Goal: Information Seeking & Learning: Learn about a topic

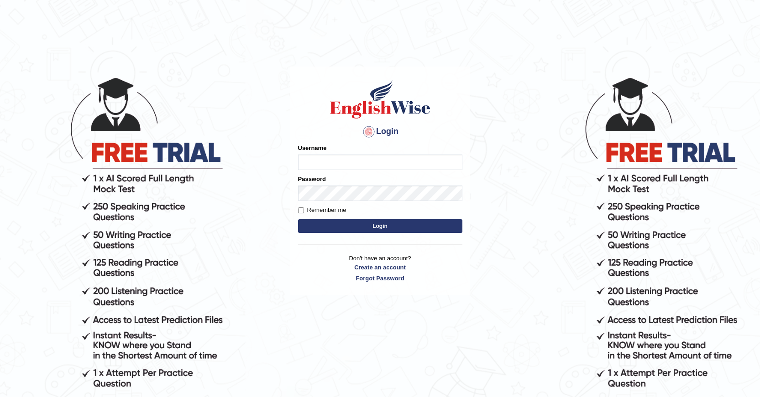
click at [360, 155] on input "Username" at bounding box center [380, 163] width 164 height 16
type input "souvikdasmahapatra"
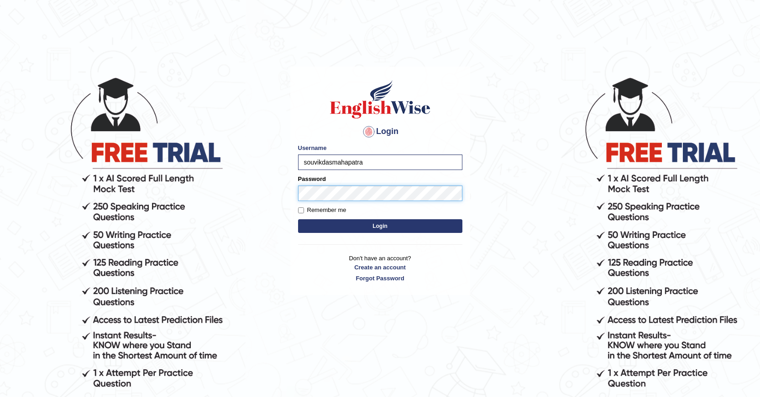
click at [298, 219] on button "Login" at bounding box center [380, 226] width 164 height 14
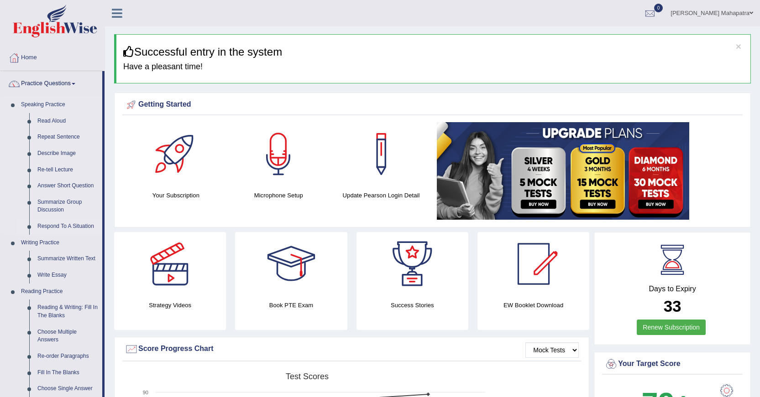
click at [77, 220] on link "Respond To A Situation" at bounding box center [67, 227] width 69 height 16
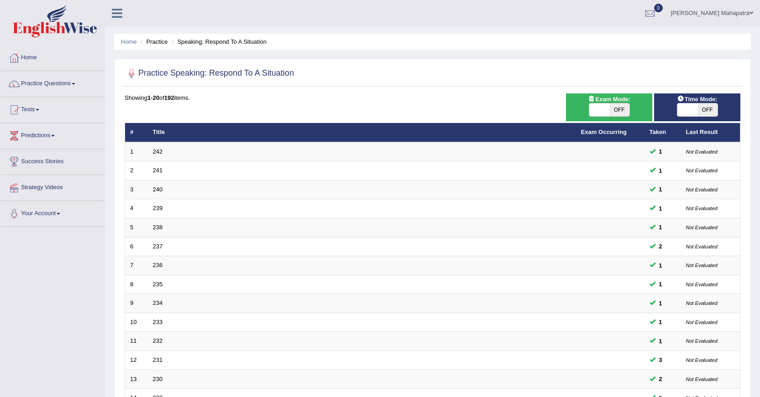
click at [613, 116] on span "OFF" at bounding box center [619, 110] width 20 height 13
checkbox input "true"
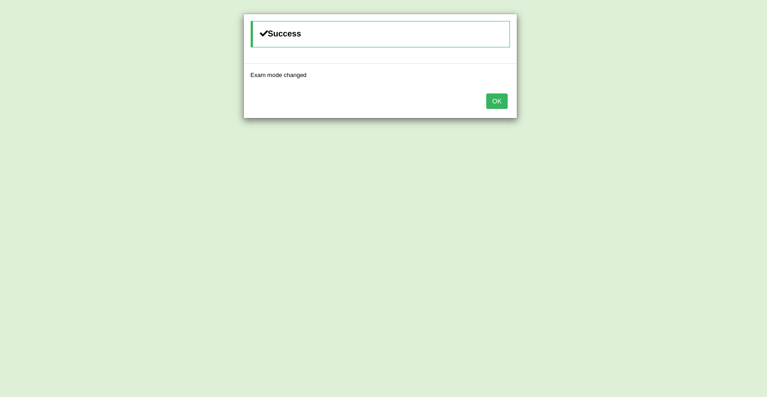
click at [489, 100] on button "OK" at bounding box center [496, 102] width 21 height 16
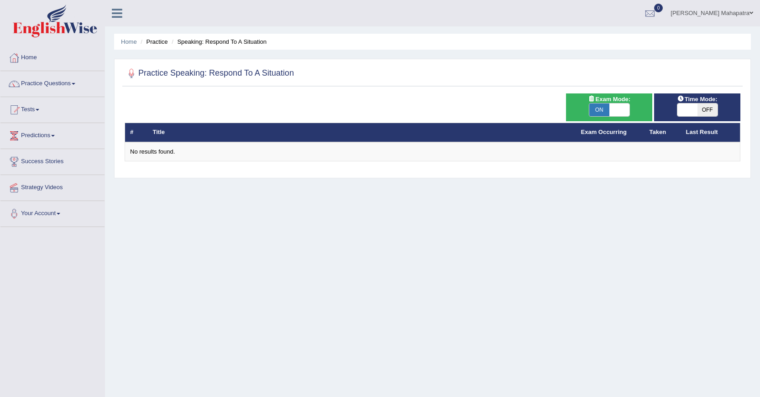
click at [624, 114] on span at bounding box center [619, 110] width 20 height 13
checkbox input "false"
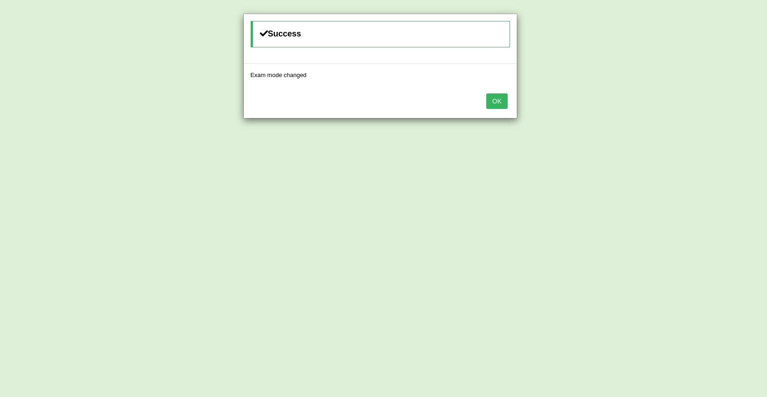
click at [496, 102] on button "OK" at bounding box center [496, 102] width 21 height 16
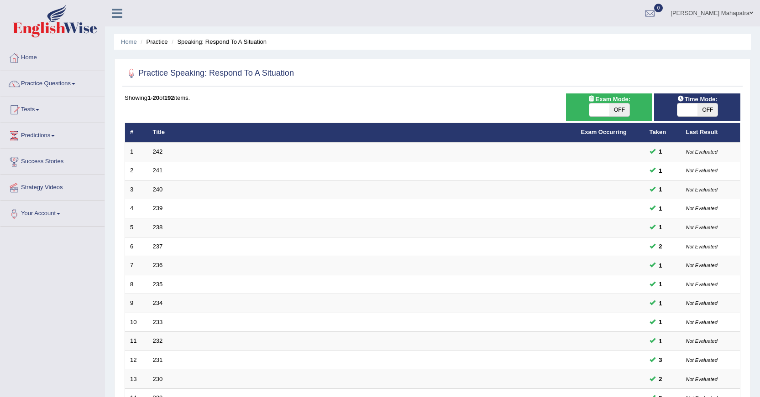
click at [704, 114] on span "OFF" at bounding box center [707, 110] width 20 height 13
checkbox input "true"
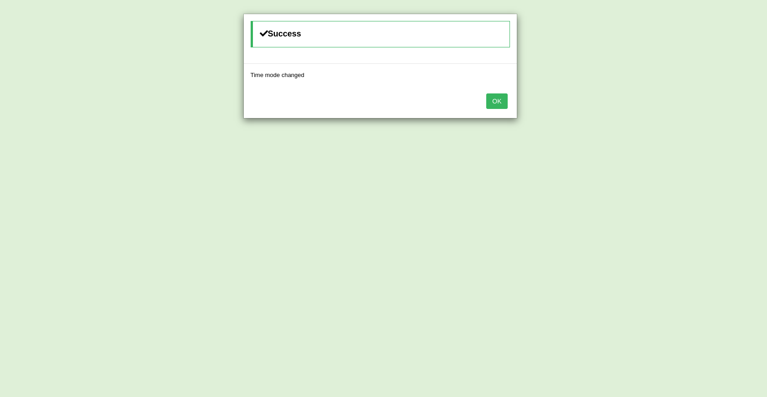
click at [499, 101] on button "OK" at bounding box center [496, 102] width 21 height 16
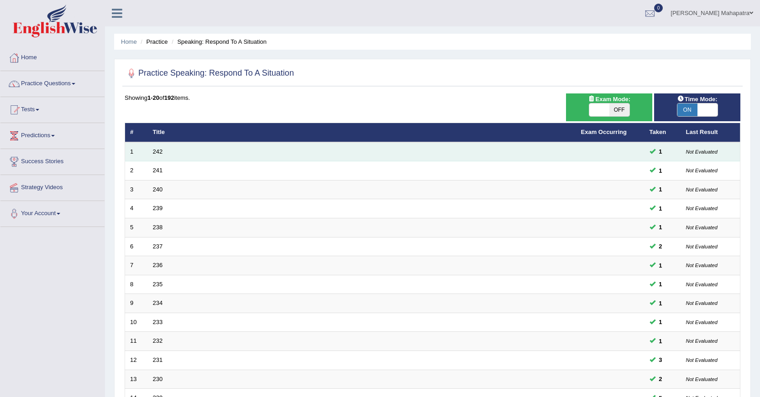
scroll to position [207, 0]
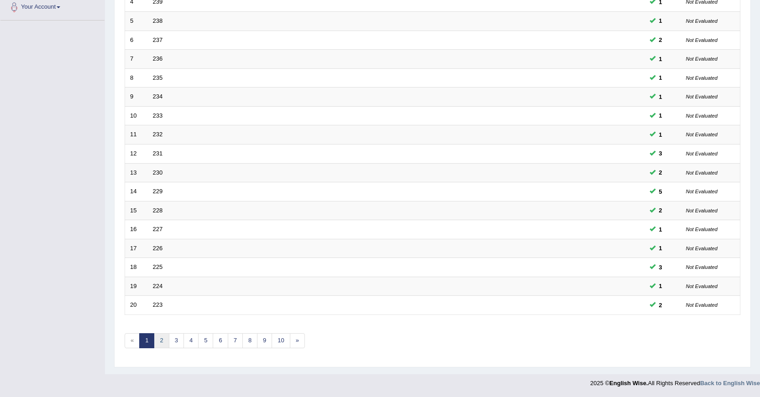
click at [165, 338] on link "2" at bounding box center [161, 341] width 15 height 15
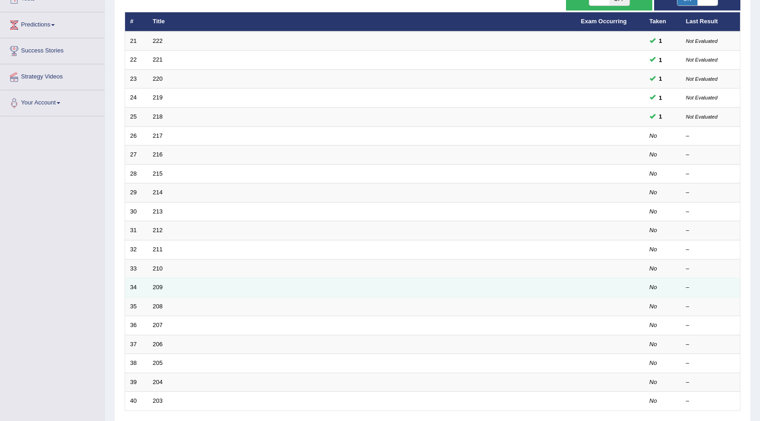
scroll to position [183, 0]
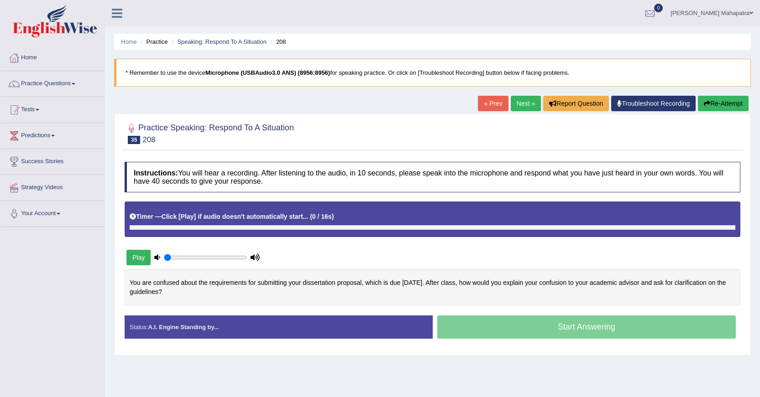
drag, startPoint x: 188, startPoint y: 261, endPoint x: 140, endPoint y: 260, distance: 47.9
type input "0.05"
click at [164, 260] on input "range" at bounding box center [205, 257] width 83 height 7
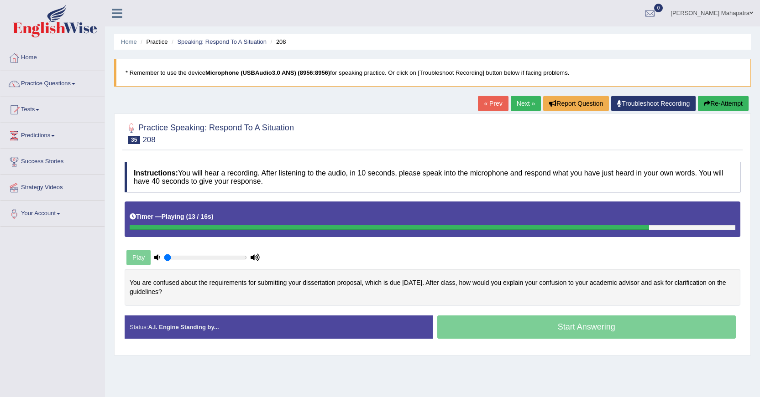
click at [157, 258] on icon at bounding box center [157, 258] width 6 height 6
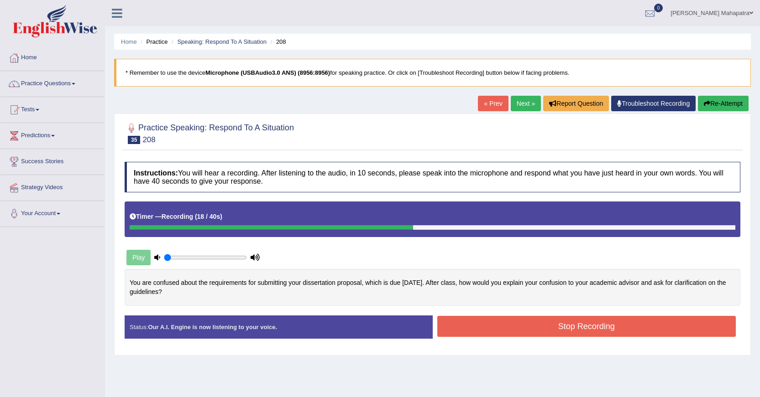
click at [725, 102] on button "Re-Attempt" at bounding box center [723, 104] width 51 height 16
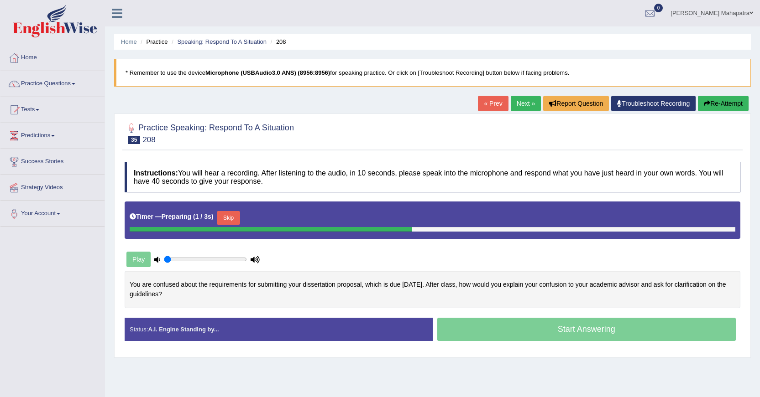
click at [232, 213] on button "Skip" at bounding box center [228, 218] width 23 height 14
click at [283, 223] on button "Skip" at bounding box center [271, 218] width 23 height 14
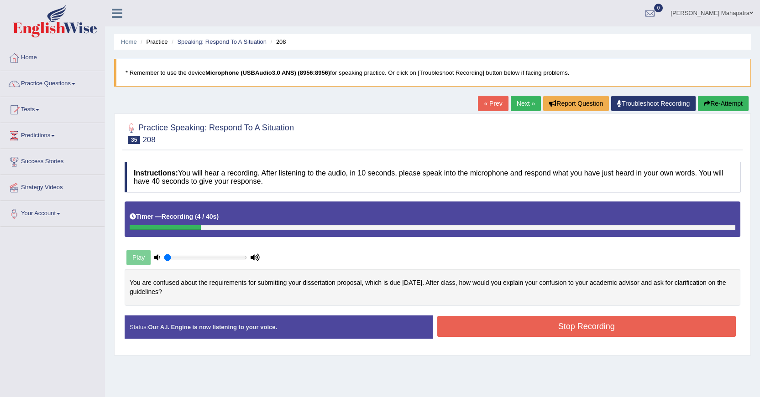
click at [565, 327] on button "Stop Recording" at bounding box center [586, 326] width 299 height 21
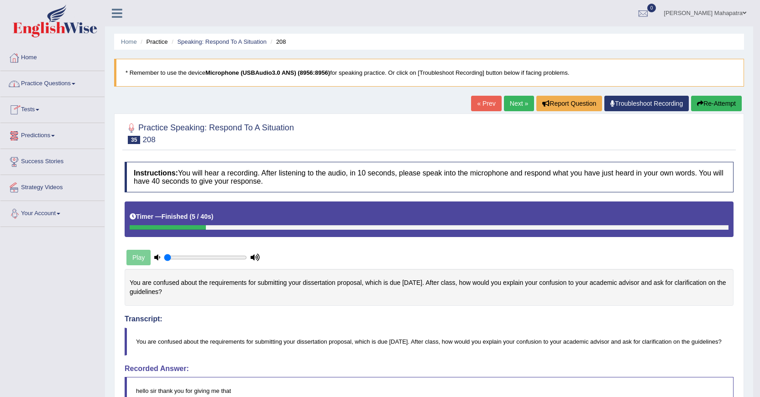
click at [46, 211] on link "Your Account" at bounding box center [52, 212] width 104 height 23
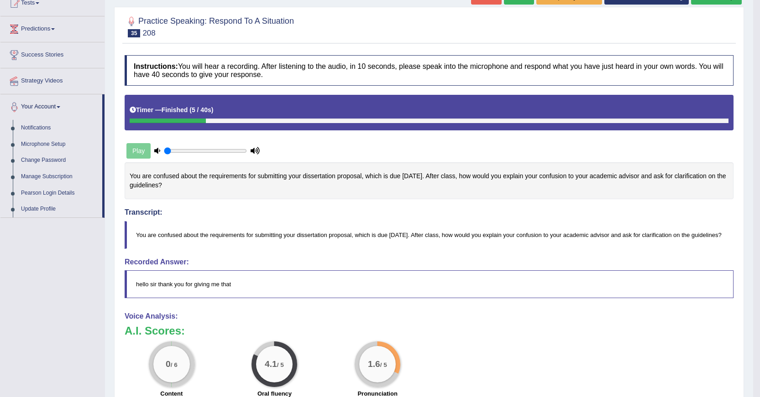
scroll to position [137, 0]
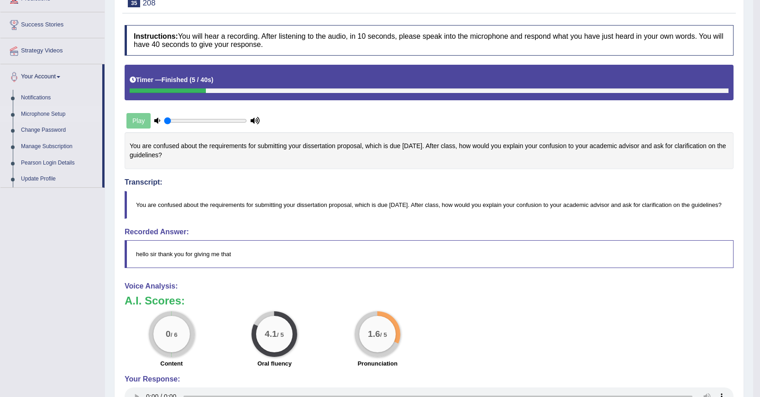
click at [57, 114] on link "Microphone Setup" at bounding box center [59, 114] width 85 height 16
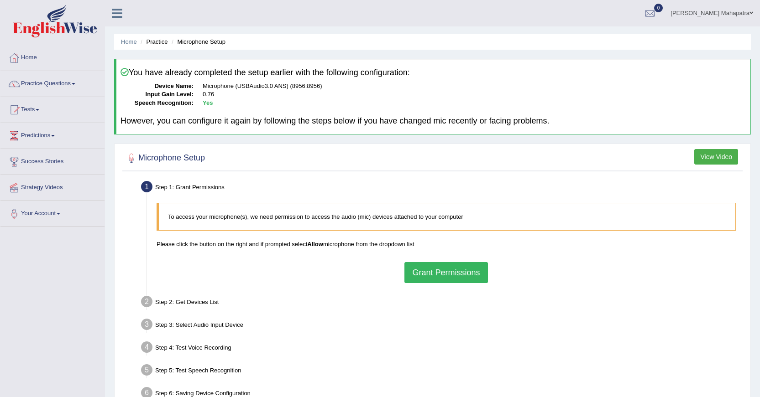
click at [423, 269] on button "Grant Permissions" at bounding box center [445, 272] width 83 height 21
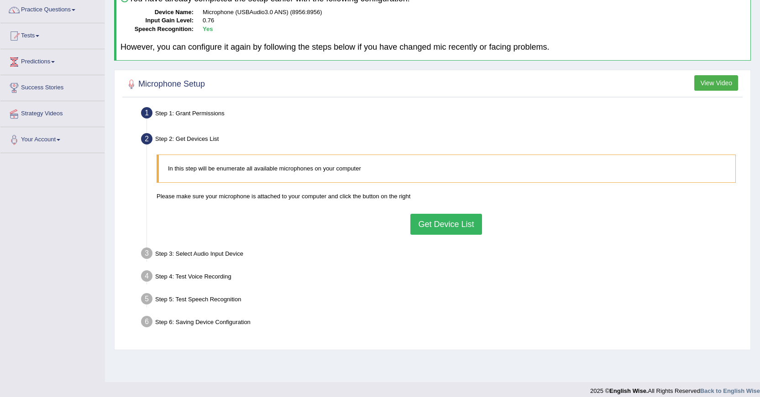
scroll to position [82, 0]
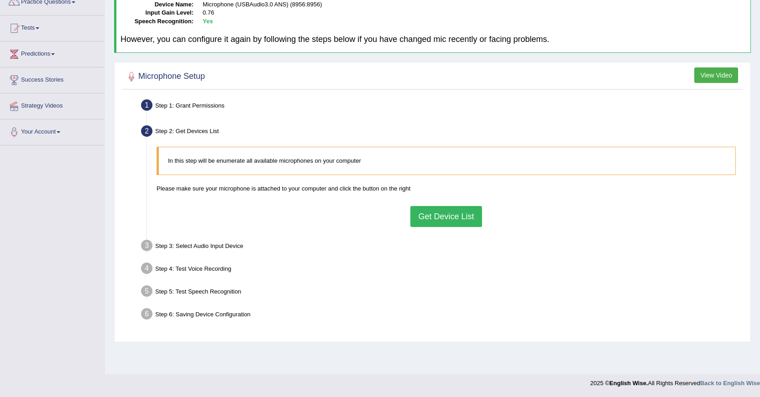
click at [423, 231] on div "In this step will be enumerate all available microphones on your computer Pleas…" at bounding box center [446, 186] width 588 height 89
click at [423, 226] on button "Get Device List" at bounding box center [445, 216] width 71 height 21
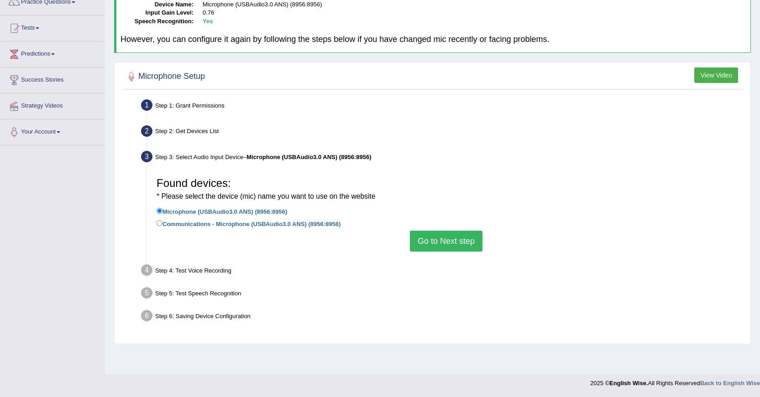
click at [421, 240] on button "Go to Next step" at bounding box center [446, 241] width 73 height 21
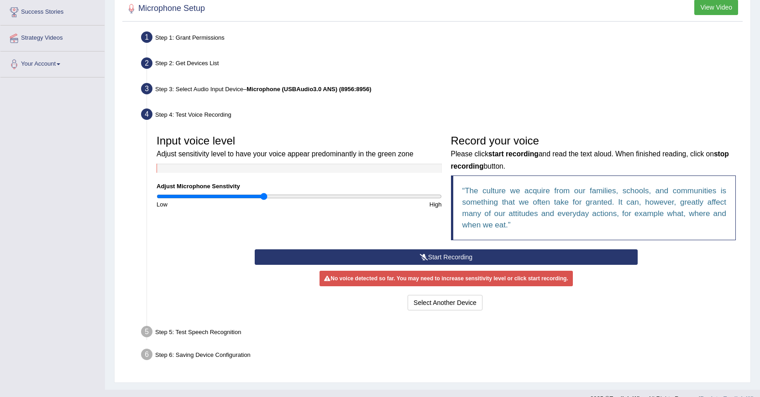
scroll to position [165, 0]
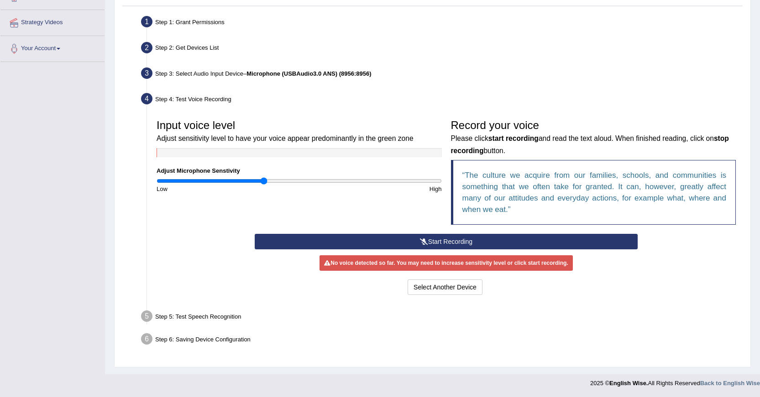
click at [433, 245] on button "Start Recording" at bounding box center [446, 242] width 383 height 16
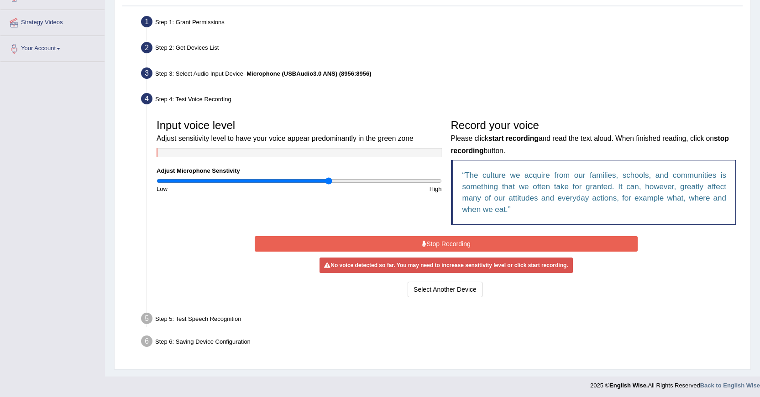
drag, startPoint x: 266, startPoint y: 183, endPoint x: 328, endPoint y: 183, distance: 62.1
click at [328, 183] on input "range" at bounding box center [298, 180] width 285 height 7
drag, startPoint x: 328, startPoint y: 184, endPoint x: 293, endPoint y: 183, distance: 34.7
type input "0.98"
click at [293, 183] on input "range" at bounding box center [298, 180] width 285 height 7
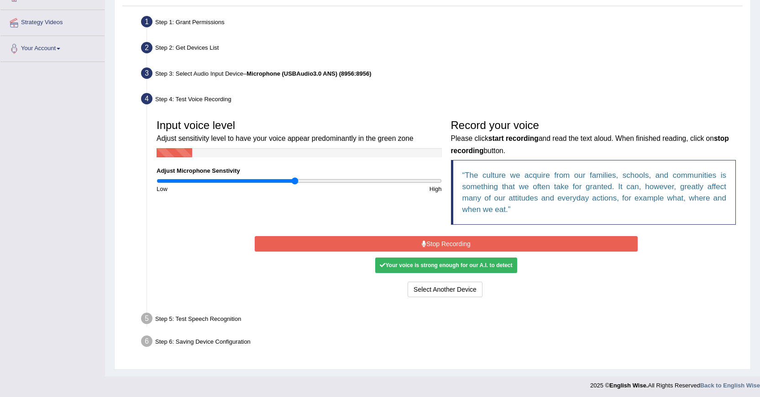
click at [415, 241] on button "Stop Recording" at bounding box center [446, 244] width 383 height 16
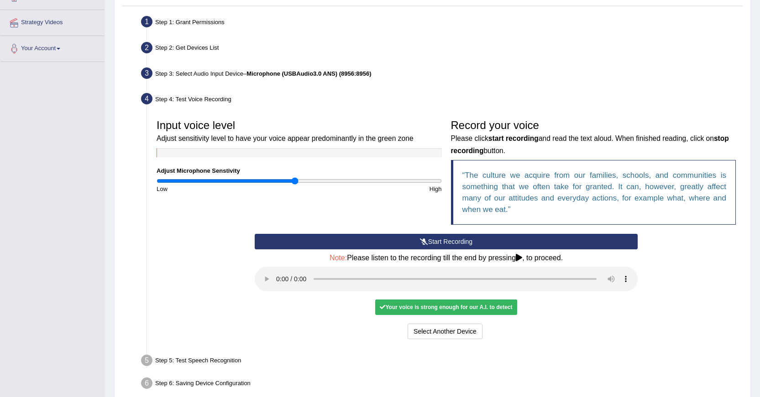
click at [437, 243] on button "Start Recording" at bounding box center [446, 242] width 383 height 16
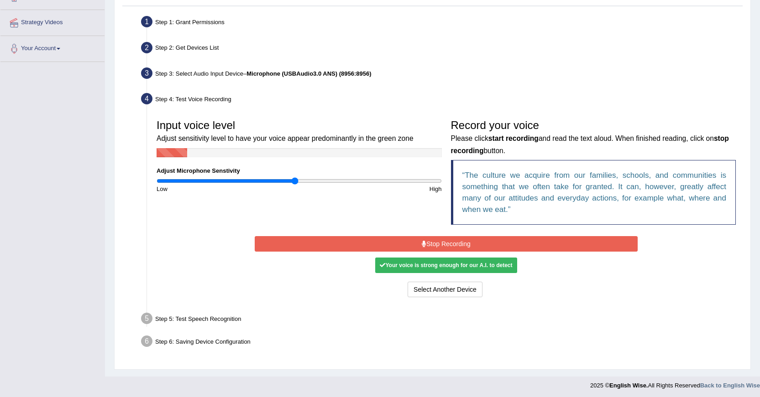
click at [436, 245] on button "Stop Recording" at bounding box center [446, 244] width 383 height 16
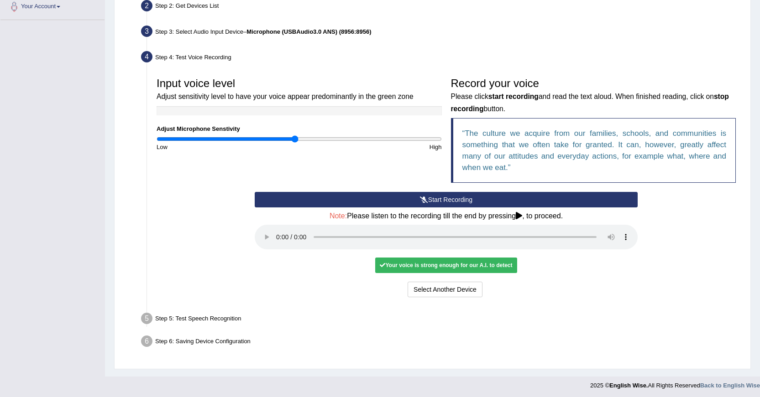
scroll to position [209, 0]
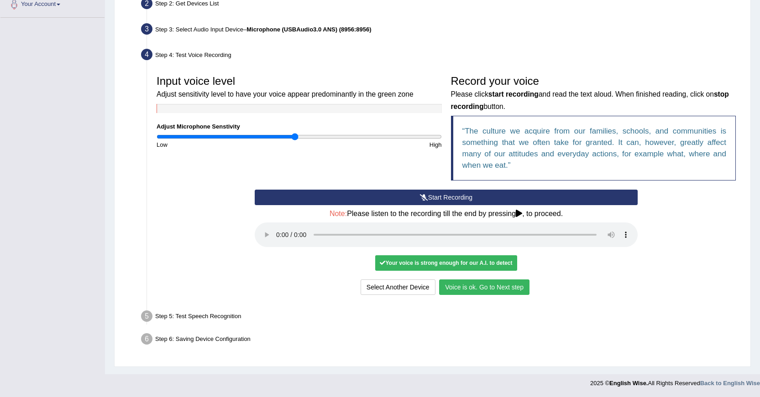
click at [486, 285] on button "Voice is ok. Go to Next step" at bounding box center [484, 288] width 90 height 16
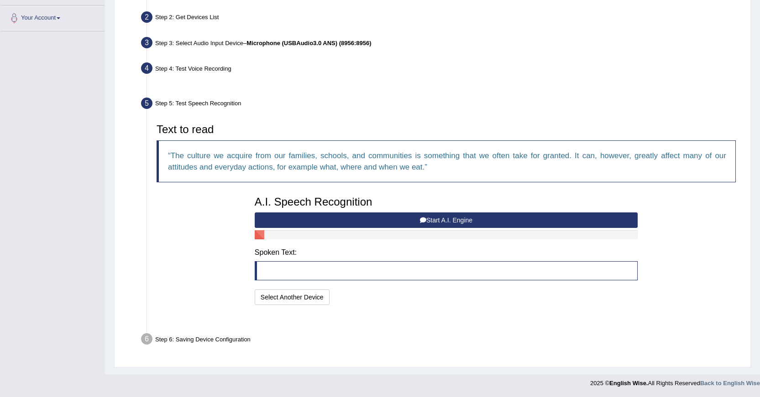
scroll to position [173, 0]
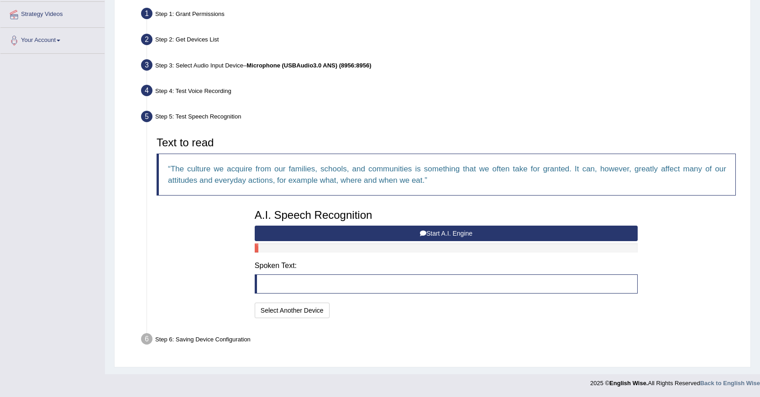
click at [430, 234] on button "Start A.I. Engine" at bounding box center [446, 234] width 383 height 16
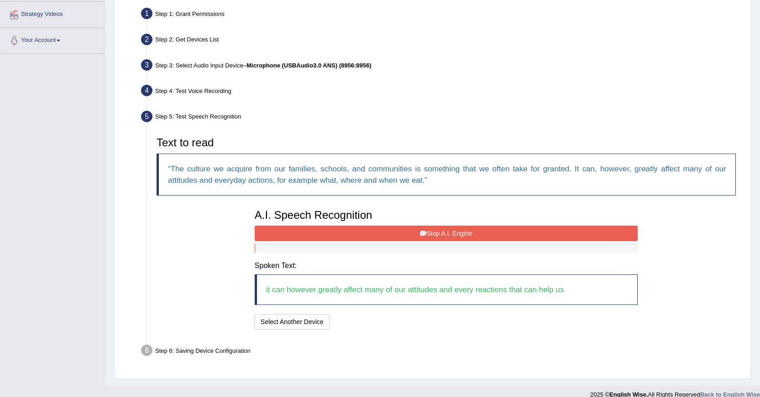
click at [422, 233] on icon at bounding box center [423, 233] width 6 height 6
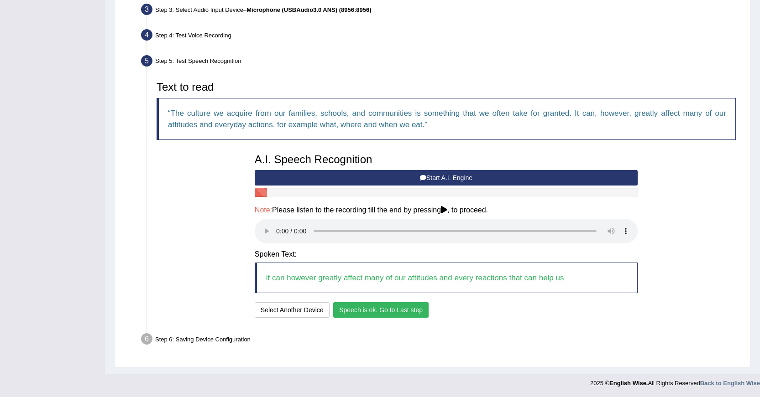
click at [364, 303] on button "Speech is ok. Go to Last step" at bounding box center [380, 310] width 95 height 16
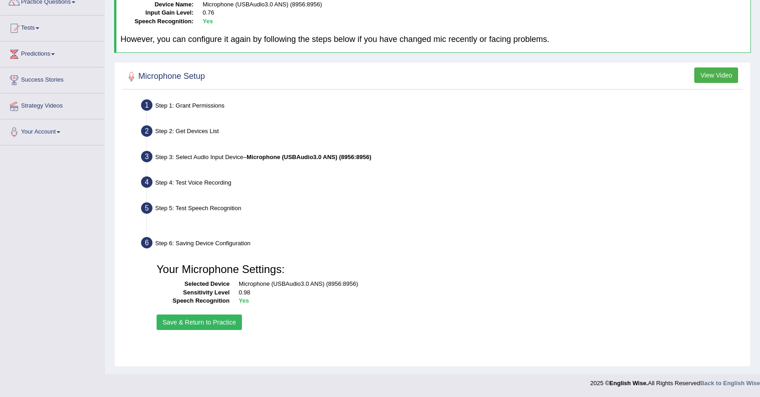
scroll to position [82, 0]
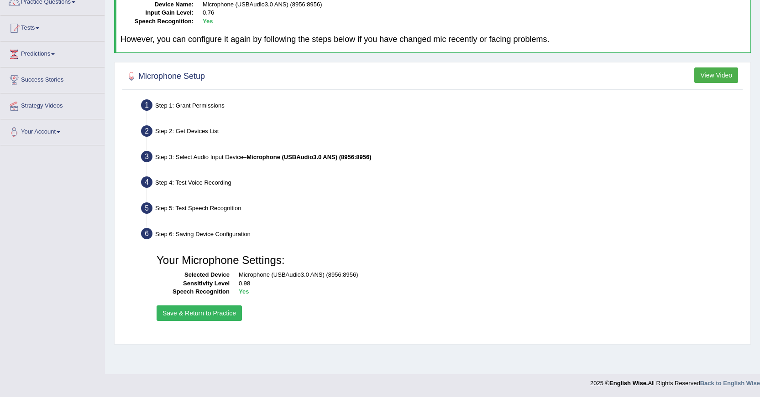
click at [206, 311] on button "Save & Return to Practice" at bounding box center [198, 314] width 85 height 16
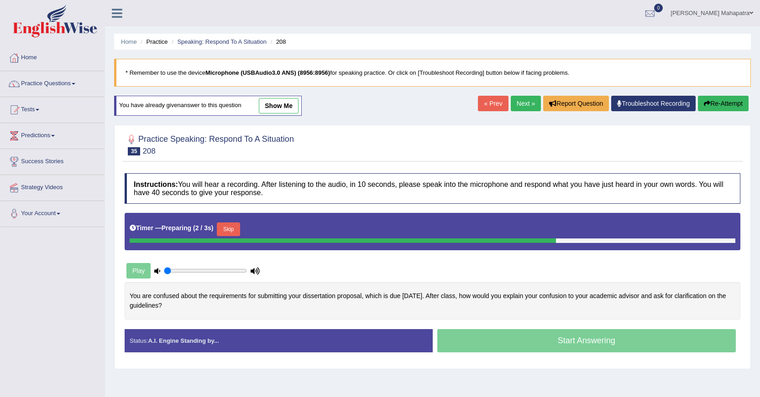
click at [236, 226] on button "Skip" at bounding box center [228, 230] width 23 height 14
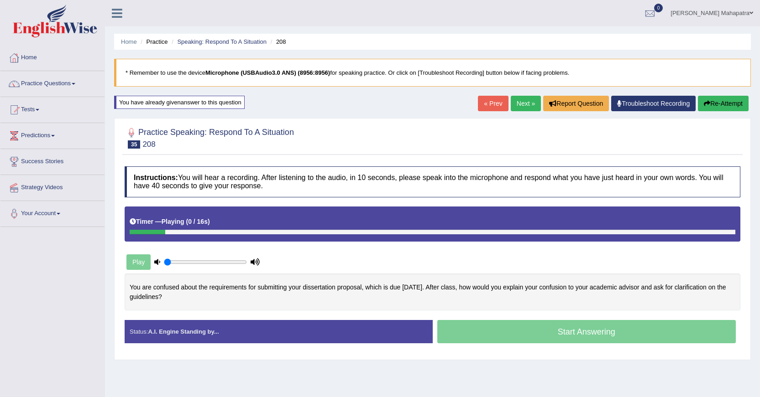
scroll to position [46, 0]
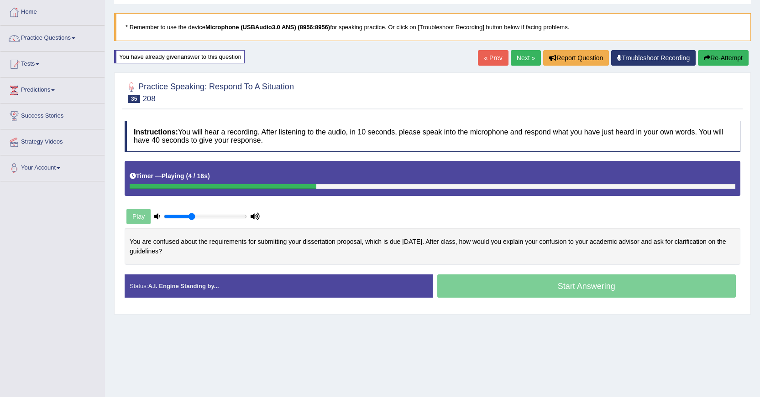
drag, startPoint x: 165, startPoint y: 214, endPoint x: 190, endPoint y: 217, distance: 24.7
type input "0.35"
click at [190, 217] on input "range" at bounding box center [205, 216] width 83 height 7
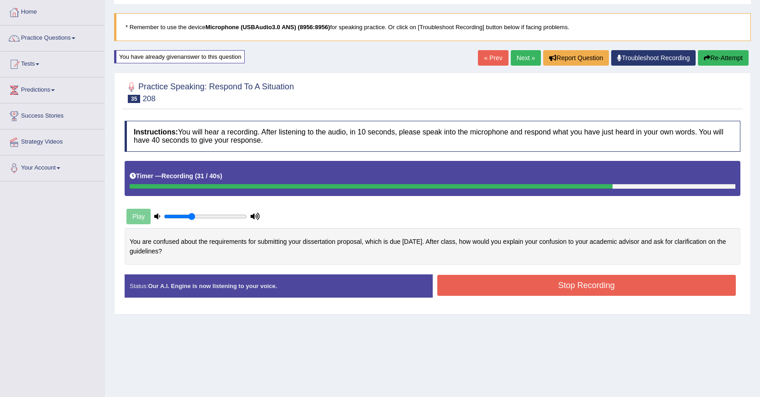
click at [589, 275] on button "Stop Recording" at bounding box center [586, 285] width 299 height 21
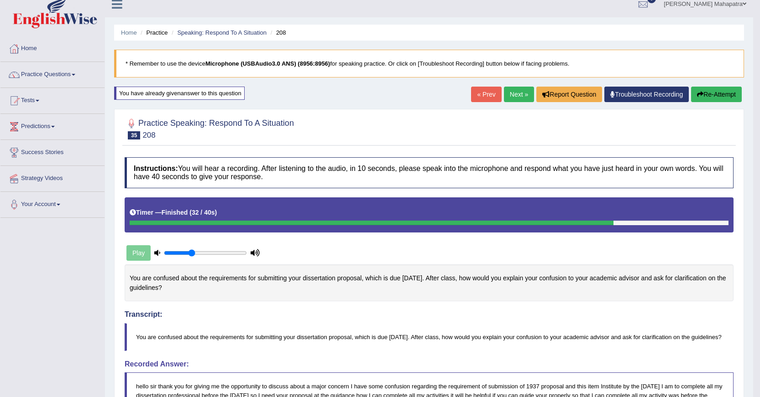
scroll to position [0, 0]
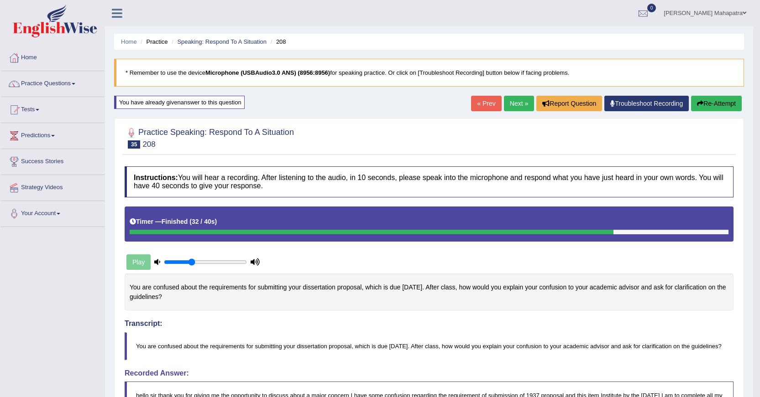
click at [714, 108] on button "Re-Attempt" at bounding box center [716, 104] width 51 height 16
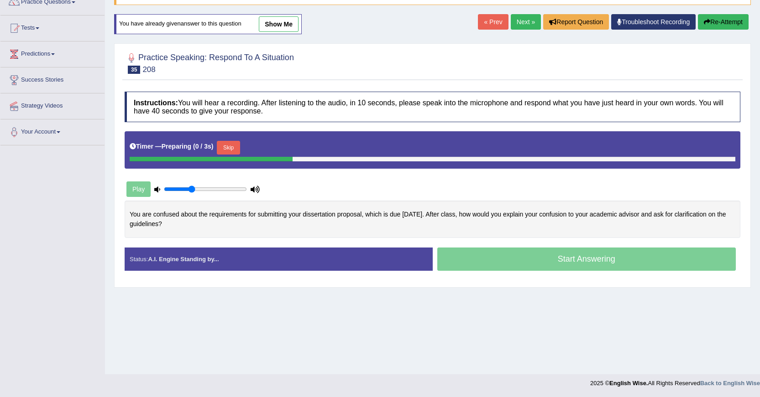
click at [238, 147] on button "Skip" at bounding box center [228, 148] width 23 height 14
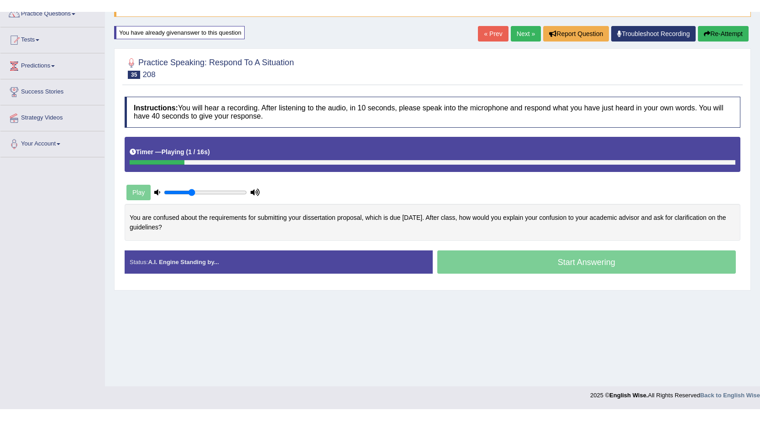
scroll to position [58, 0]
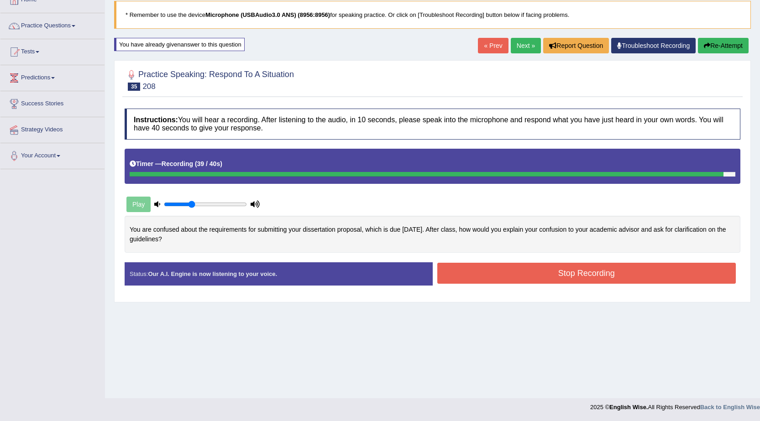
click at [552, 268] on button "Stop Recording" at bounding box center [586, 273] width 299 height 21
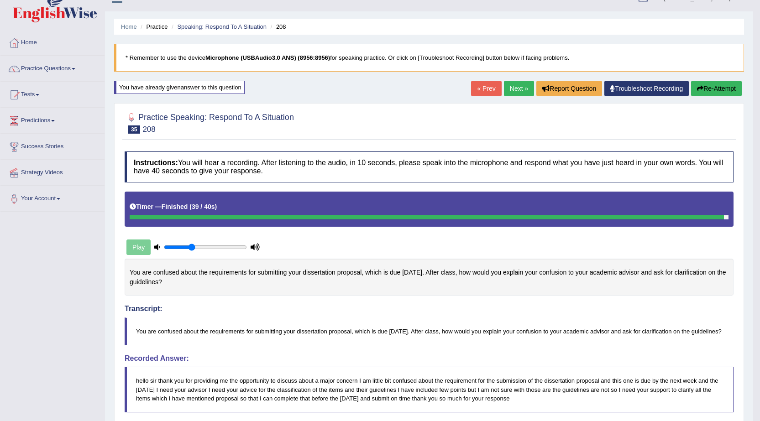
scroll to position [0, 0]
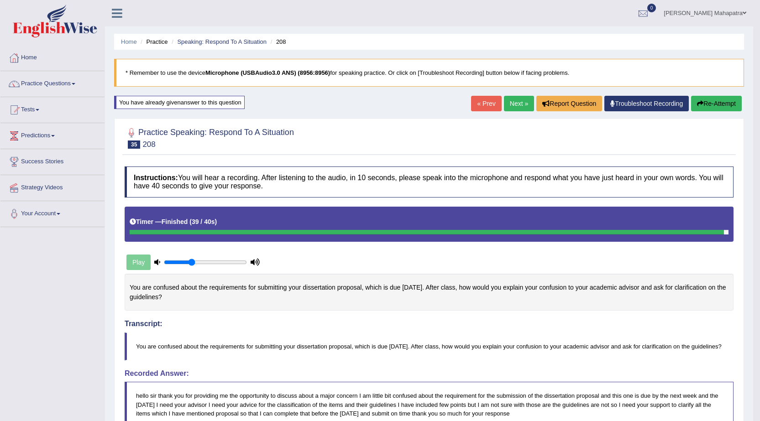
click at [507, 107] on link "Next »" at bounding box center [519, 104] width 30 height 16
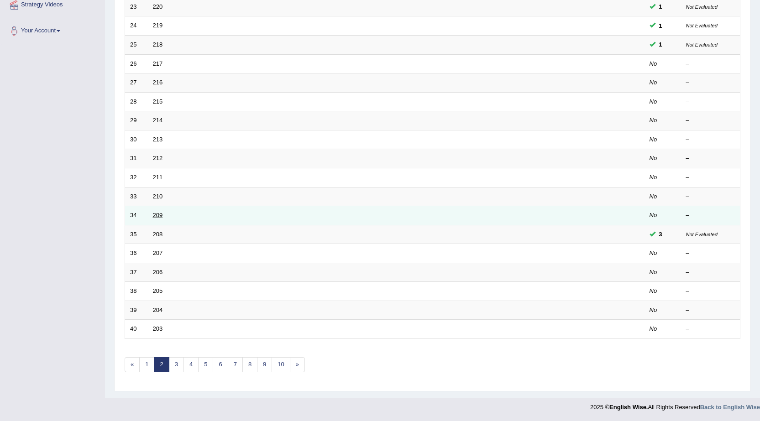
click at [162, 215] on link "209" at bounding box center [158, 215] width 10 height 7
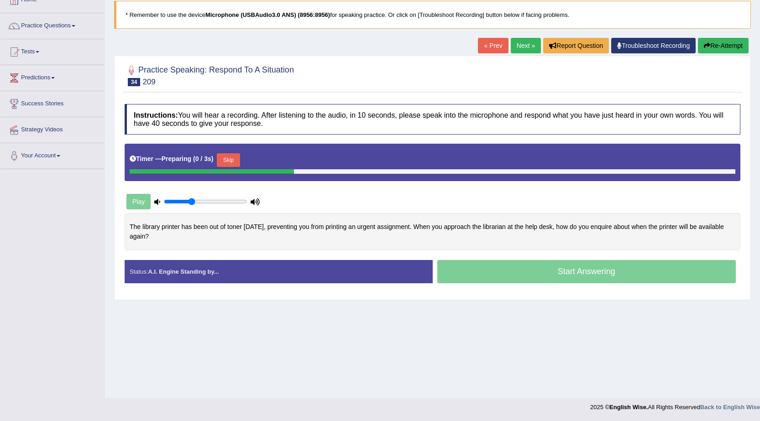
scroll to position [58, 0]
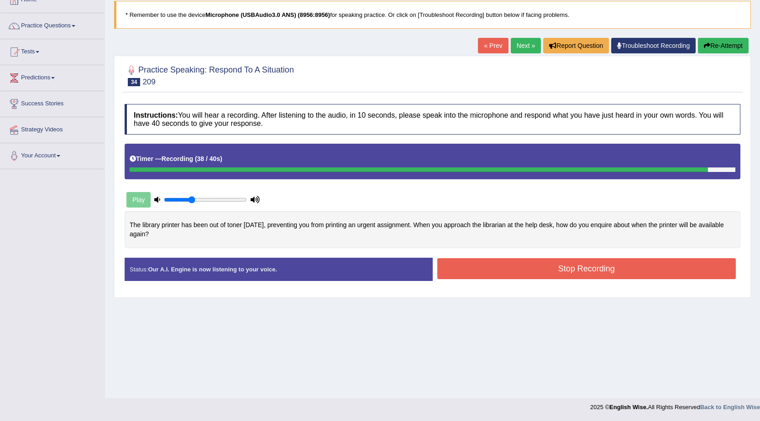
click at [495, 253] on div "Created with Highcharts 7.1.2 Too low Too high Time Pitch meter: 0 5 10 15 20 2…" at bounding box center [432, 234] width 625 height 47
click at [485, 270] on button "Stop Recording" at bounding box center [586, 268] width 299 height 21
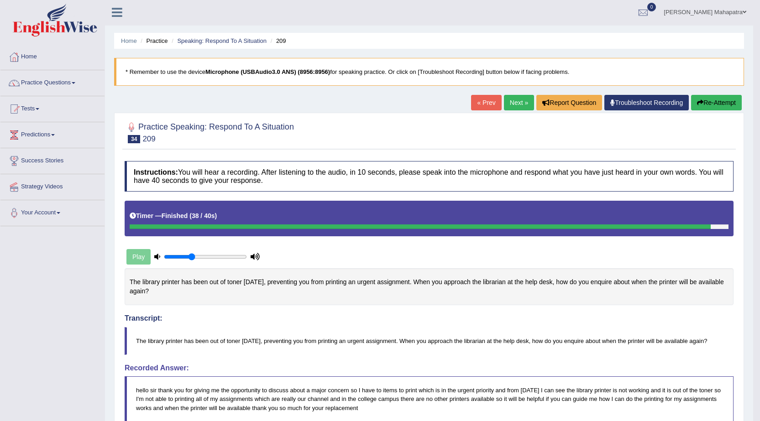
scroll to position [0, 0]
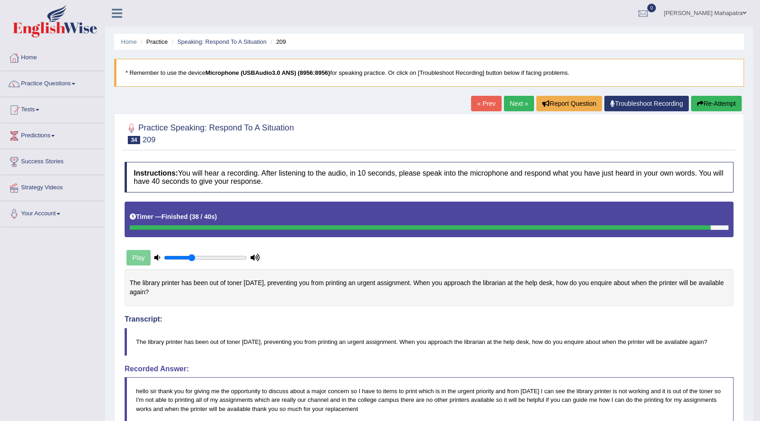
click at [481, 104] on link "« Prev" at bounding box center [486, 104] width 30 height 16
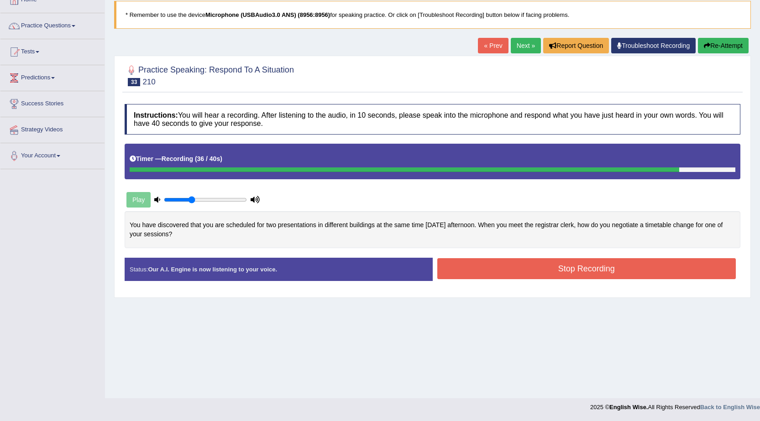
click at [568, 270] on button "Stop Recording" at bounding box center [586, 268] width 299 height 21
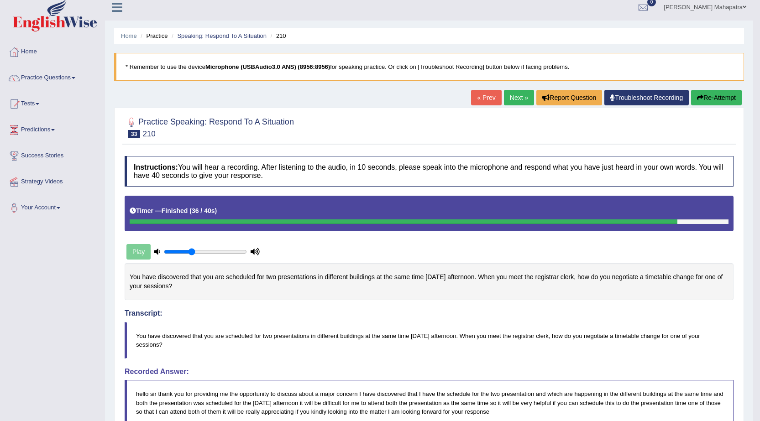
scroll to position [1, 0]
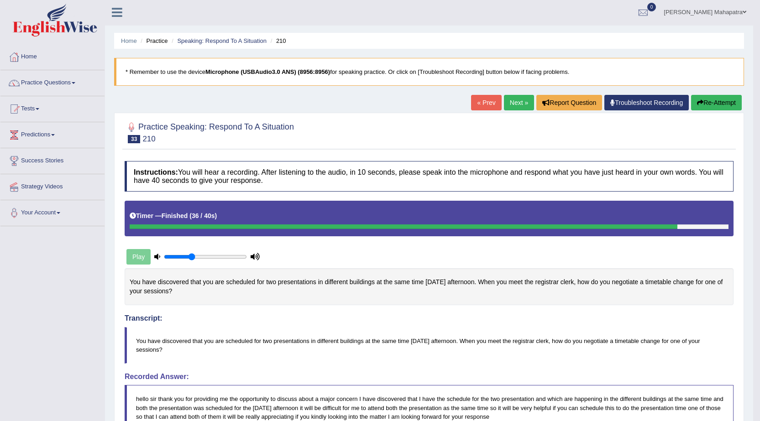
click at [490, 106] on link "« Prev" at bounding box center [486, 103] width 30 height 16
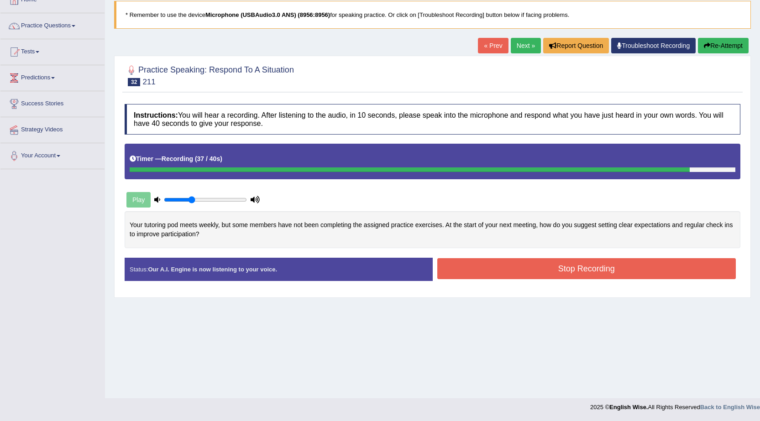
click at [536, 258] on button "Stop Recording" at bounding box center [586, 268] width 299 height 21
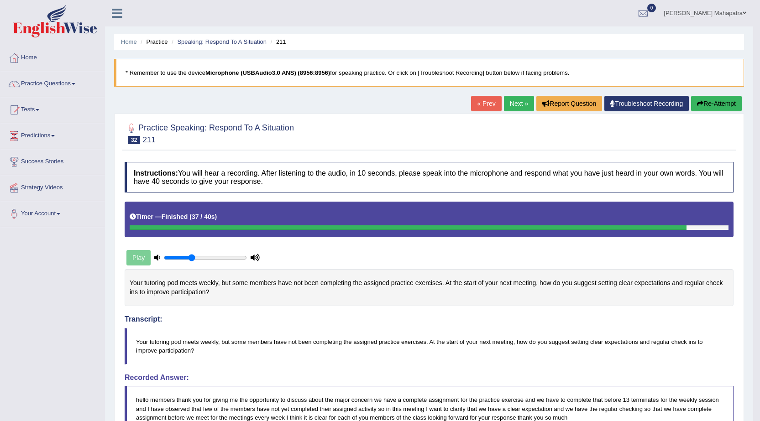
click at [479, 104] on link "« Prev" at bounding box center [486, 104] width 30 height 16
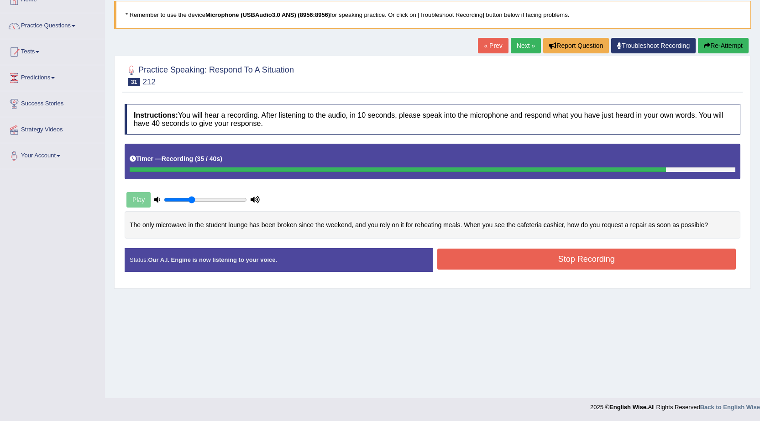
click at [561, 254] on button "Stop Recording" at bounding box center [586, 259] width 299 height 21
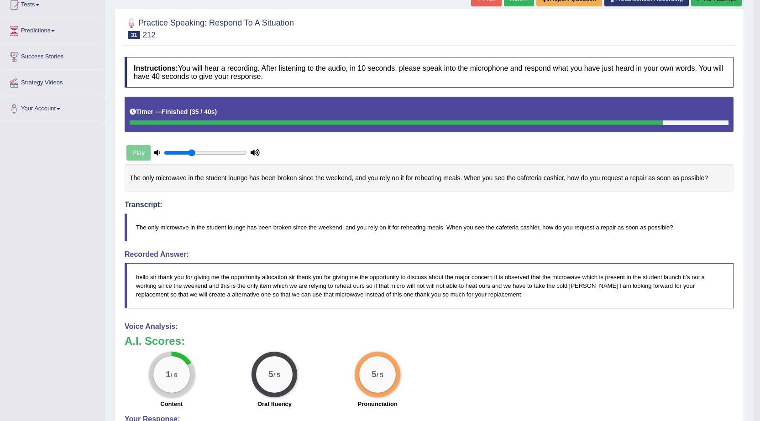
scroll to position [74, 0]
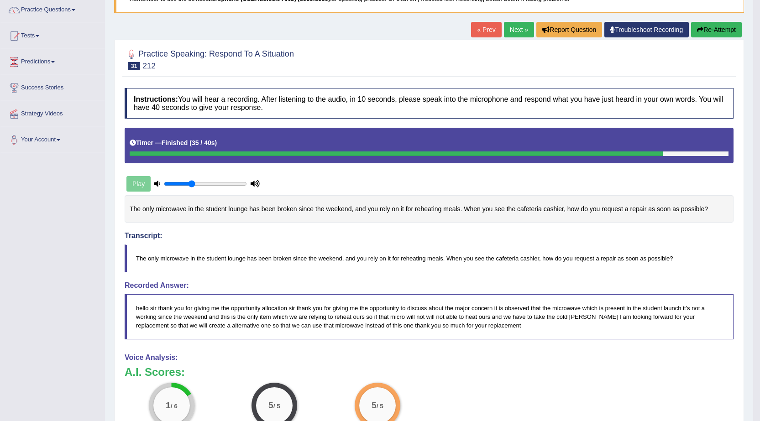
click at [710, 34] on button "Re-Attempt" at bounding box center [716, 30] width 51 height 16
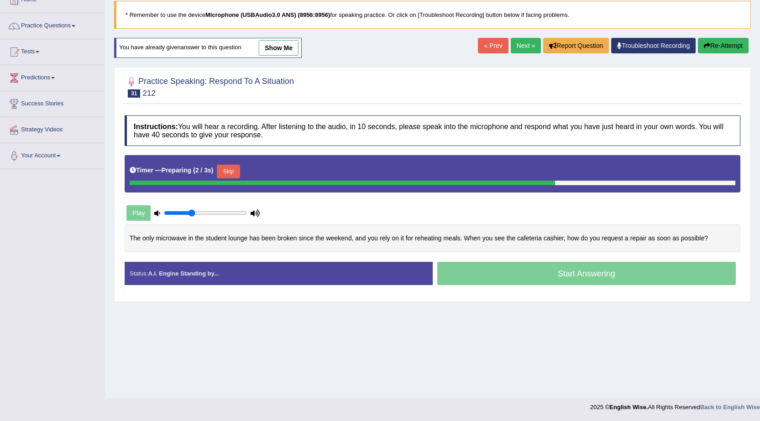
click at [235, 169] on button "Skip" at bounding box center [228, 172] width 23 height 14
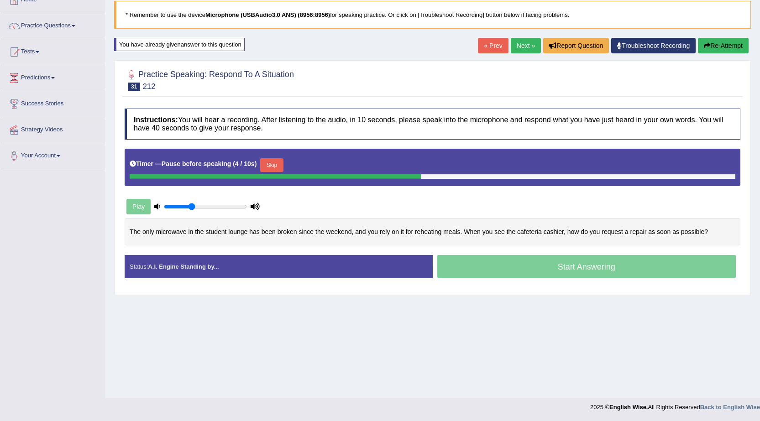
click at [280, 165] on button "Skip" at bounding box center [271, 165] width 23 height 14
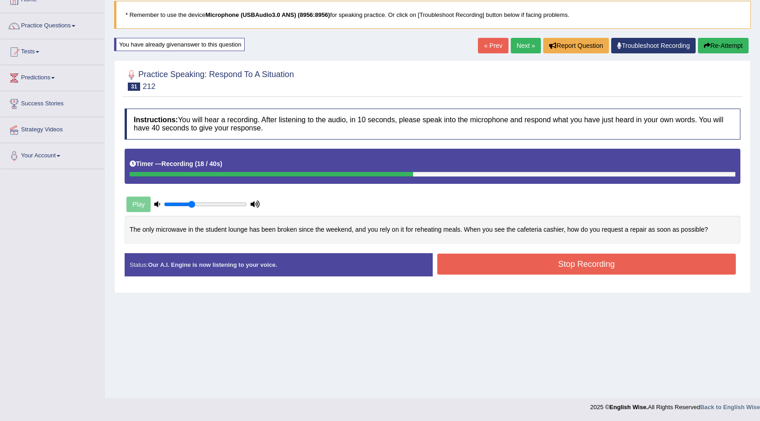
click at [593, 263] on button "Stop Recording" at bounding box center [586, 264] width 299 height 21
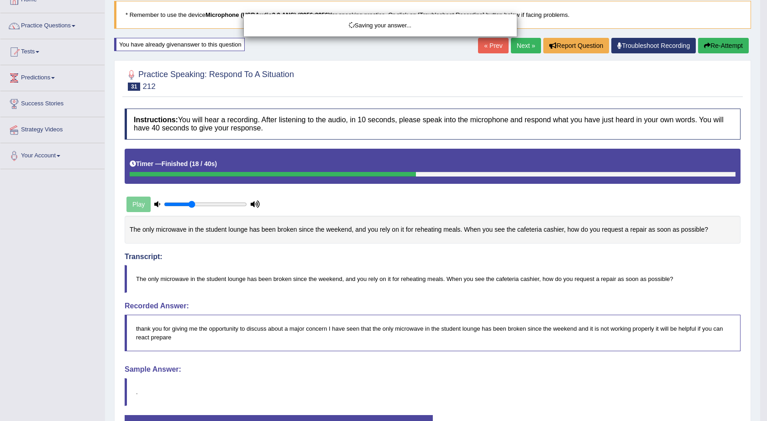
click at [714, 44] on div "Saving your answer..." at bounding box center [383, 210] width 767 height 421
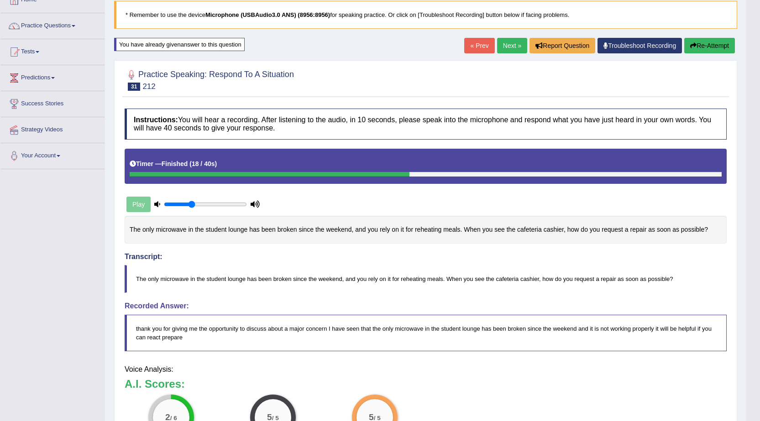
click at [714, 47] on div "Our A.I. Engine is working on your speech analysis! Please be patient. It may t…" at bounding box center [380, 210] width 760 height 421
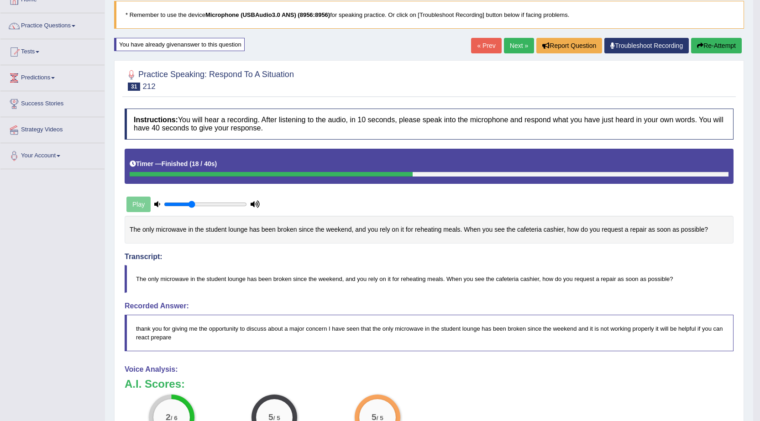
click at [714, 47] on button "Re-Attempt" at bounding box center [716, 46] width 51 height 16
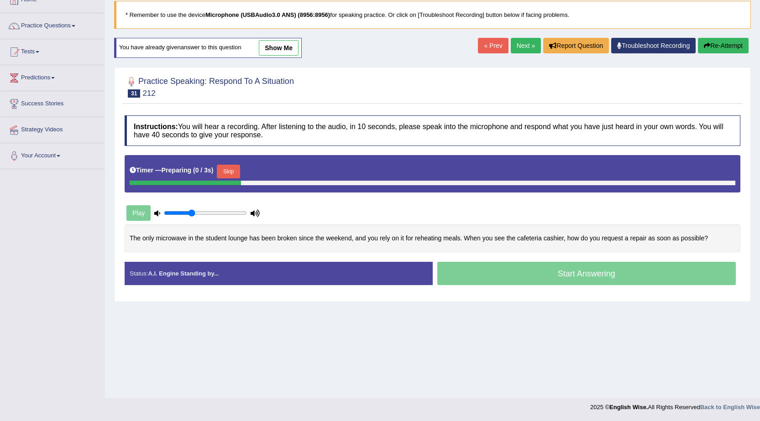
click at [224, 172] on button "Skip" at bounding box center [228, 172] width 23 height 14
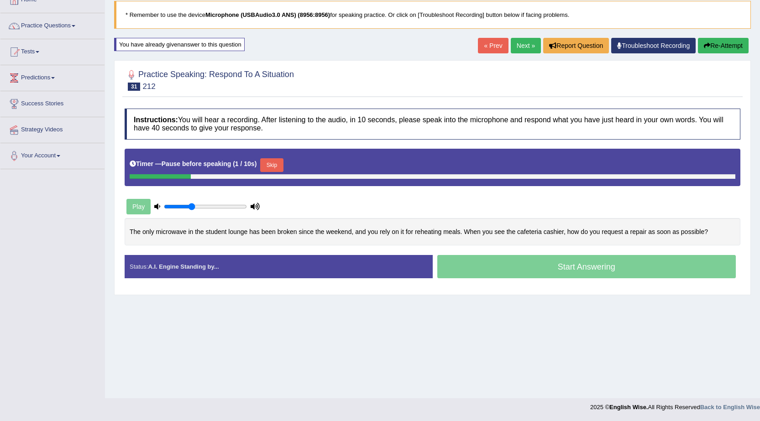
click at [280, 163] on button "Skip" at bounding box center [271, 165] width 23 height 14
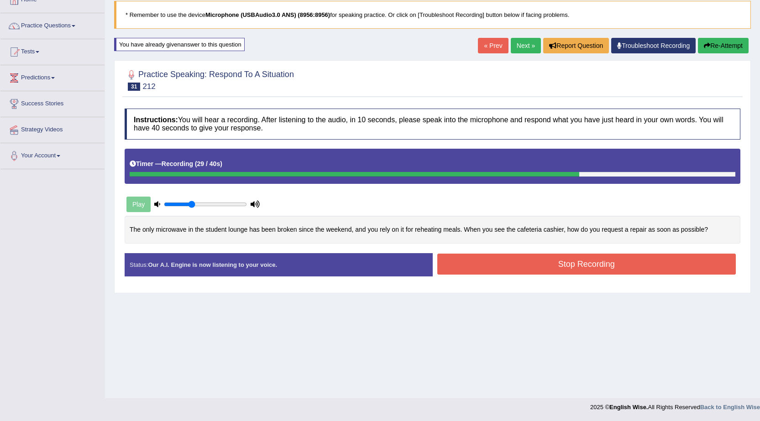
click at [597, 265] on button "Stop Recording" at bounding box center [586, 264] width 299 height 21
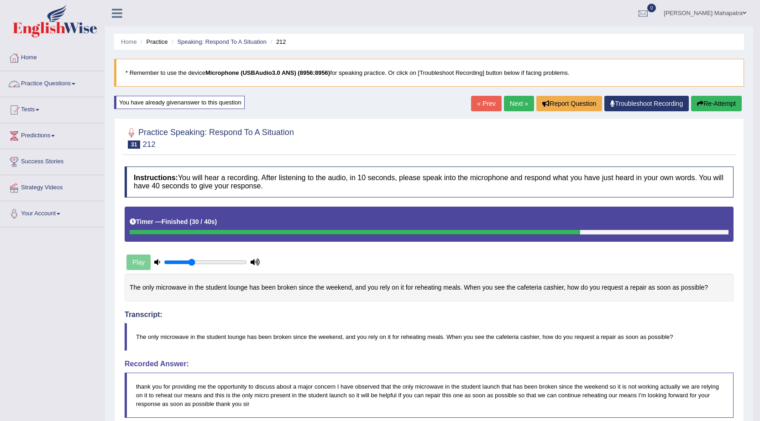
click at [74, 86] on link "Practice Questions" at bounding box center [52, 82] width 104 height 23
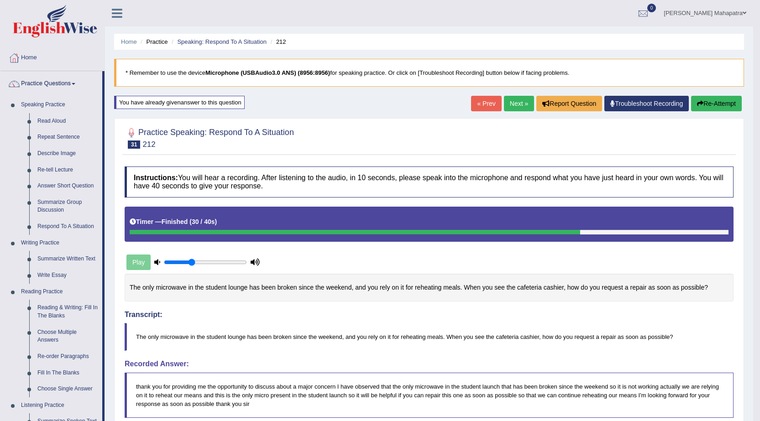
click at [483, 108] on link "« Prev" at bounding box center [486, 104] width 30 height 16
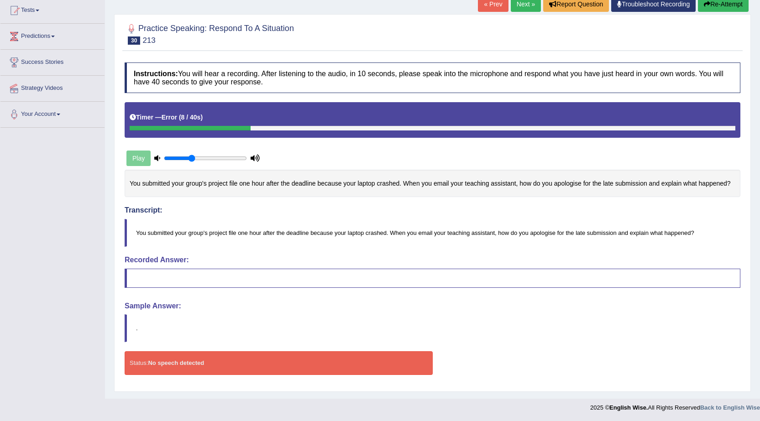
scroll to position [100, 0]
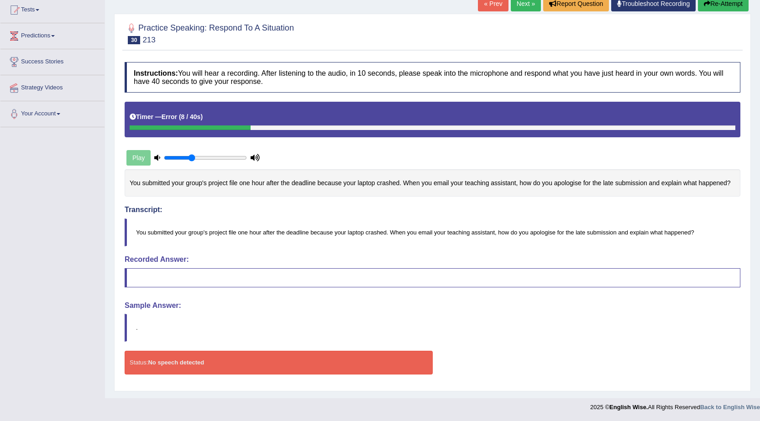
click at [711, 9] on button "Re-Attempt" at bounding box center [723, 4] width 51 height 16
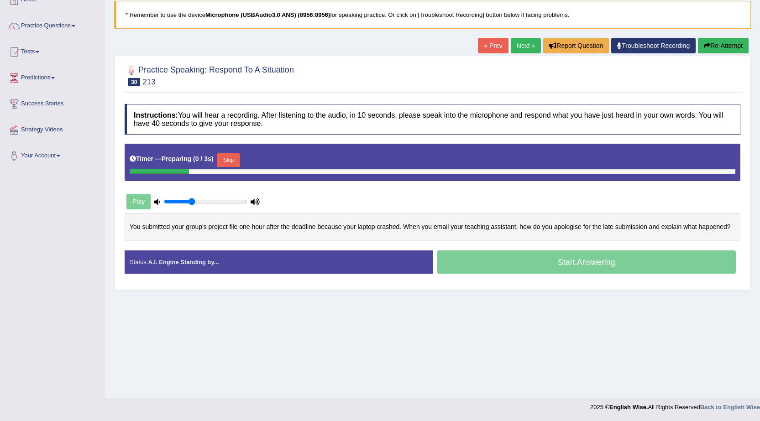
scroll to position [58, 0]
click at [58, 153] on link "Your Account" at bounding box center [52, 154] width 104 height 23
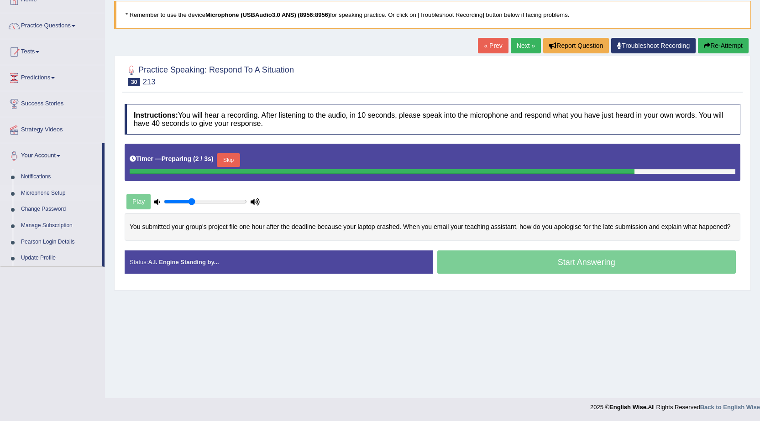
click at [48, 191] on link "Microphone Setup" at bounding box center [59, 193] width 85 height 16
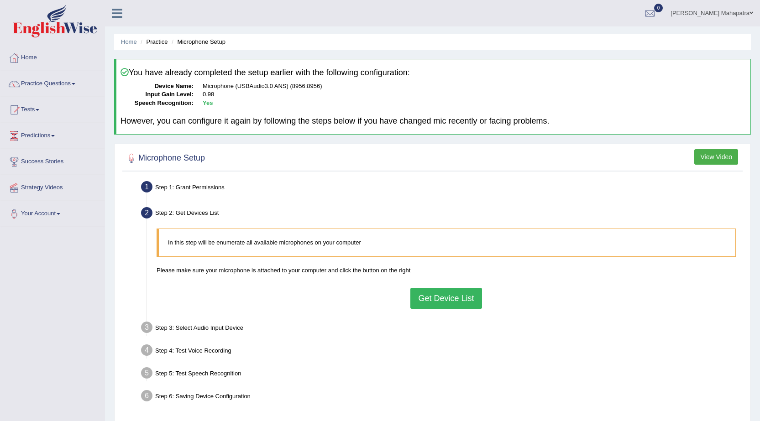
click at [447, 300] on button "Get Device List" at bounding box center [445, 298] width 71 height 21
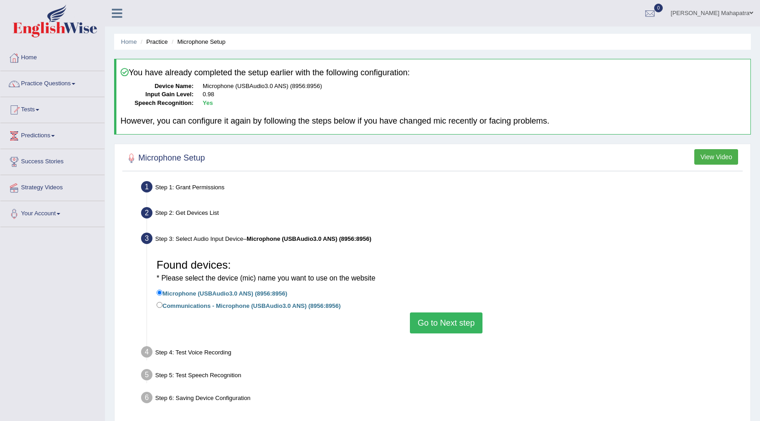
click at [445, 319] on button "Go to Next step" at bounding box center [446, 323] width 73 height 21
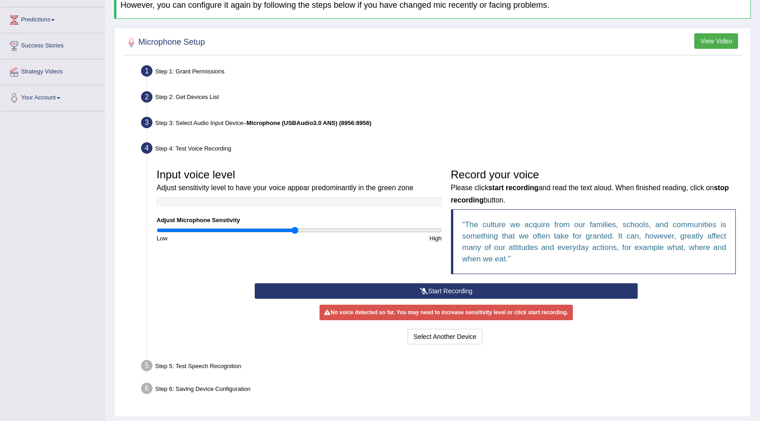
scroll to position [137, 0]
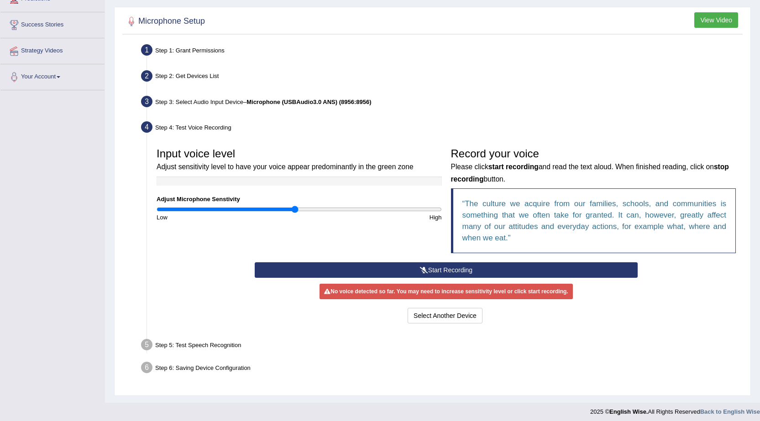
click at [440, 272] on button "Start Recording" at bounding box center [446, 270] width 383 height 16
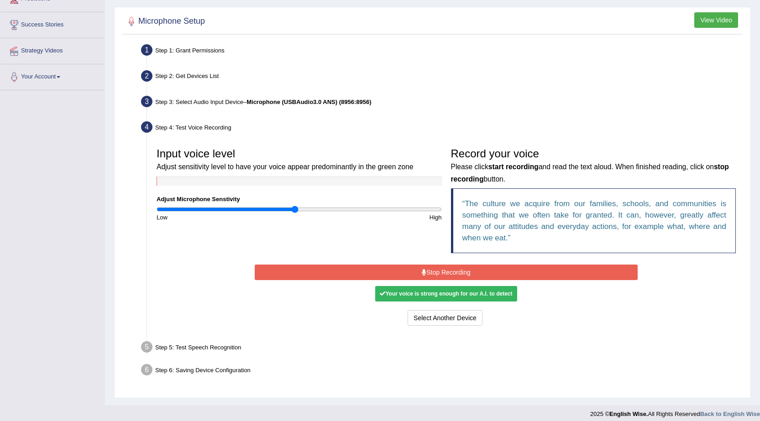
click at [440, 276] on button "Stop Recording" at bounding box center [446, 273] width 383 height 16
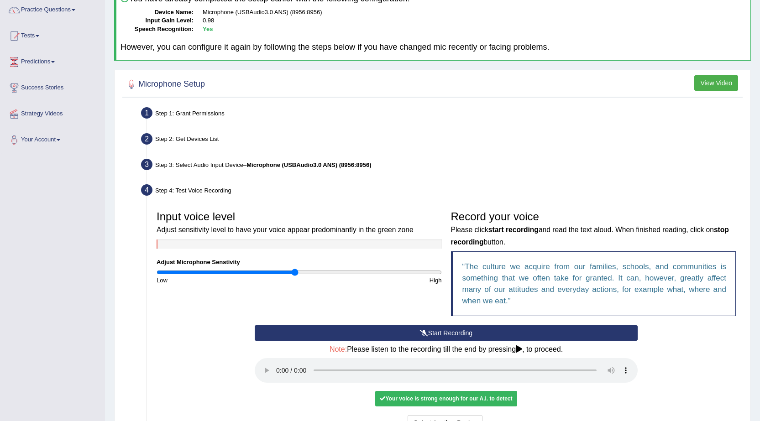
scroll to position [0, 0]
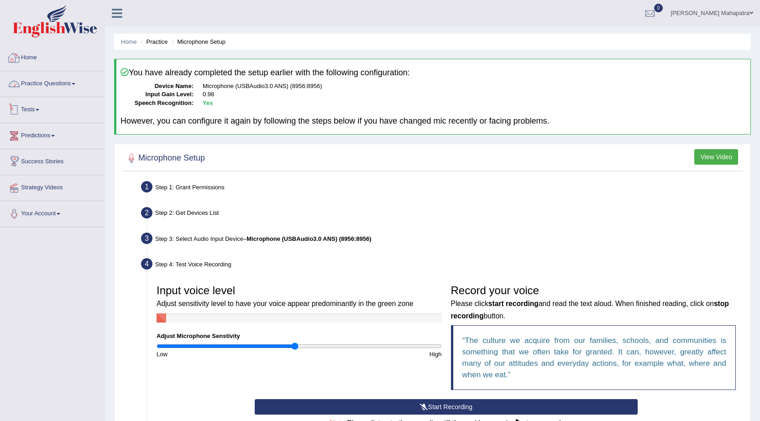
click at [31, 58] on link "Home" at bounding box center [52, 56] width 104 height 23
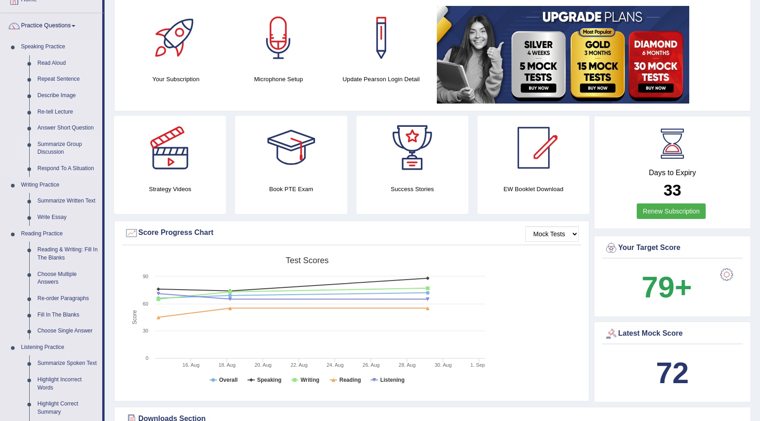
scroll to position [46, 0]
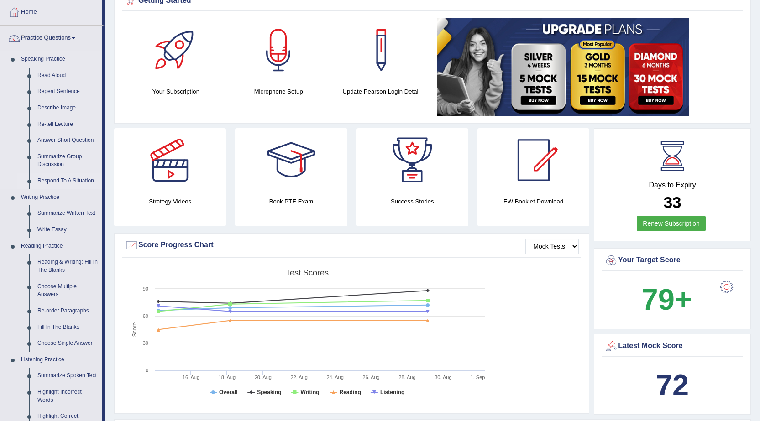
click at [58, 178] on link "Respond To A Situation" at bounding box center [67, 181] width 69 height 16
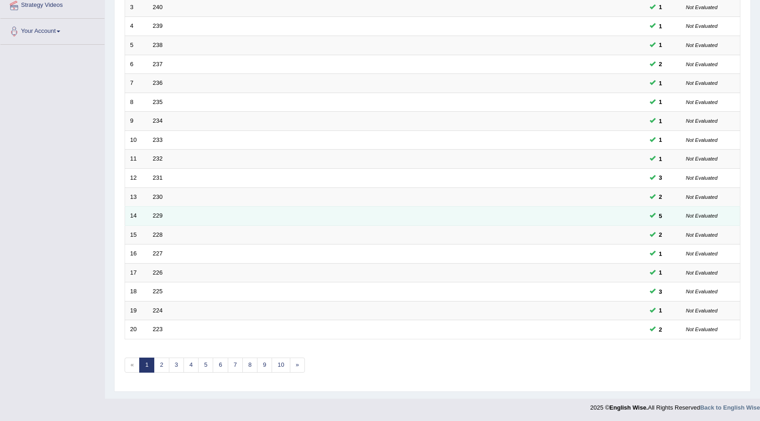
scroll to position [183, 0]
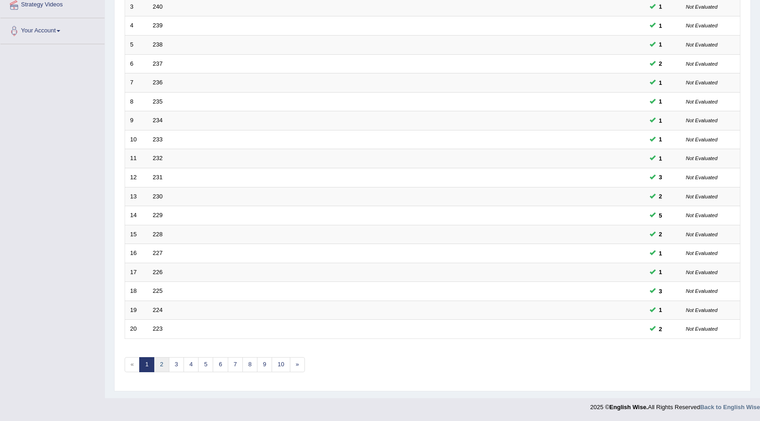
click at [160, 367] on link "2" at bounding box center [161, 364] width 15 height 15
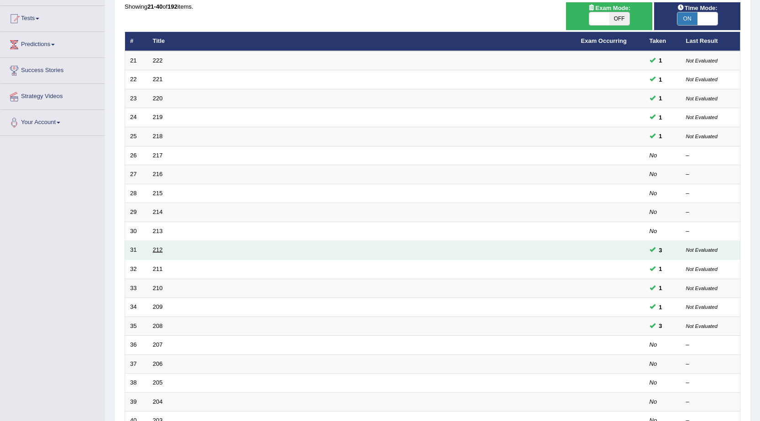
click at [156, 250] on link "212" at bounding box center [158, 249] width 10 height 7
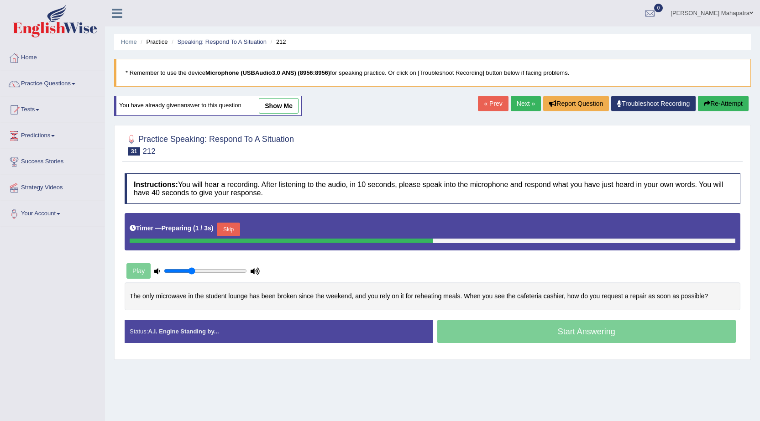
click at [517, 103] on link "Next »" at bounding box center [526, 104] width 30 height 16
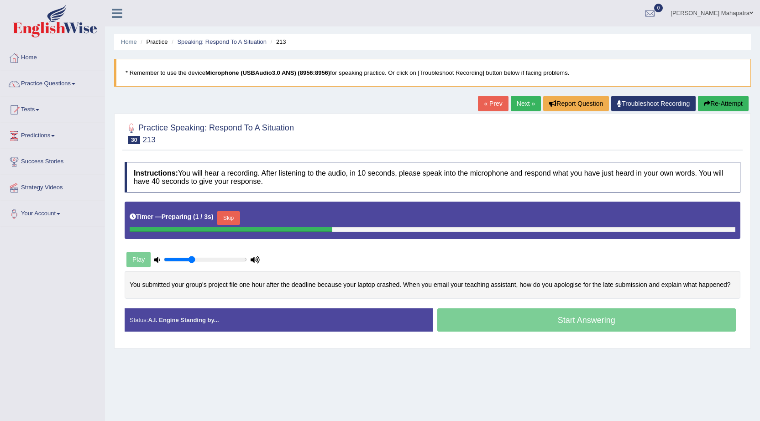
click at [228, 215] on button "Skip" at bounding box center [228, 218] width 23 height 14
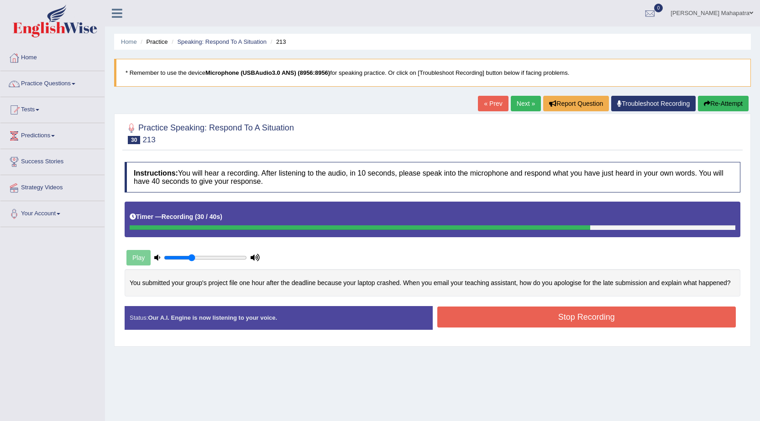
click at [552, 315] on button "Stop Recording" at bounding box center [586, 317] width 299 height 21
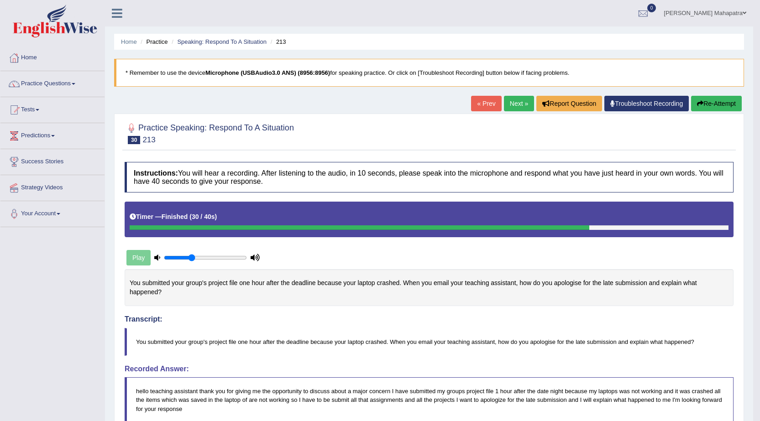
click at [490, 101] on link "« Prev" at bounding box center [486, 104] width 30 height 16
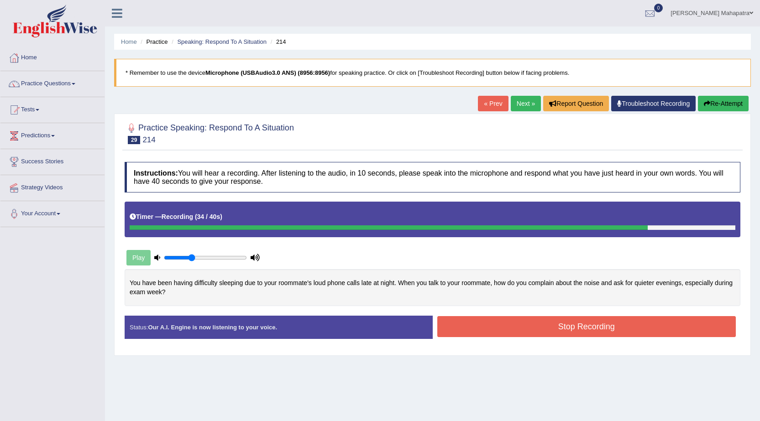
click at [537, 323] on button "Stop Recording" at bounding box center [586, 326] width 299 height 21
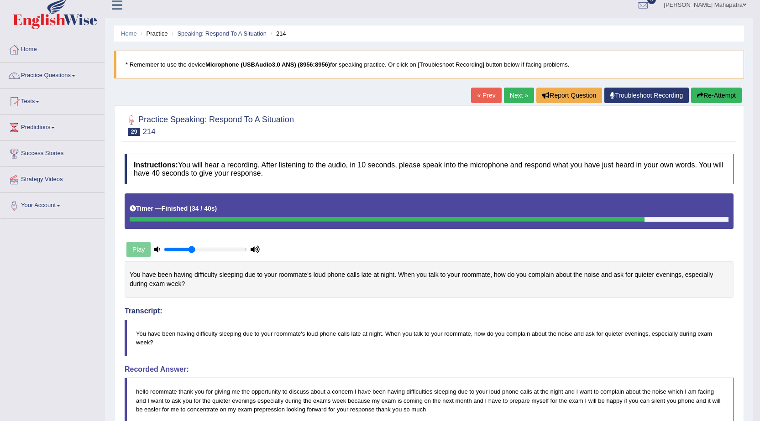
scroll to position [7, 0]
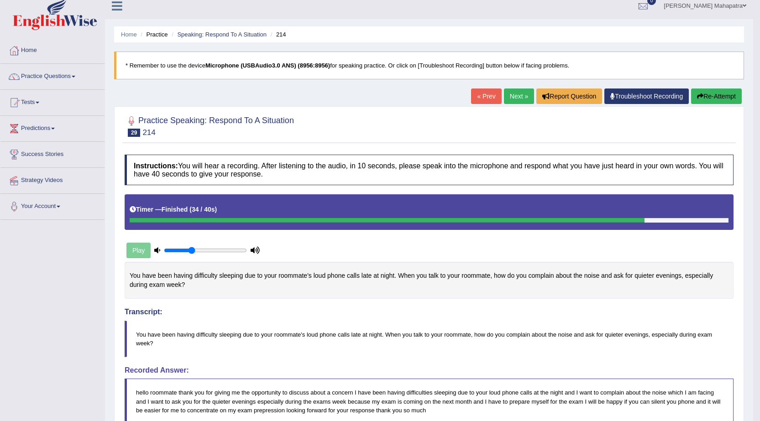
click at [480, 97] on link "« Prev" at bounding box center [486, 97] width 30 height 16
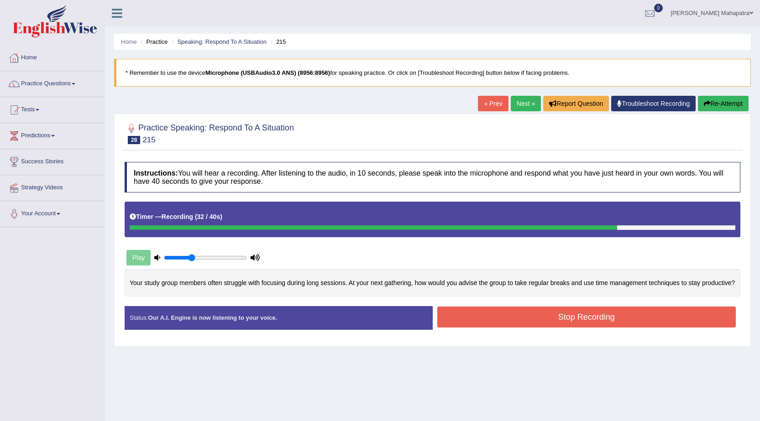
click at [581, 315] on button "Stop Recording" at bounding box center [586, 317] width 299 height 21
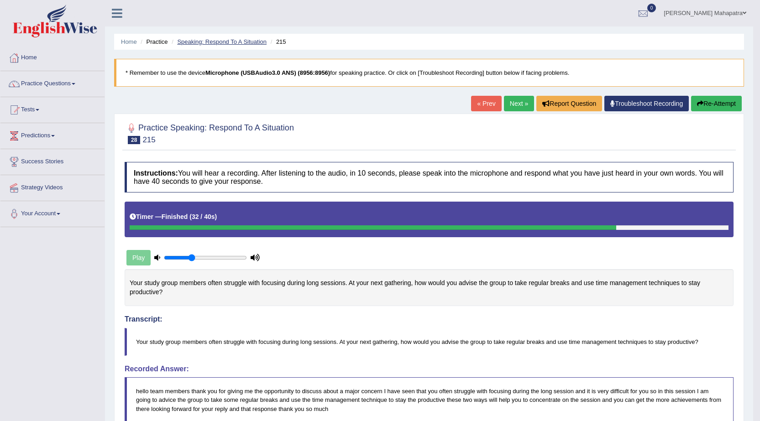
click at [212, 41] on link "Speaking: Respond To A Situation" at bounding box center [221, 41] width 89 height 7
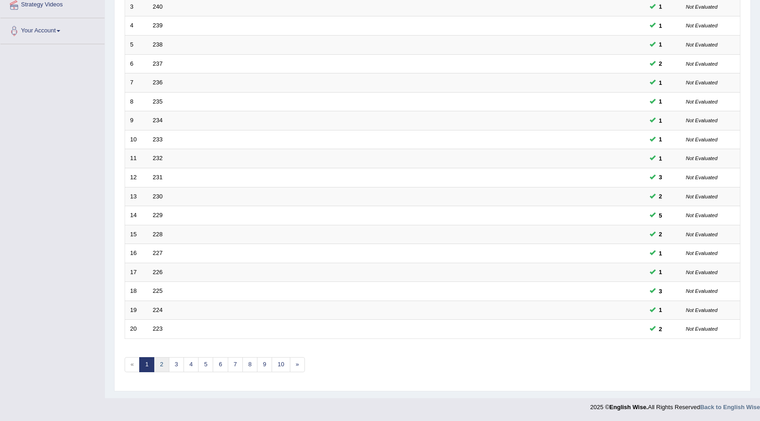
click at [162, 362] on link "2" at bounding box center [161, 364] width 15 height 15
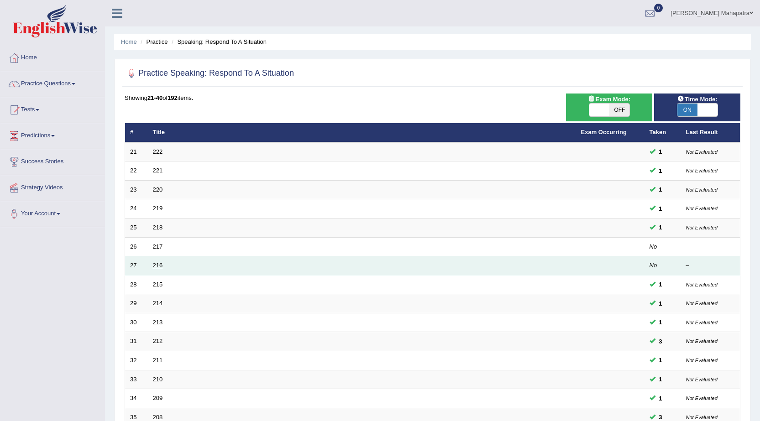
click at [161, 266] on link "216" at bounding box center [158, 265] width 10 height 7
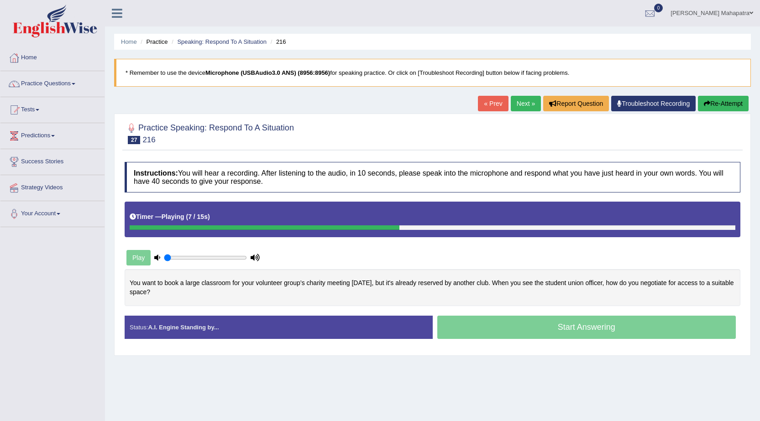
drag, startPoint x: 192, startPoint y: 258, endPoint x: 135, endPoint y: 256, distance: 56.6
click at [164, 256] on input "range" at bounding box center [205, 257] width 83 height 7
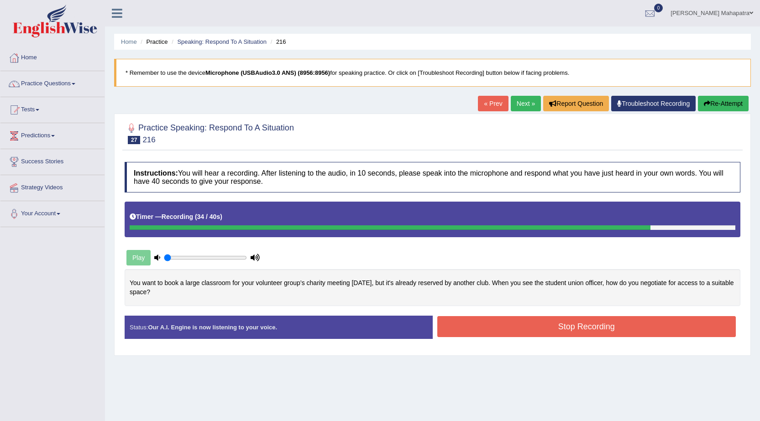
drag, startPoint x: 609, startPoint y: 326, endPoint x: 598, endPoint y: 322, distance: 11.7
click at [609, 326] on button "Stop Recording" at bounding box center [586, 326] width 299 height 21
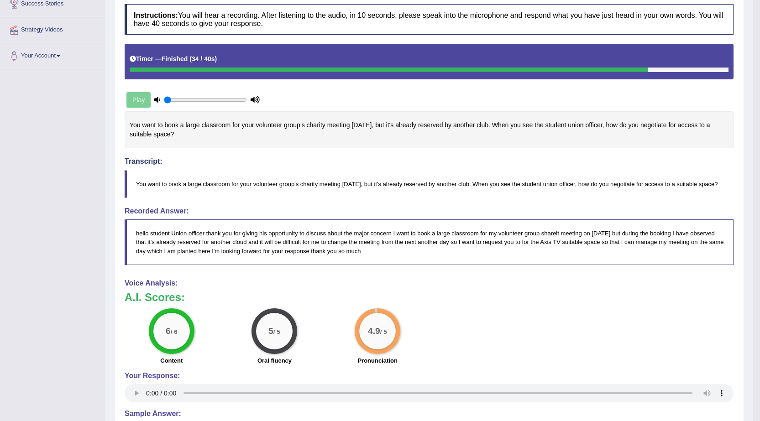
scroll to position [137, 0]
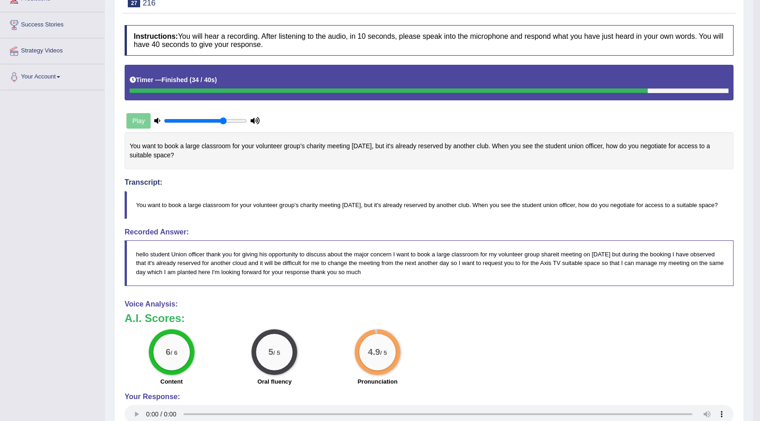
drag, startPoint x: 168, startPoint y: 120, endPoint x: 225, endPoint y: 125, distance: 57.3
click at [225, 125] on input "range" at bounding box center [205, 120] width 83 height 7
drag, startPoint x: 224, startPoint y: 122, endPoint x: 212, endPoint y: 121, distance: 12.4
type input "0.6"
click at [212, 121] on input "range" at bounding box center [205, 120] width 83 height 7
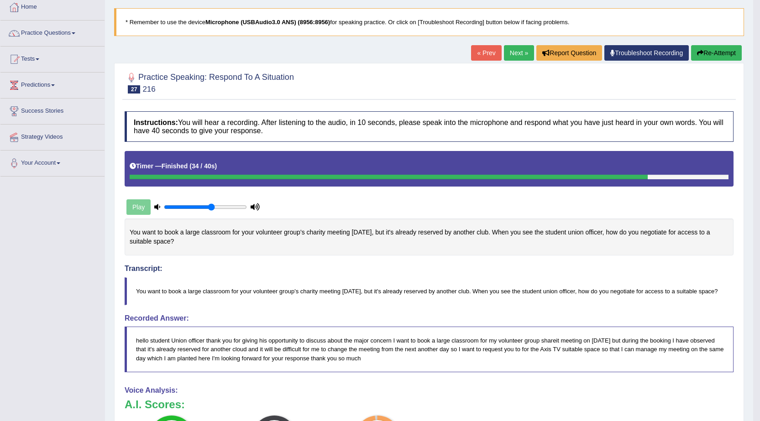
scroll to position [0, 0]
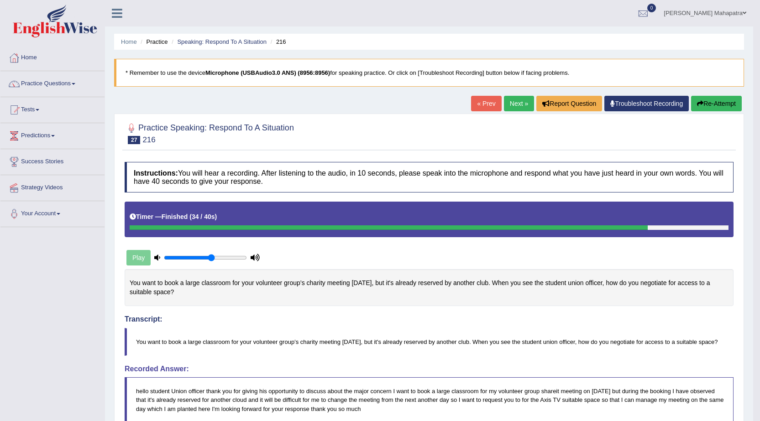
click at [473, 105] on link "« Prev" at bounding box center [486, 104] width 30 height 16
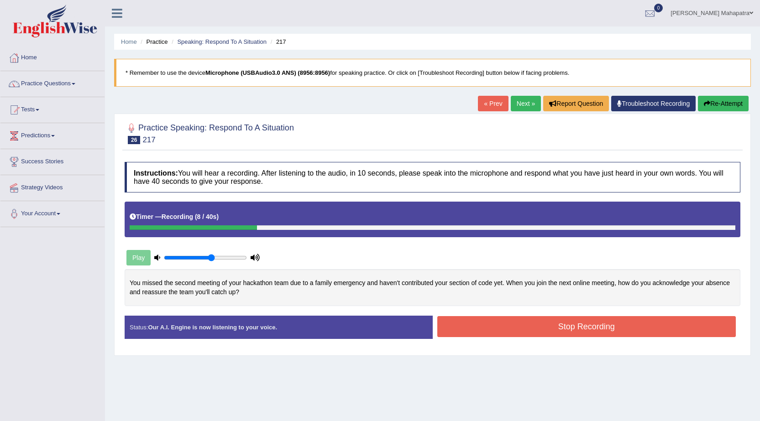
click at [721, 103] on button "Re-Attempt" at bounding box center [723, 104] width 51 height 16
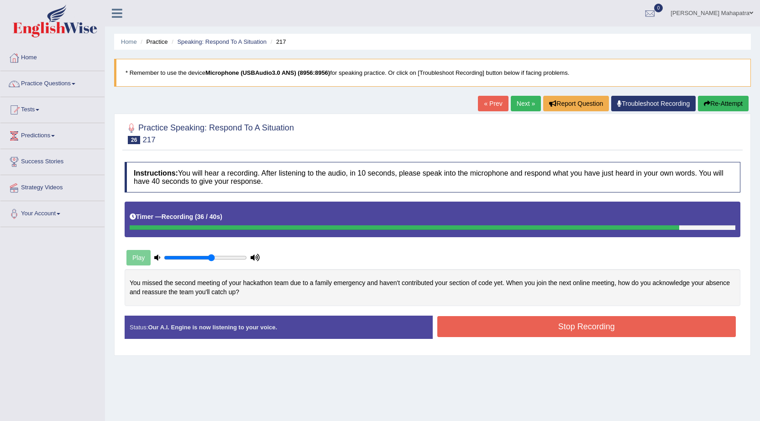
click at [493, 314] on div "Created with Highcharts 7.1.2 Too low Too high Time Pitch meter: 0 5 10 15 20 2…" at bounding box center [432, 292] width 625 height 47
click at [472, 321] on button "Stop Recording" at bounding box center [586, 326] width 299 height 21
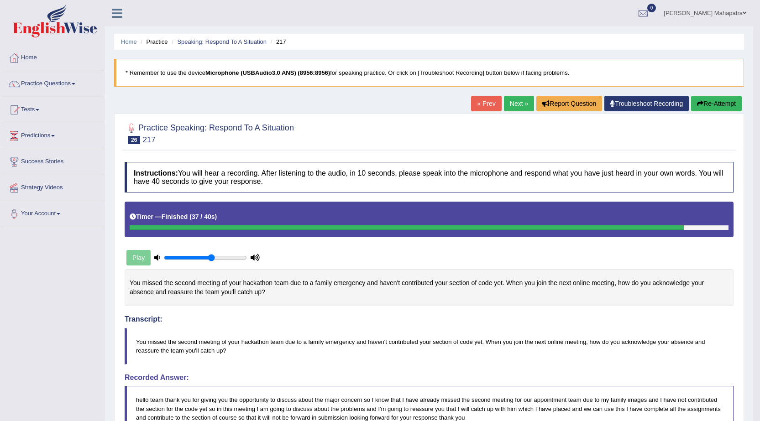
click at [33, 58] on link "Home" at bounding box center [52, 56] width 104 height 23
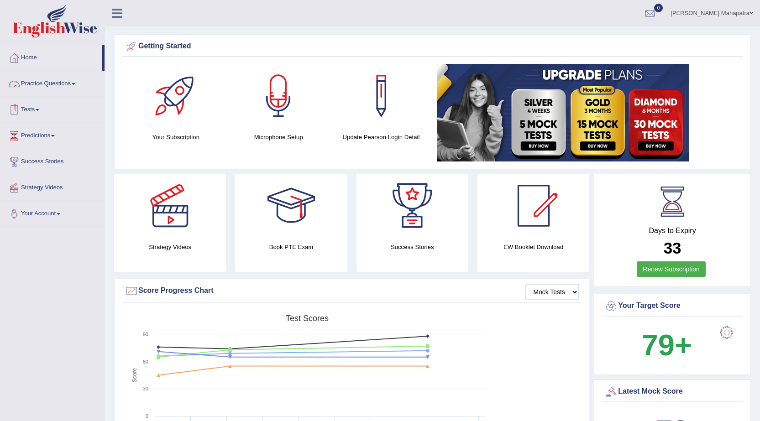
click at [69, 86] on link "Practice Questions" at bounding box center [52, 82] width 104 height 23
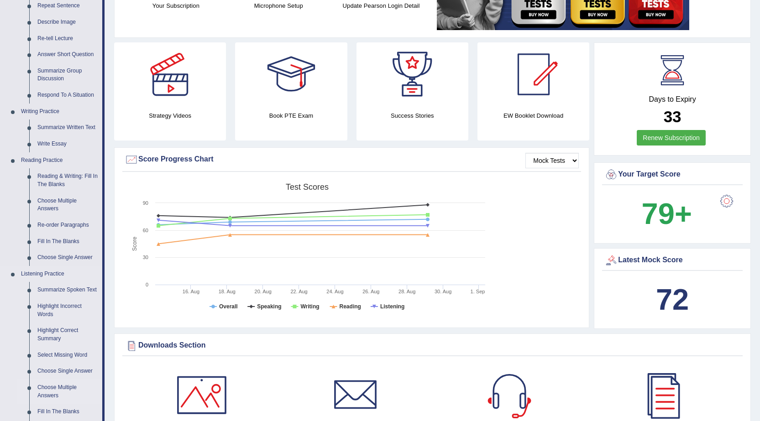
scroll to position [91, 0]
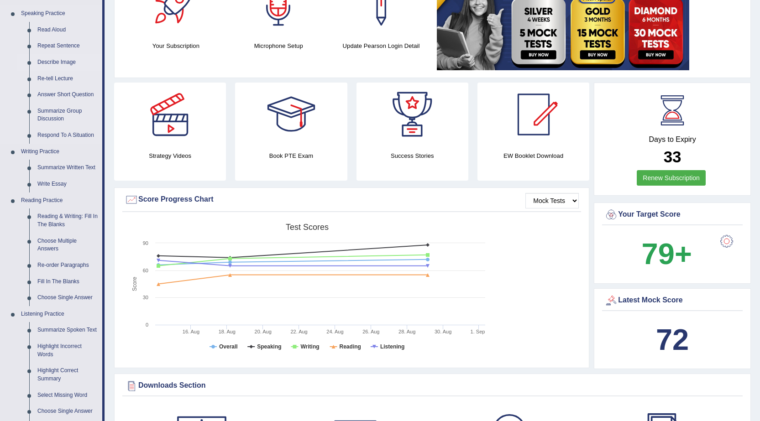
click at [52, 65] on link "Describe Image" at bounding box center [67, 62] width 69 height 16
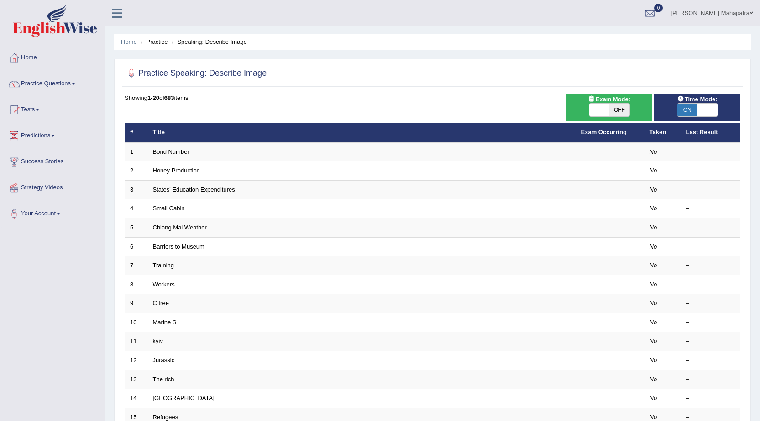
click at [618, 111] on span "OFF" at bounding box center [619, 110] width 20 height 13
checkbox input "true"
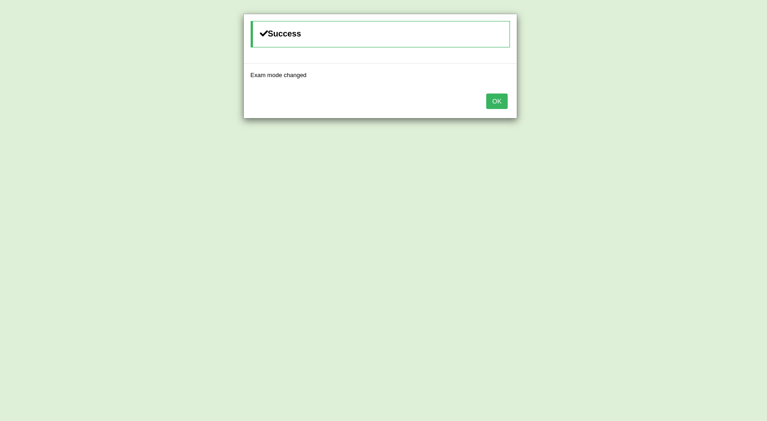
click at [500, 105] on button "OK" at bounding box center [496, 102] width 21 height 16
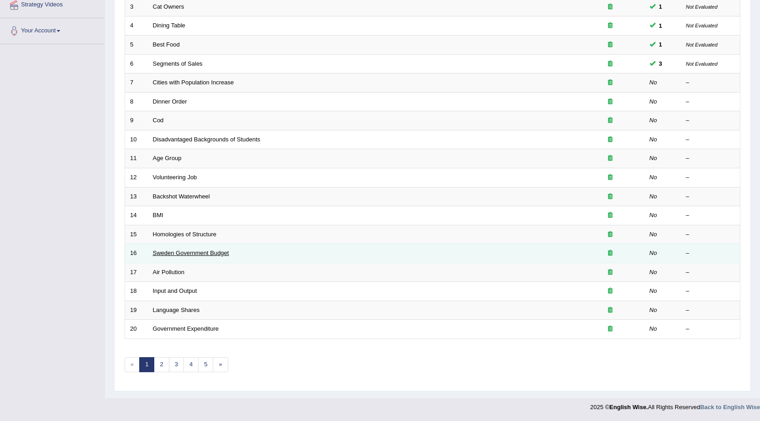
click at [177, 252] on link "Sweden Government Budget" at bounding box center [191, 253] width 76 height 7
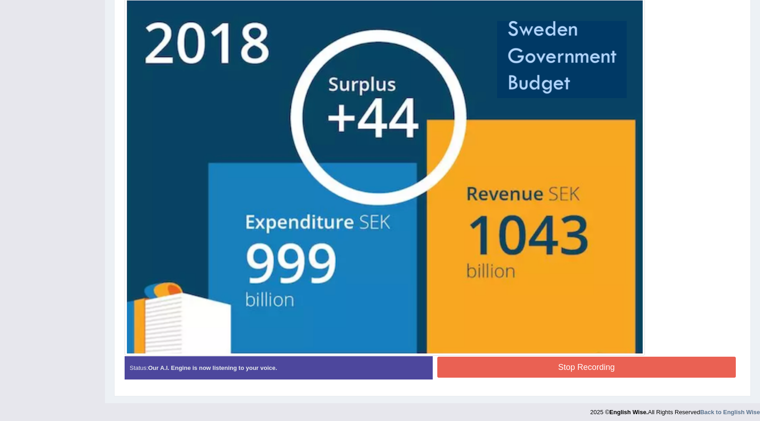
scroll to position [253, 0]
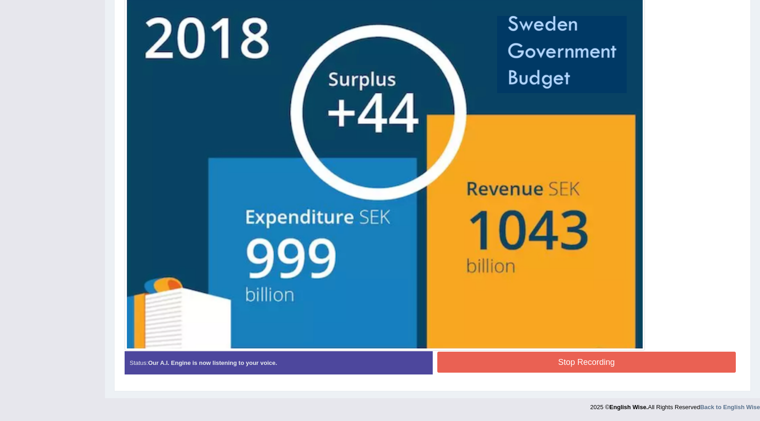
click at [537, 358] on button "Stop Recording" at bounding box center [586, 362] width 299 height 21
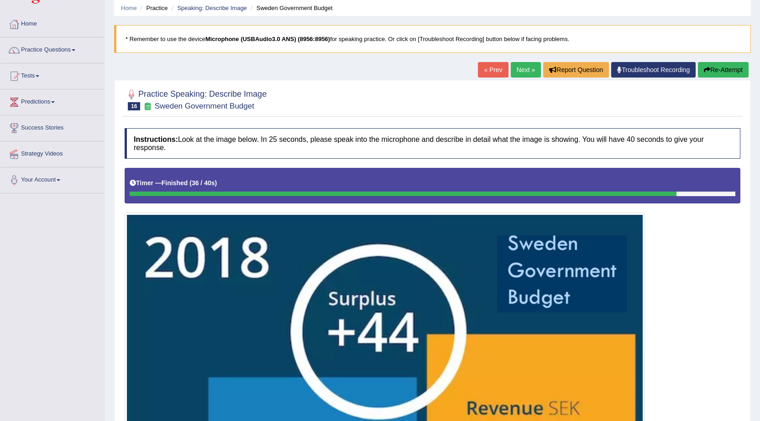
scroll to position [308, 0]
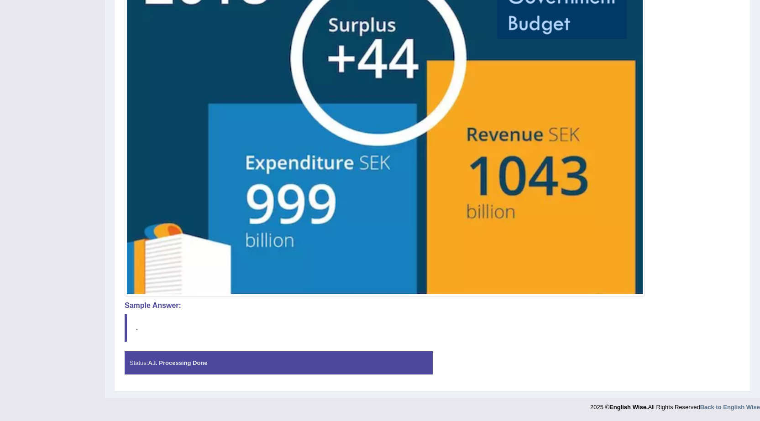
click at [237, 333] on blockquote "." at bounding box center [432, 328] width 615 height 28
click at [203, 360] on strong "A.I. Processing Done" at bounding box center [177, 363] width 59 height 7
click at [197, 360] on strong "A.I. Processing Done" at bounding box center [177, 363] width 59 height 7
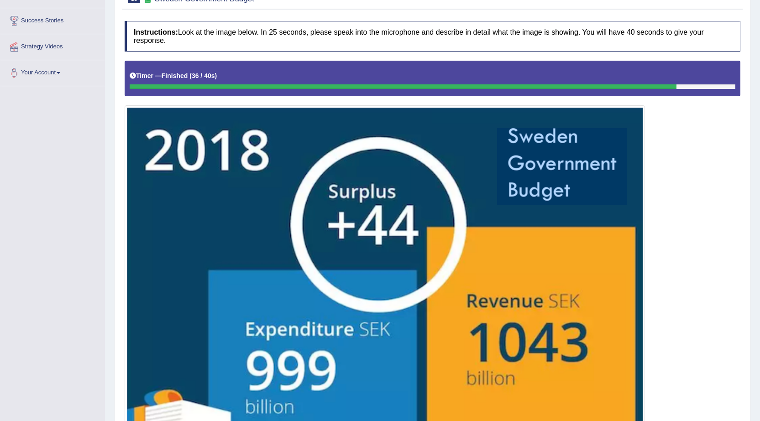
scroll to position [0, 0]
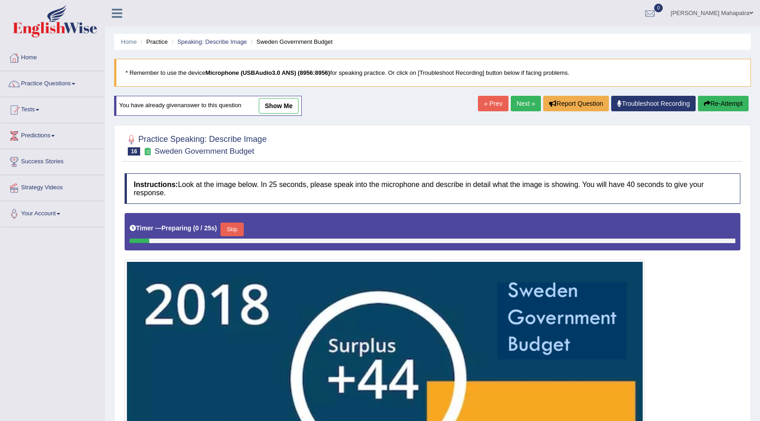
click at [282, 104] on link "show me" at bounding box center [279, 106] width 40 height 16
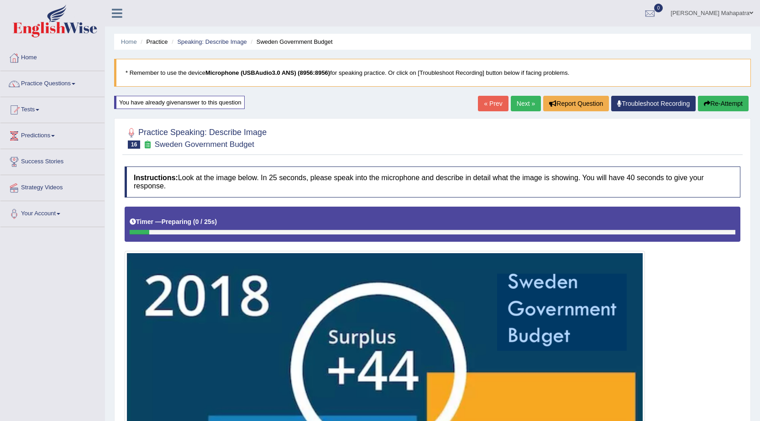
click at [523, 110] on link "Next »" at bounding box center [526, 104] width 30 height 16
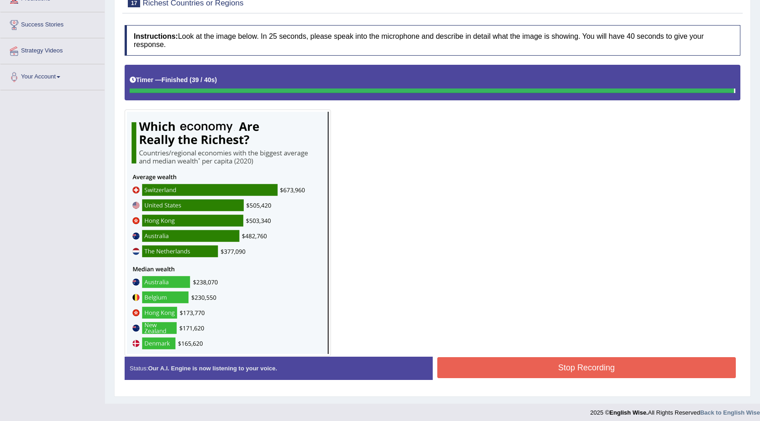
click at [604, 371] on button "Stop Recording" at bounding box center [586, 367] width 299 height 21
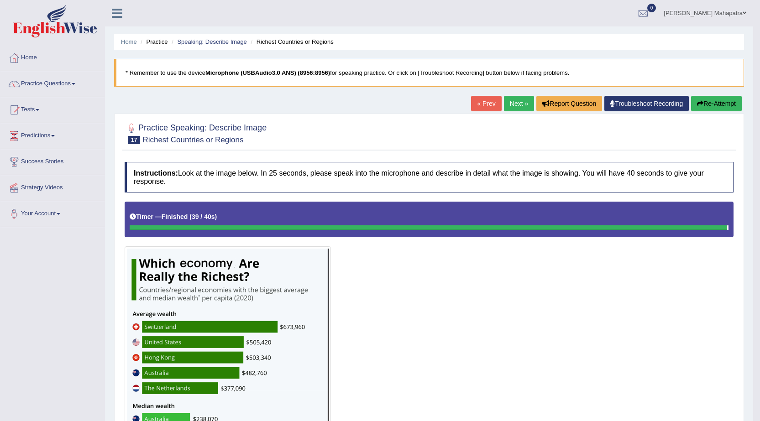
click at [514, 106] on link "Next »" at bounding box center [519, 104] width 30 height 16
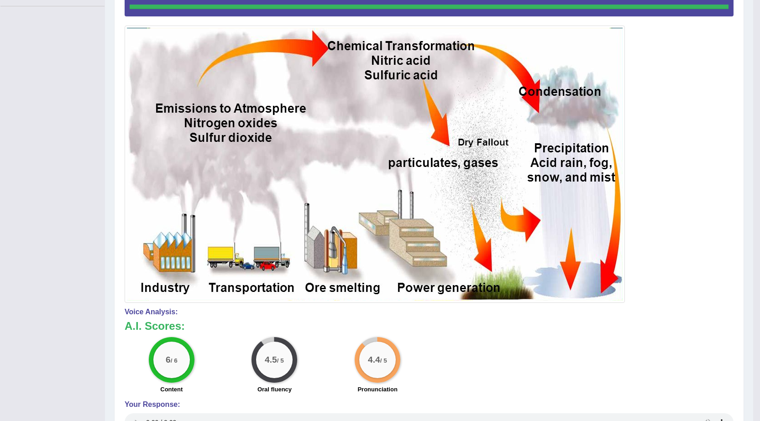
scroll to position [175, 0]
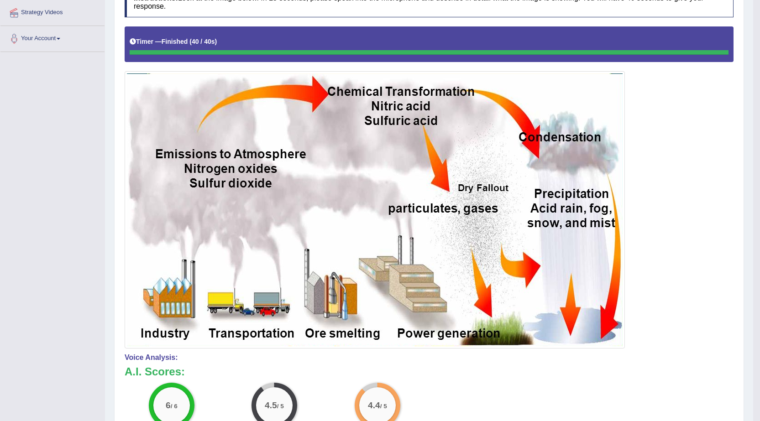
click at [142, 183] on img at bounding box center [374, 209] width 495 height 273
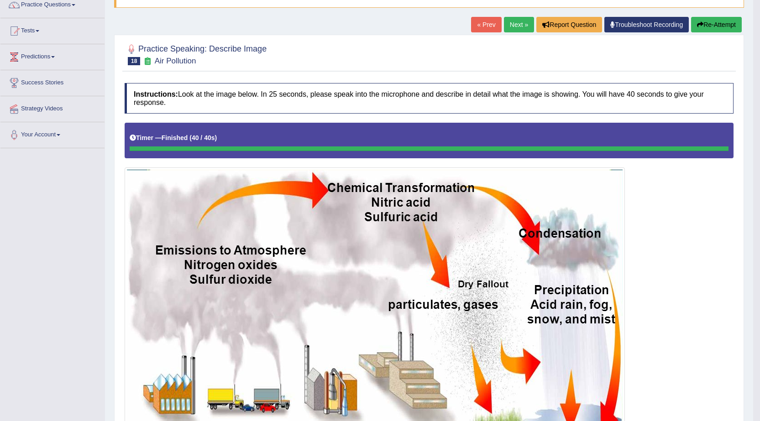
scroll to position [0, 0]
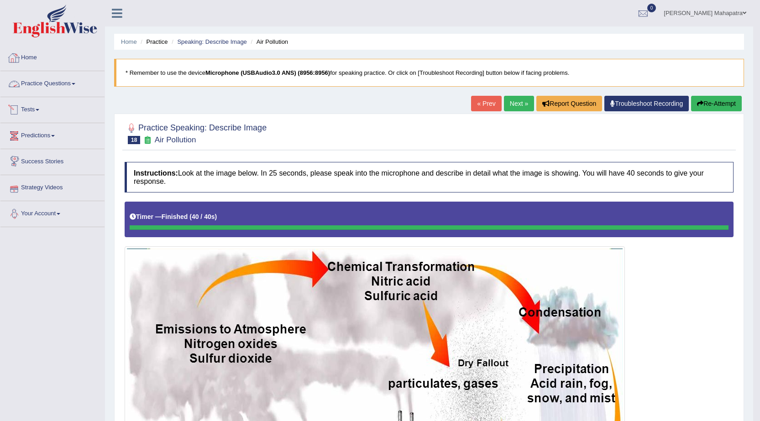
click at [38, 60] on link "Home" at bounding box center [52, 56] width 104 height 23
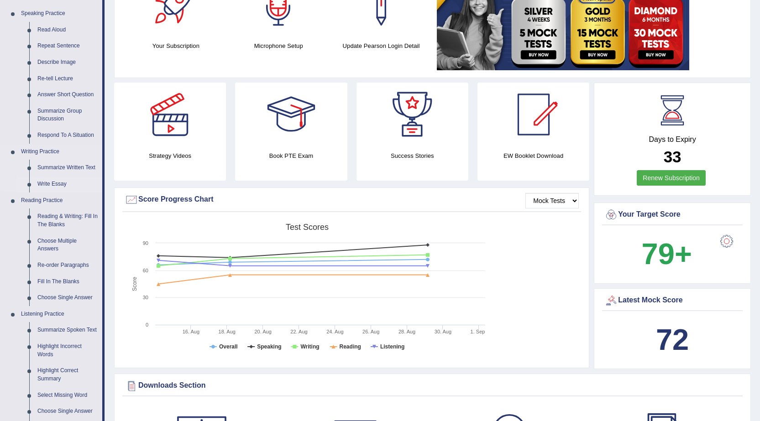
click at [58, 185] on link "Write Essay" at bounding box center [67, 184] width 69 height 16
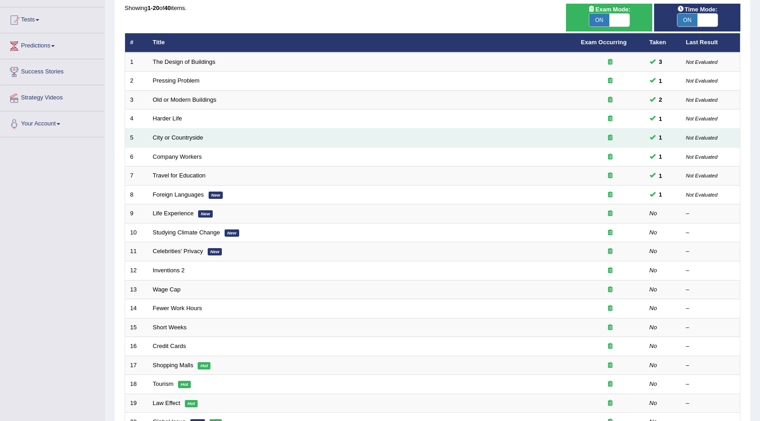
scroll to position [183, 0]
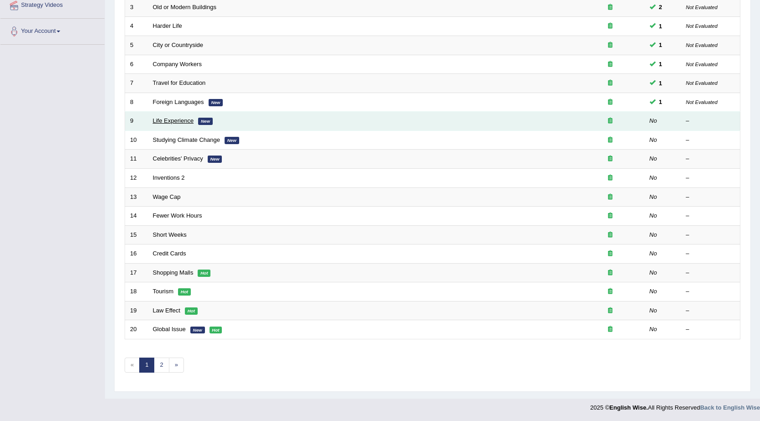
click at [180, 119] on link "Life Experience" at bounding box center [173, 120] width 41 height 7
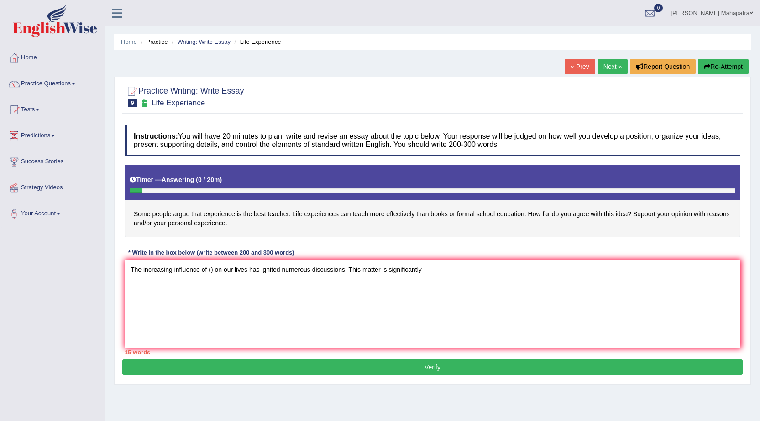
click at [387, 271] on textarea "The increasing influence of () on our lives has ignited numerous discussions. T…" at bounding box center [432, 304] width 615 height 89
click at [453, 273] on textarea "The increasing influence of () on our lives has ignited numerous discussions. T…" at bounding box center [432, 304] width 615 height 89
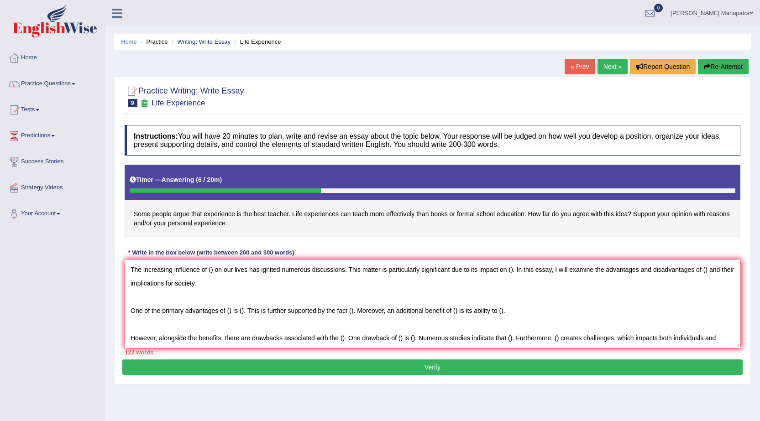
type textarea "The increasing influence of () on our lives has ignited numerous discussions. T…"
click at [50, 85] on link "Practice Questions" at bounding box center [52, 82] width 104 height 23
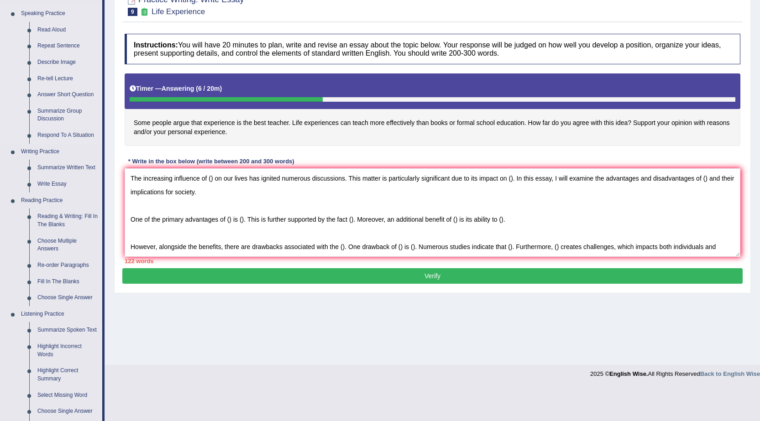
scroll to position [137, 0]
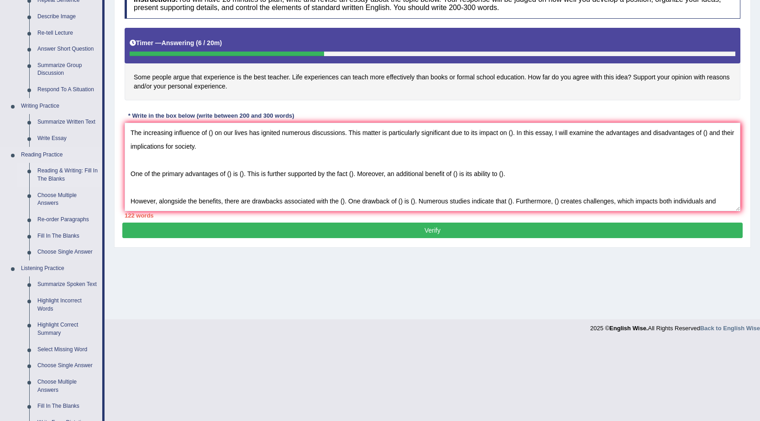
click at [59, 169] on link "Reading & Writing: Fill In The Blanks" at bounding box center [67, 175] width 69 height 24
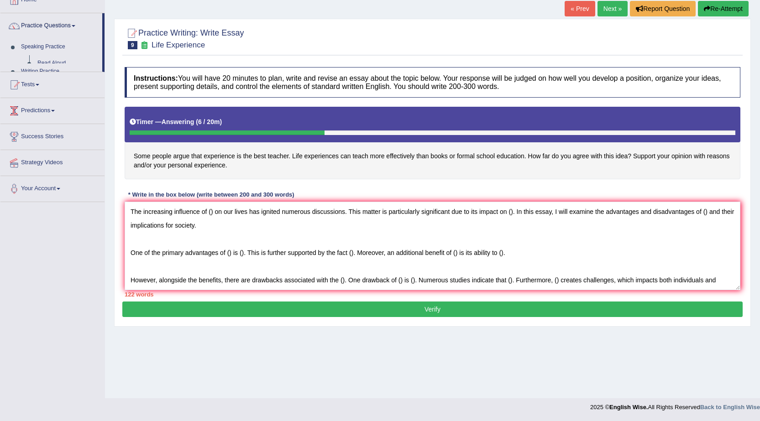
scroll to position [58, 0]
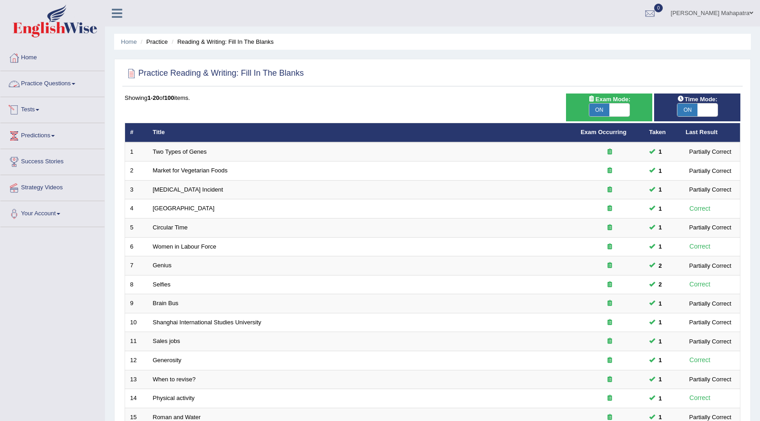
click at [64, 81] on link "Practice Questions" at bounding box center [52, 82] width 104 height 23
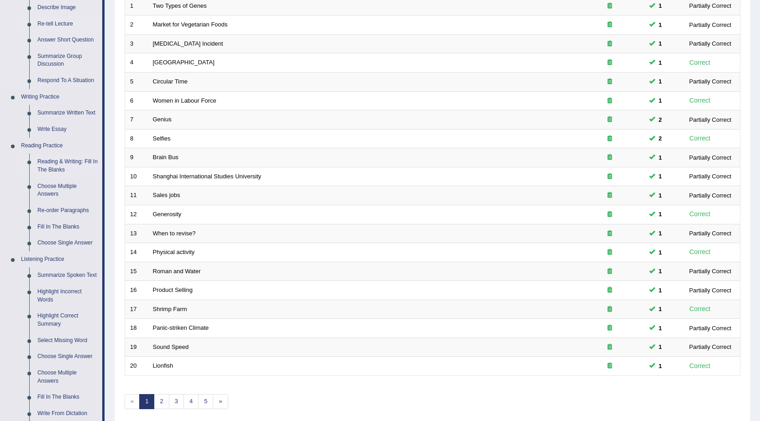
scroll to position [183, 0]
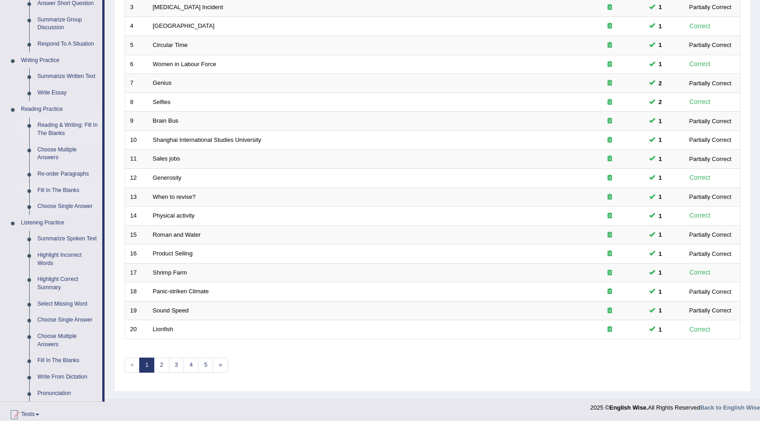
click at [62, 191] on link "Fill In The Blanks" at bounding box center [67, 191] width 69 height 16
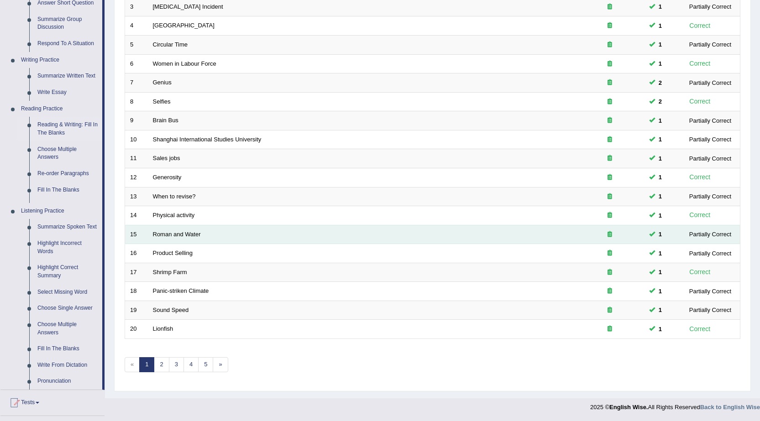
scroll to position [221, 0]
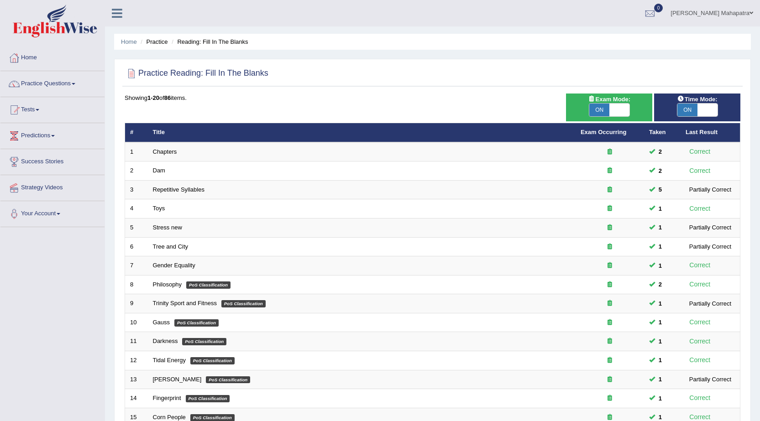
click at [614, 109] on span at bounding box center [619, 110] width 20 height 13
checkbox input "false"
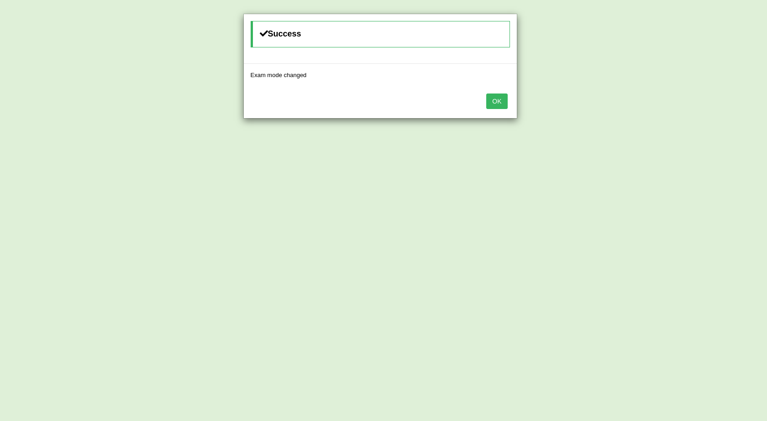
click at [500, 99] on button "OK" at bounding box center [496, 102] width 21 height 16
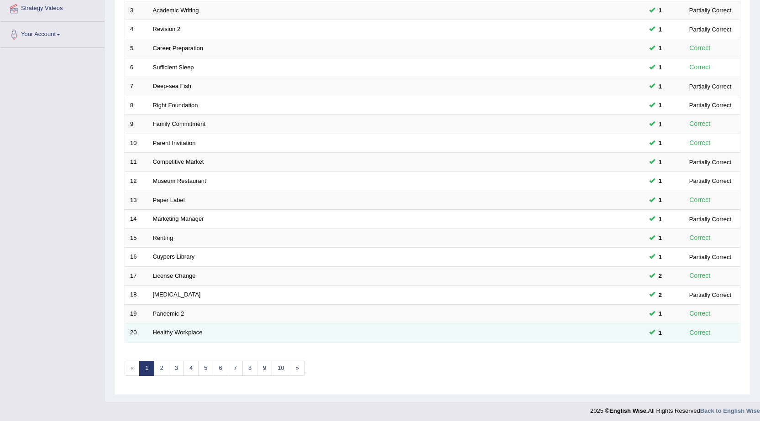
scroll to position [179, 0]
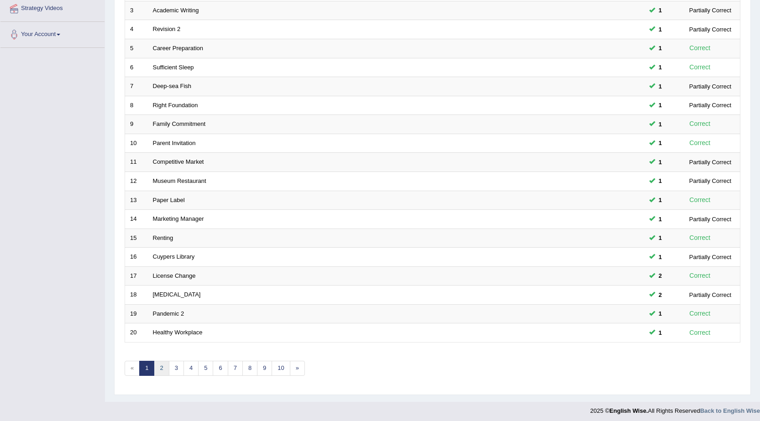
click at [162, 366] on link "2" at bounding box center [161, 368] width 15 height 15
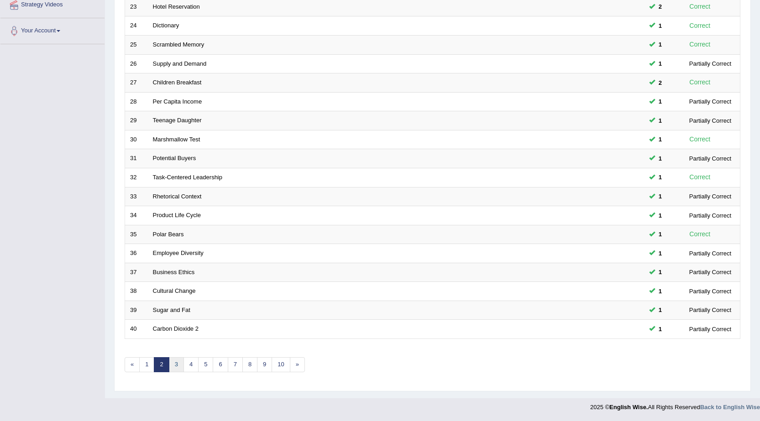
click at [174, 365] on link "3" at bounding box center [176, 364] width 15 height 15
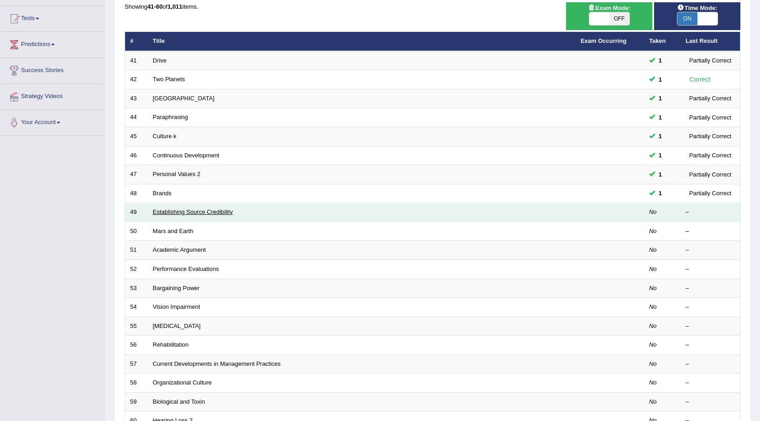
click at [172, 212] on link "Establishing Source Credibility" at bounding box center [193, 212] width 80 height 7
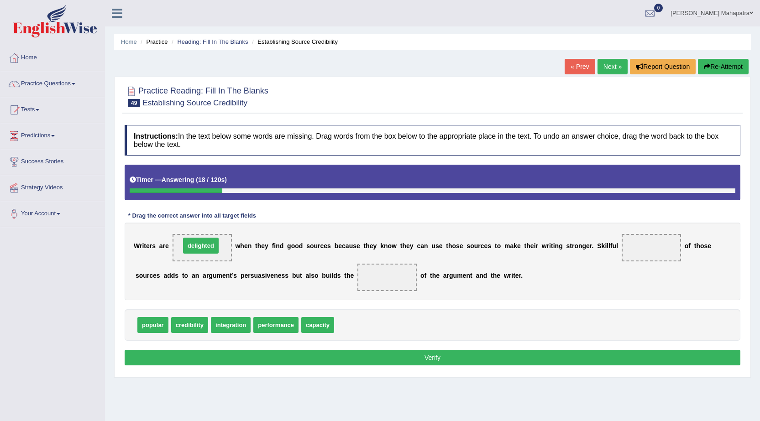
drag, startPoint x: 349, startPoint y: 326, endPoint x: 195, endPoint y: 247, distance: 173.0
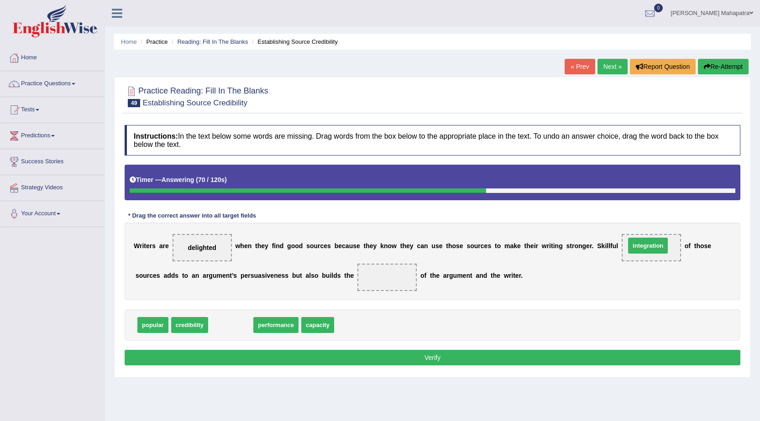
drag, startPoint x: 240, startPoint y: 329, endPoint x: 657, endPoint y: 249, distance: 424.5
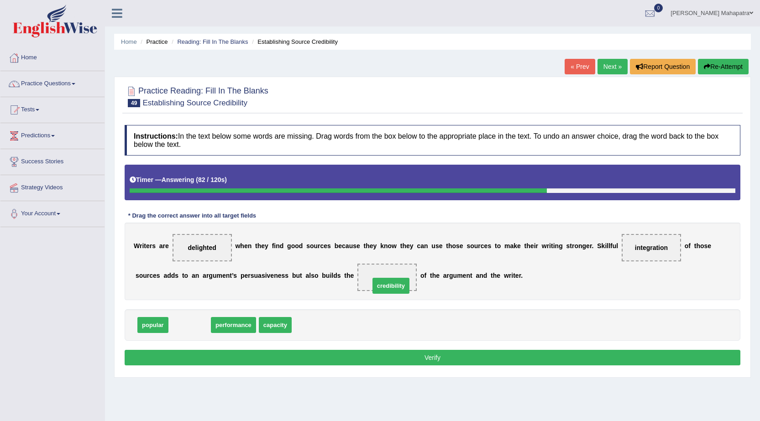
drag, startPoint x: 194, startPoint y: 323, endPoint x: 396, endPoint y: 282, distance: 205.5
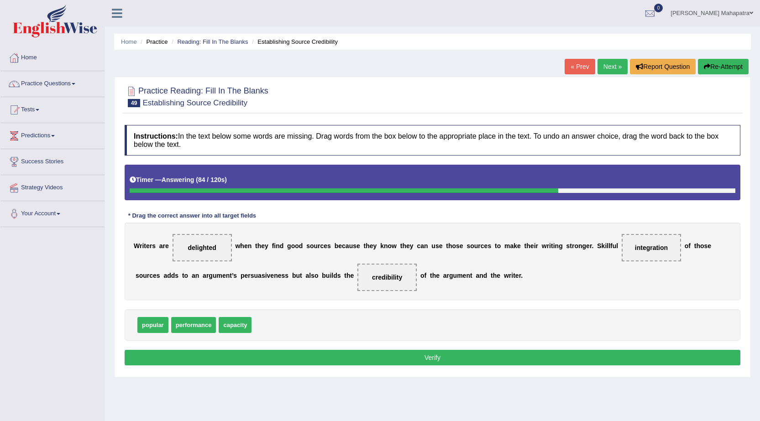
click at [438, 355] on button "Verify" at bounding box center [432, 358] width 615 height 16
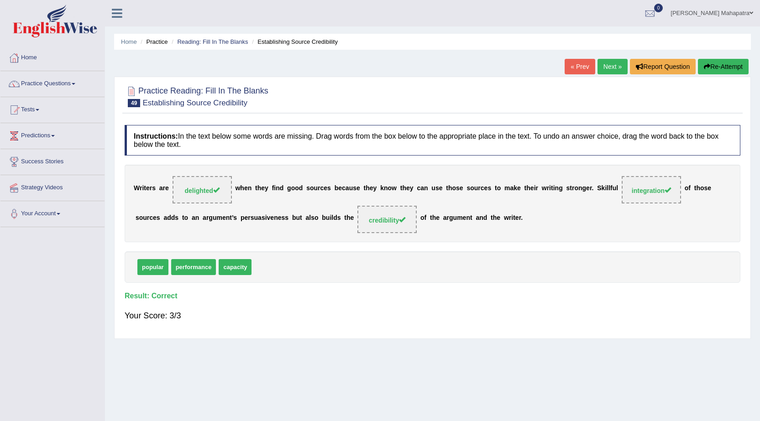
click at [597, 67] on link "Next »" at bounding box center [612, 67] width 30 height 16
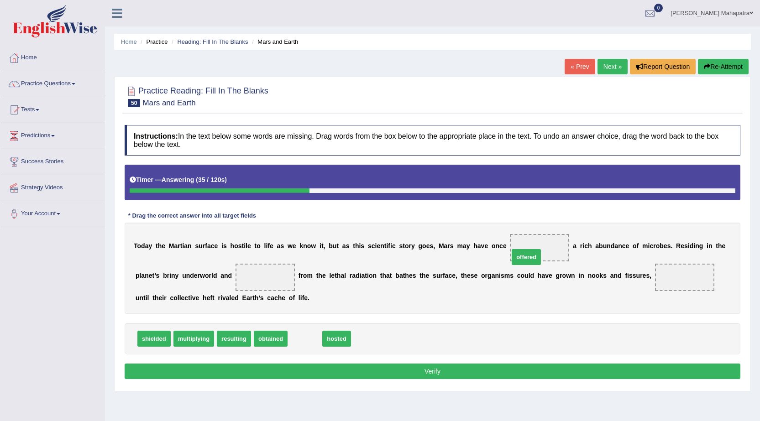
drag, startPoint x: 305, startPoint y: 341, endPoint x: 531, endPoint y: 256, distance: 241.0
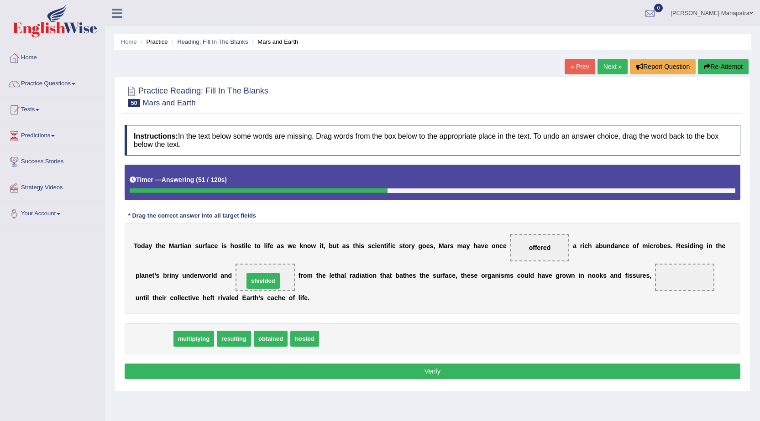
drag, startPoint x: 155, startPoint y: 337, endPoint x: 264, endPoint y: 279, distance: 123.5
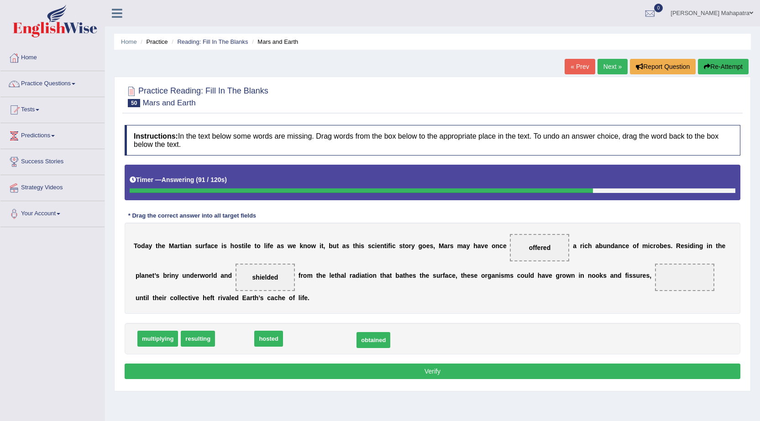
drag, startPoint x: 239, startPoint y: 338, endPoint x: 377, endPoint y: 339, distance: 138.7
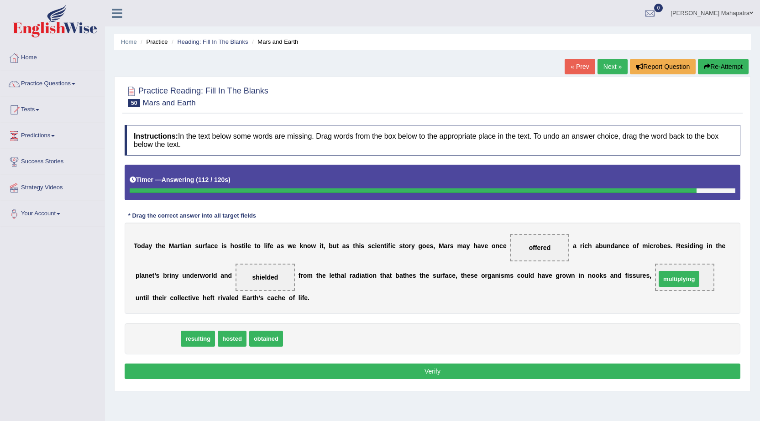
drag, startPoint x: 156, startPoint y: 337, endPoint x: 678, endPoint y: 277, distance: 524.5
click at [433, 375] on button "Verify" at bounding box center [432, 372] width 615 height 16
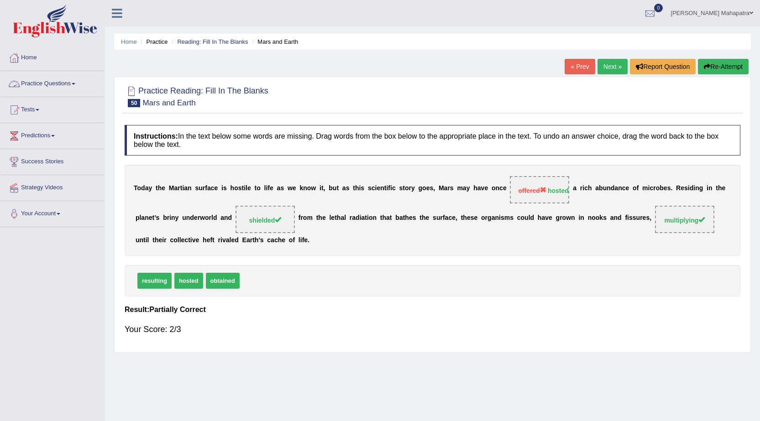
click at [67, 85] on link "Practice Questions" at bounding box center [52, 82] width 104 height 23
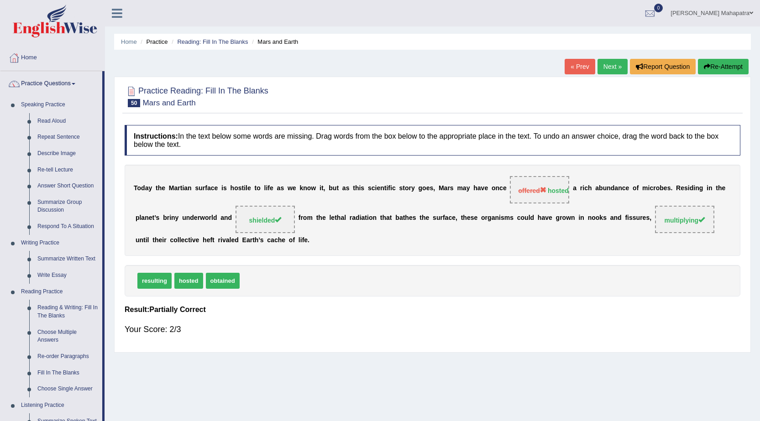
click at [65, 86] on link "Practice Questions" at bounding box center [51, 82] width 102 height 23
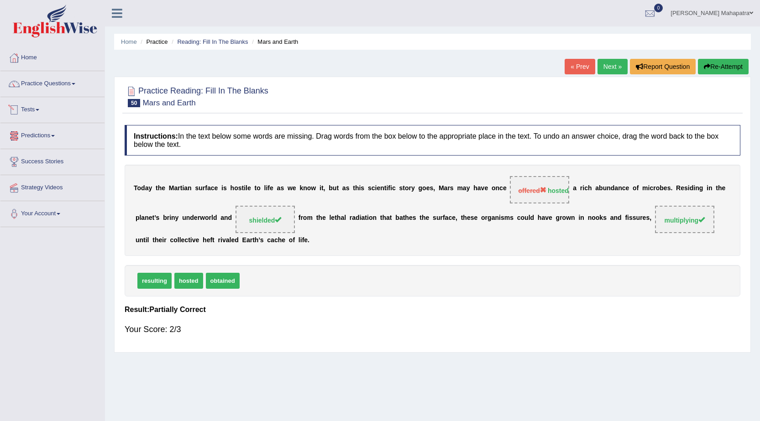
click at [39, 111] on link "Tests" at bounding box center [52, 108] width 104 height 23
click at [33, 163] on link "History" at bounding box center [59, 163] width 85 height 16
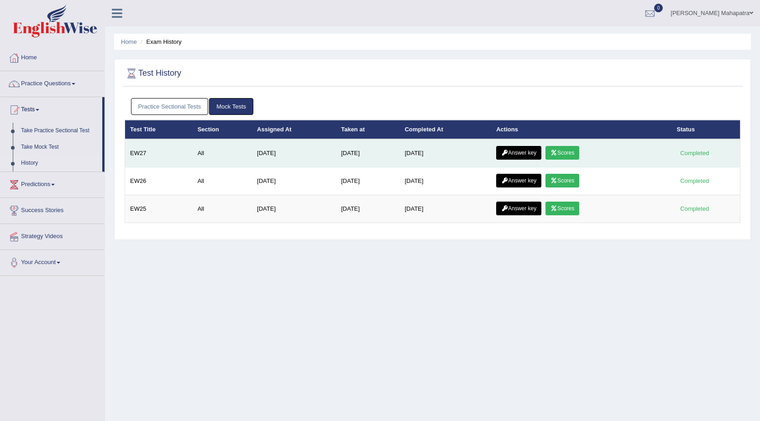
click at [579, 157] on link "Scores" at bounding box center [562, 153] width 34 height 14
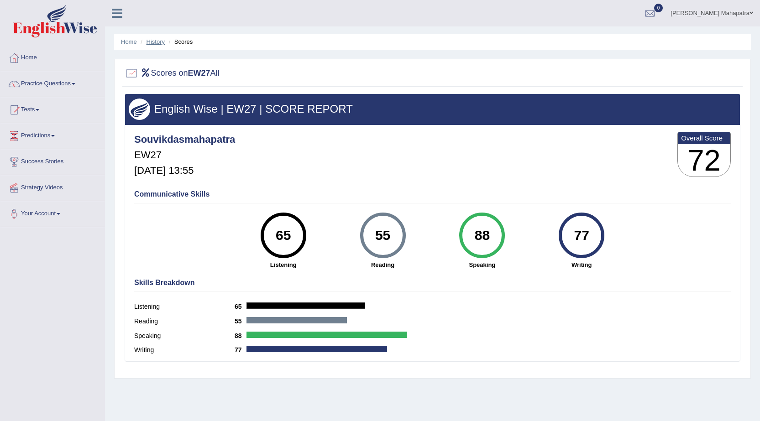
click at [161, 44] on link "History" at bounding box center [155, 41] width 18 height 7
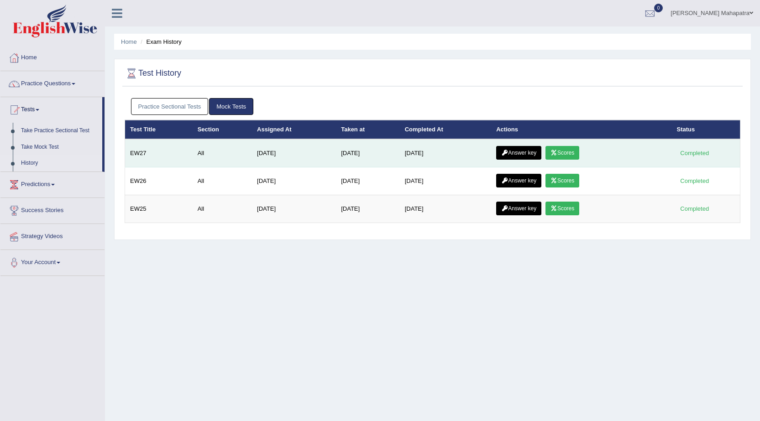
click at [515, 157] on link "Answer key" at bounding box center [518, 153] width 45 height 14
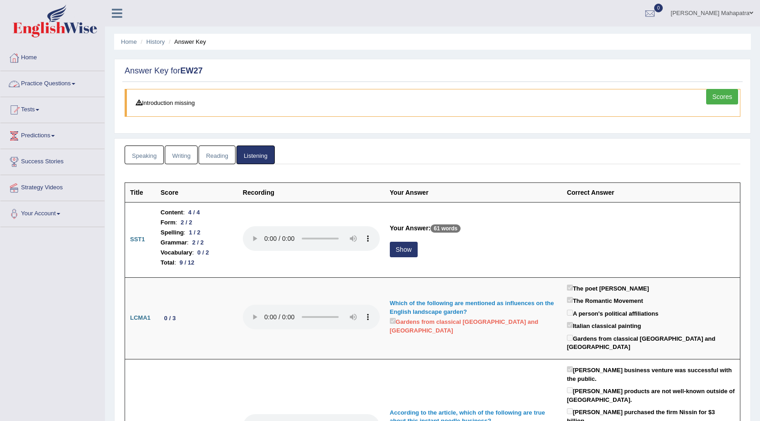
click at [65, 88] on link "Practice Questions" at bounding box center [52, 82] width 104 height 23
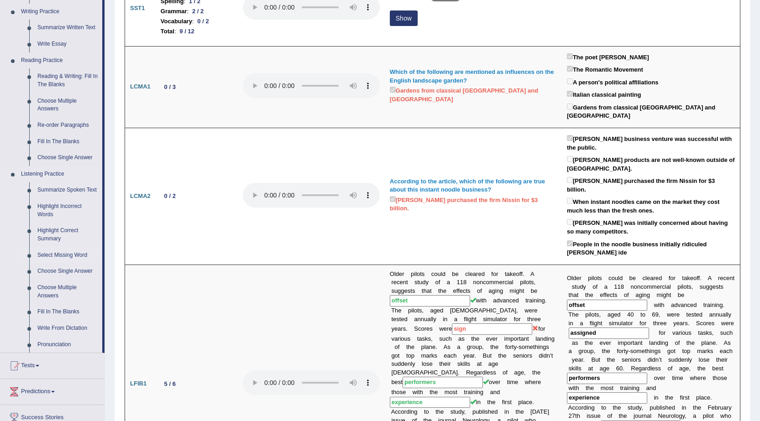
scroll to position [274, 0]
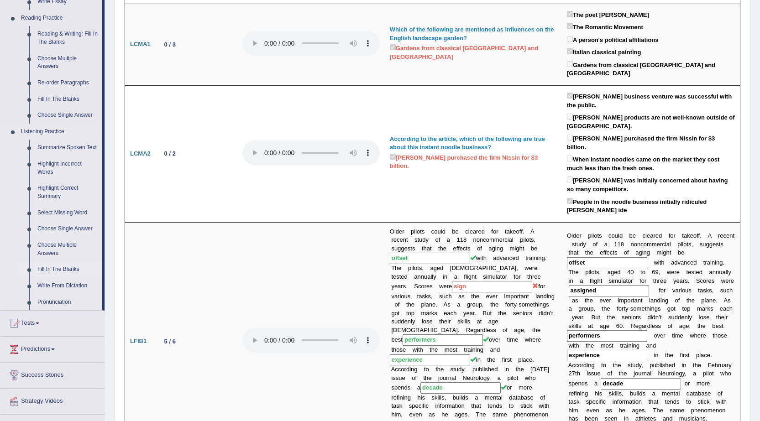
click at [70, 270] on link "Fill In The Blanks" at bounding box center [67, 269] width 69 height 16
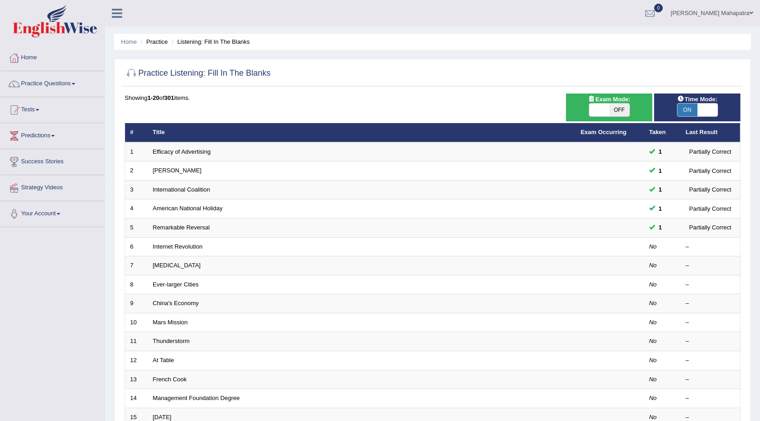
click at [700, 112] on span at bounding box center [707, 110] width 20 height 13
checkbox input "false"
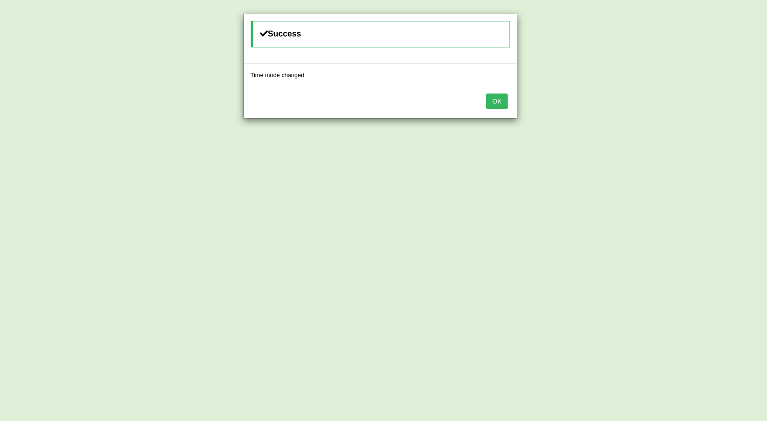
click at [496, 102] on button "OK" at bounding box center [496, 102] width 21 height 16
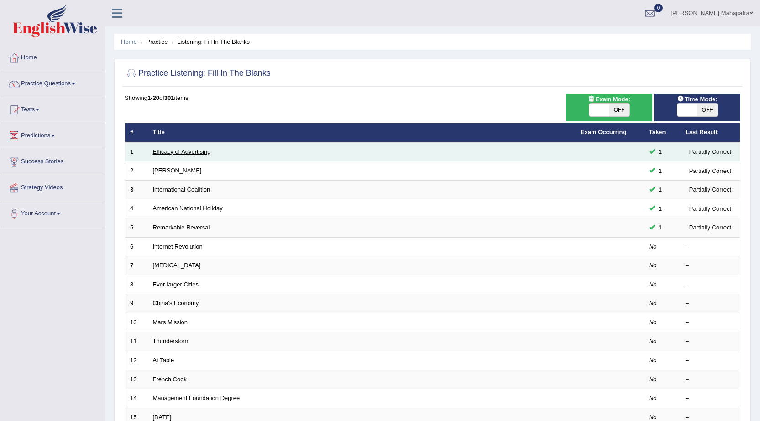
click at [172, 152] on link "Efficacy of Advertising" at bounding box center [182, 151] width 58 height 7
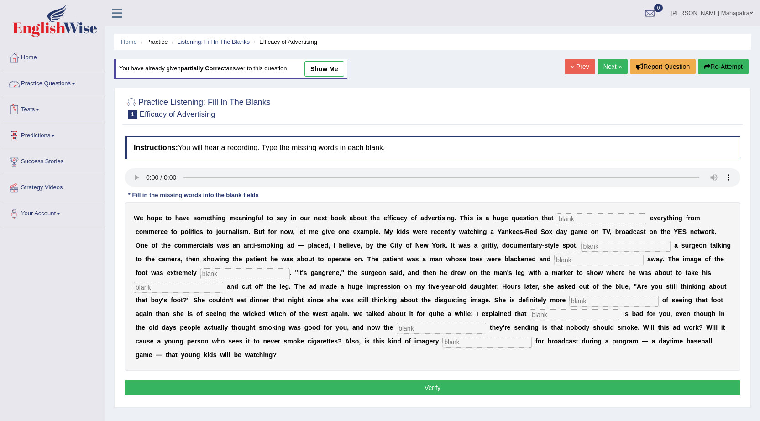
click at [30, 105] on link "Tests" at bounding box center [52, 108] width 104 height 23
click at [35, 165] on link "History" at bounding box center [59, 163] width 85 height 16
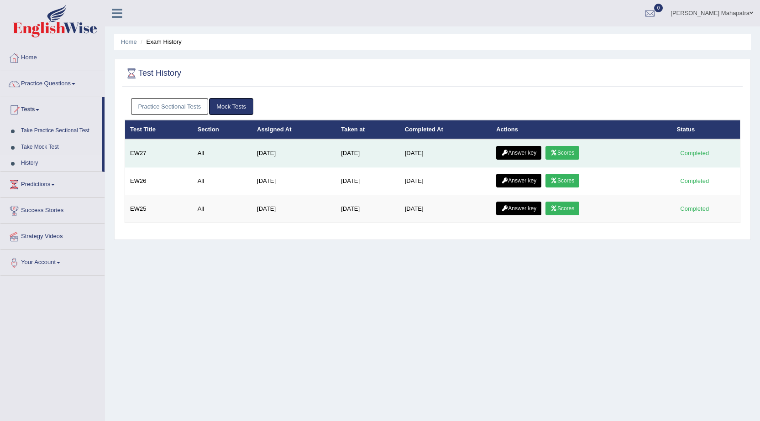
click at [508, 156] on icon at bounding box center [504, 152] width 7 height 5
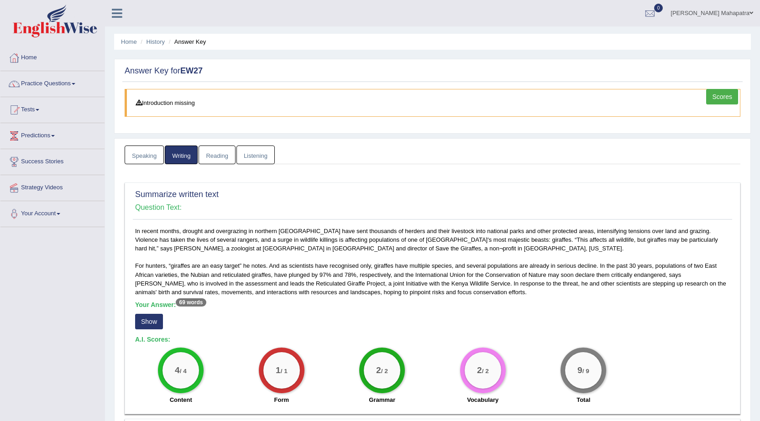
click at [211, 153] on link "Reading" at bounding box center [216, 155] width 37 height 19
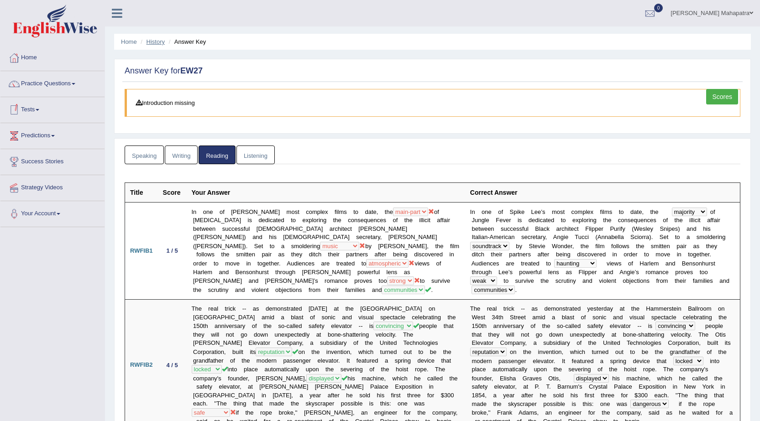
click at [154, 43] on link "History" at bounding box center [155, 41] width 18 height 7
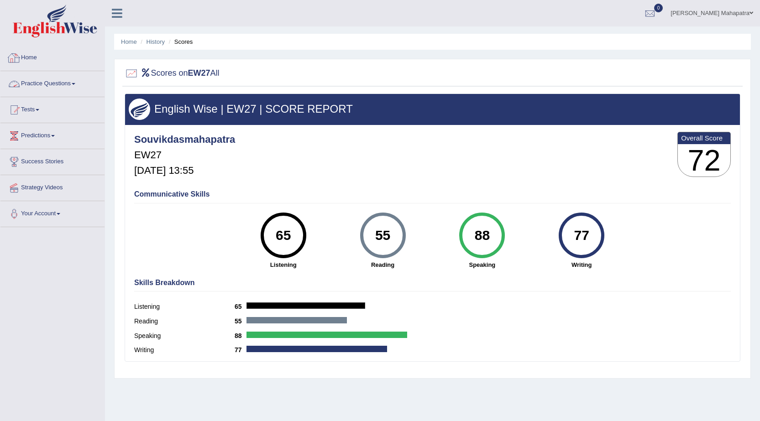
click at [36, 59] on link "Home" at bounding box center [52, 56] width 104 height 23
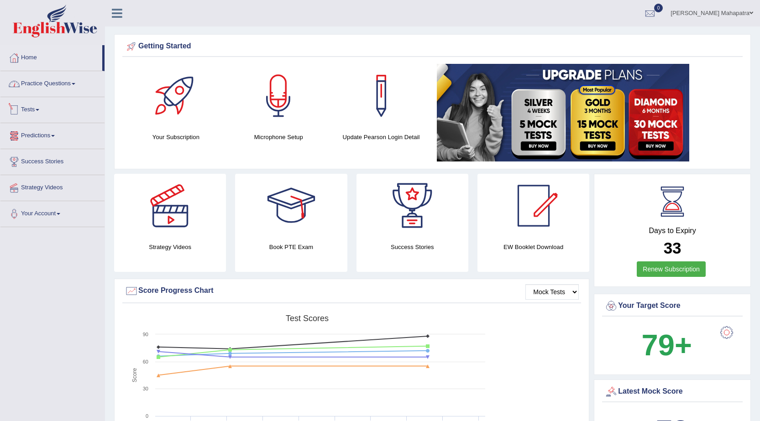
click at [71, 88] on link "Practice Questions" at bounding box center [52, 82] width 104 height 23
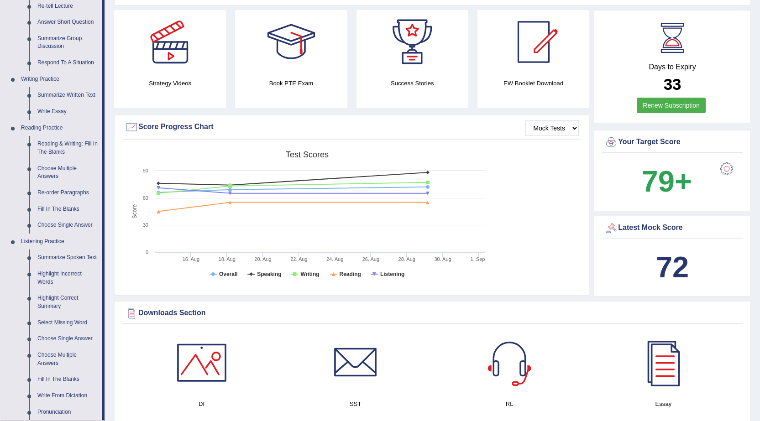
scroll to position [183, 0]
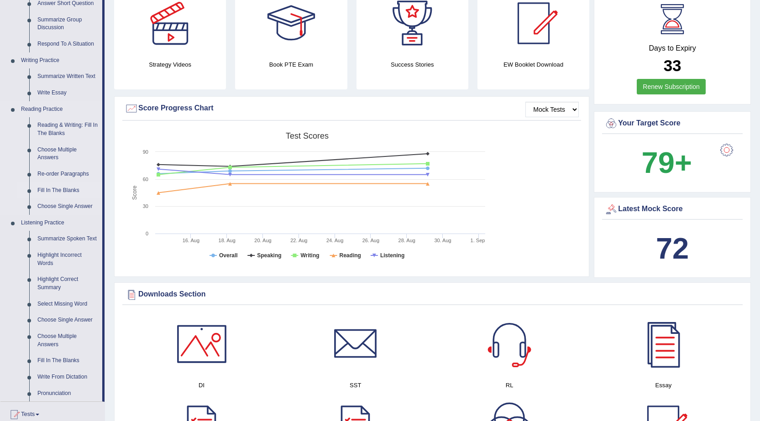
click at [63, 187] on link "Fill In The Blanks" at bounding box center [67, 191] width 69 height 16
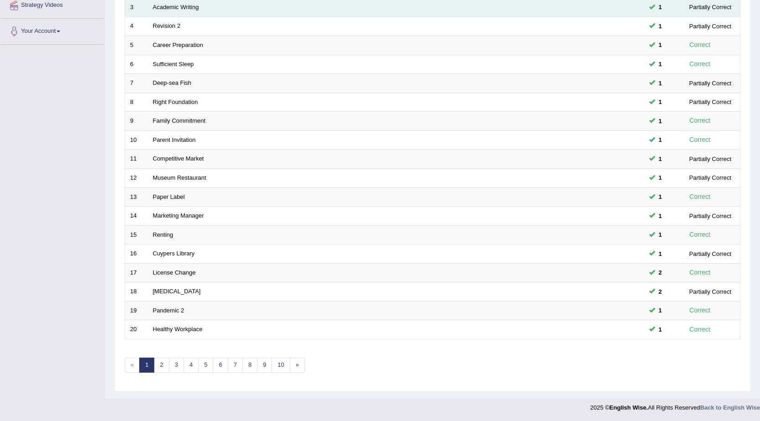
scroll to position [183, 0]
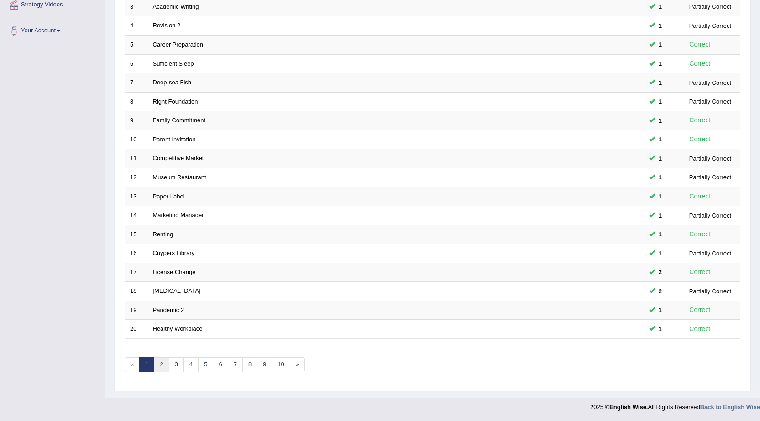
click at [162, 362] on link "2" at bounding box center [161, 364] width 15 height 15
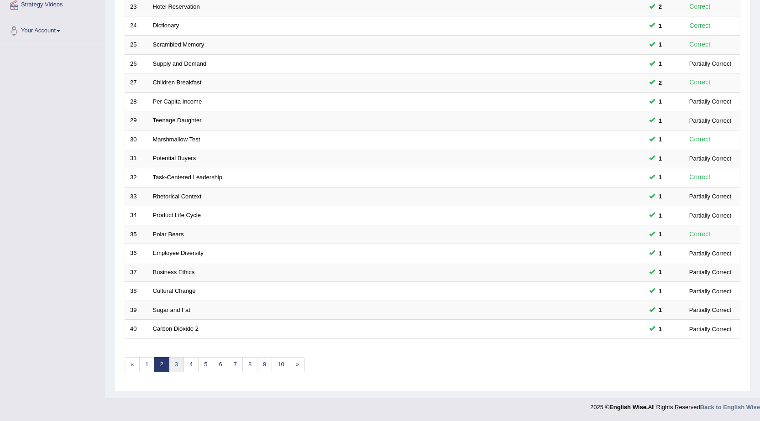
click at [177, 360] on link "3" at bounding box center [176, 364] width 15 height 15
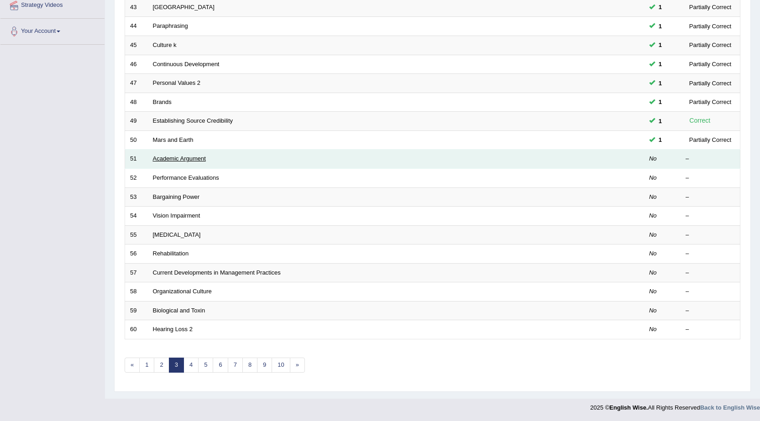
click at [195, 159] on link "Academic Argument" at bounding box center [179, 158] width 53 height 7
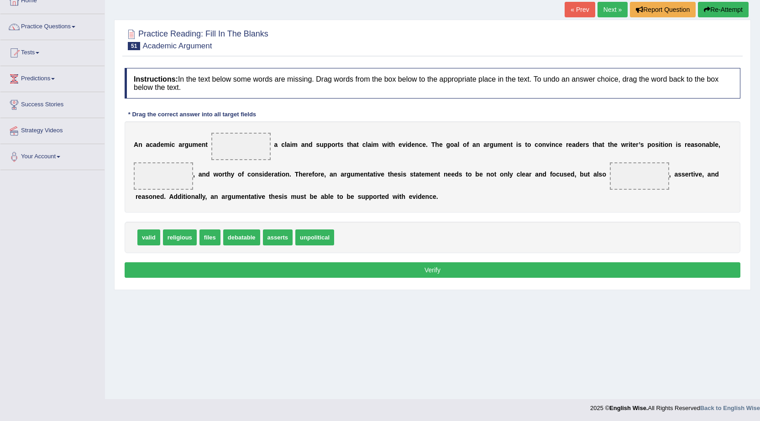
scroll to position [58, 0]
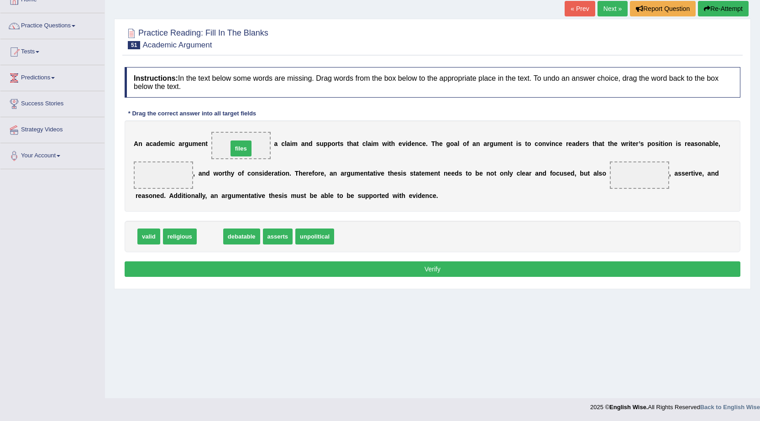
drag, startPoint x: 201, startPoint y: 238, endPoint x: 230, endPoint y: 146, distance: 96.5
drag, startPoint x: 214, startPoint y: 235, endPoint x: 162, endPoint y: 181, distance: 74.9
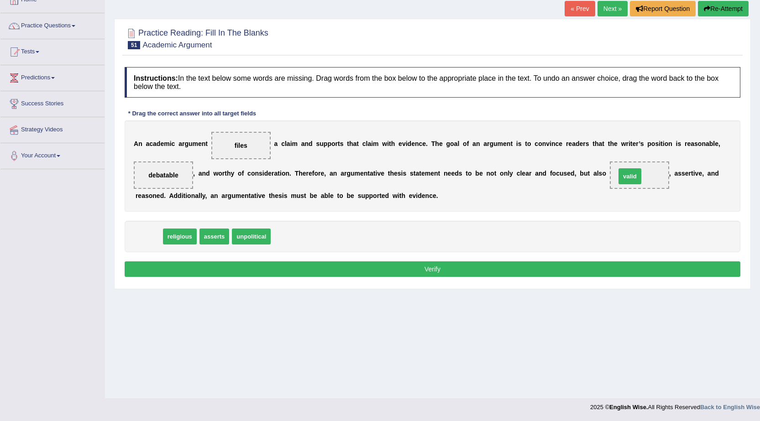
drag, startPoint x: 147, startPoint y: 241, endPoint x: 628, endPoint y: 180, distance: 484.7
click at [422, 271] on button "Verify" at bounding box center [432, 269] width 615 height 16
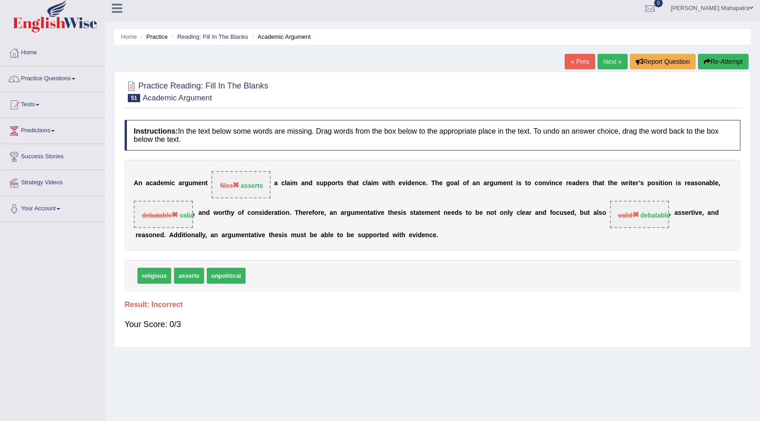
scroll to position [0, 0]
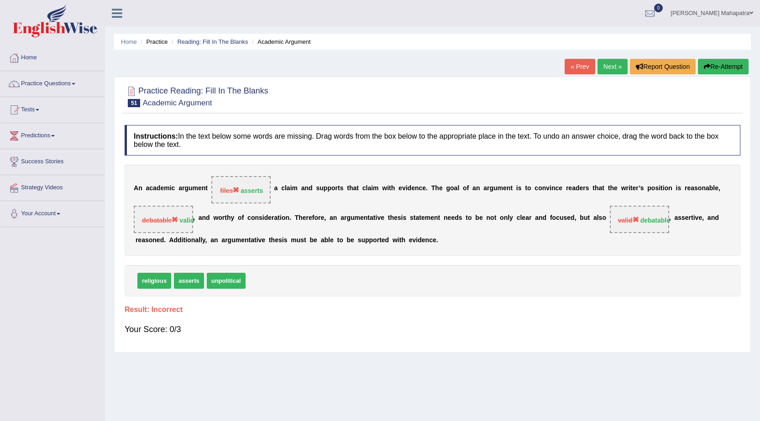
click at [607, 72] on link "Next »" at bounding box center [612, 67] width 30 height 16
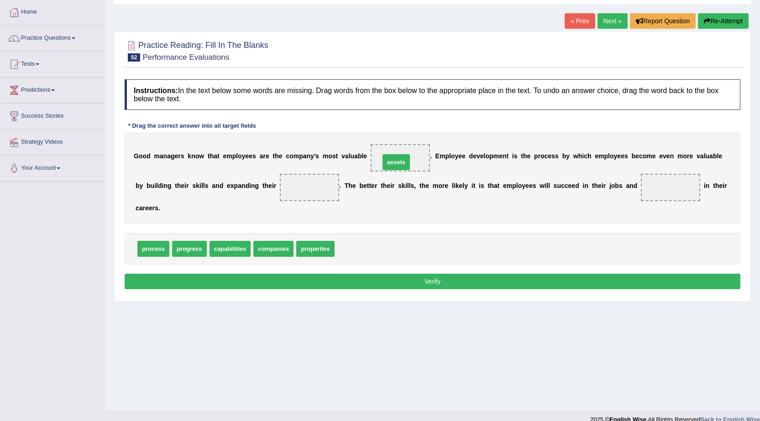
drag, startPoint x: 358, startPoint y: 247, endPoint x: 403, endPoint y: 160, distance: 97.7
drag, startPoint x: 232, startPoint y: 252, endPoint x: 313, endPoint y: 190, distance: 101.9
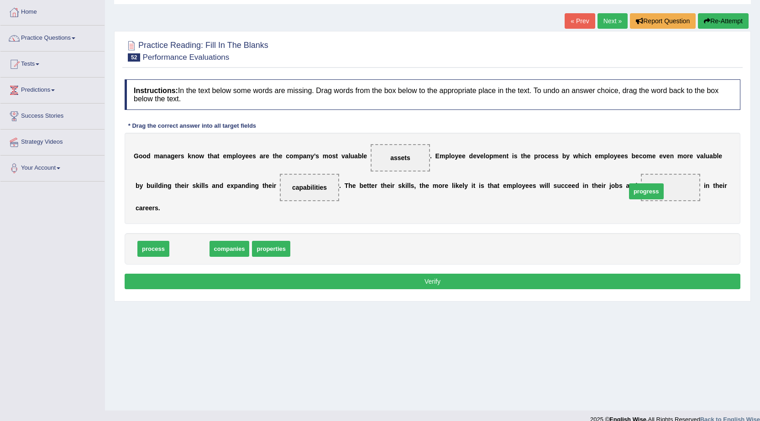
drag, startPoint x: 181, startPoint y: 252, endPoint x: 638, endPoint y: 195, distance: 460.3
drag, startPoint x: 448, startPoint y: 285, endPoint x: 278, endPoint y: 267, distance: 170.6
click at [433, 285] on button "Verify" at bounding box center [432, 282] width 615 height 16
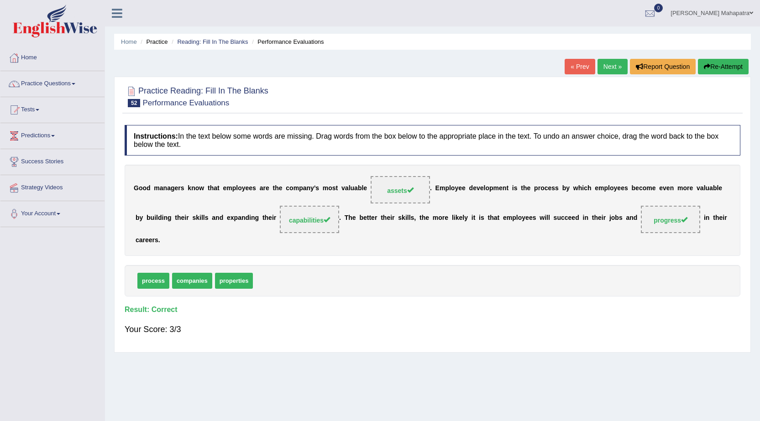
click at [602, 65] on link "Next »" at bounding box center [612, 67] width 30 height 16
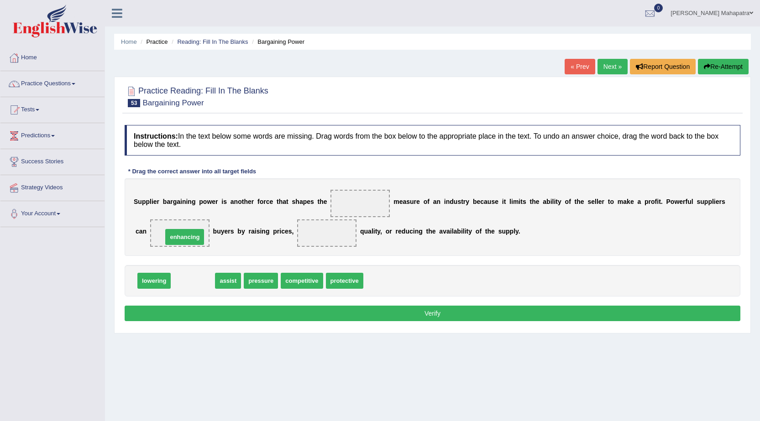
drag, startPoint x: 200, startPoint y: 286, endPoint x: 192, endPoint y: 242, distance: 44.6
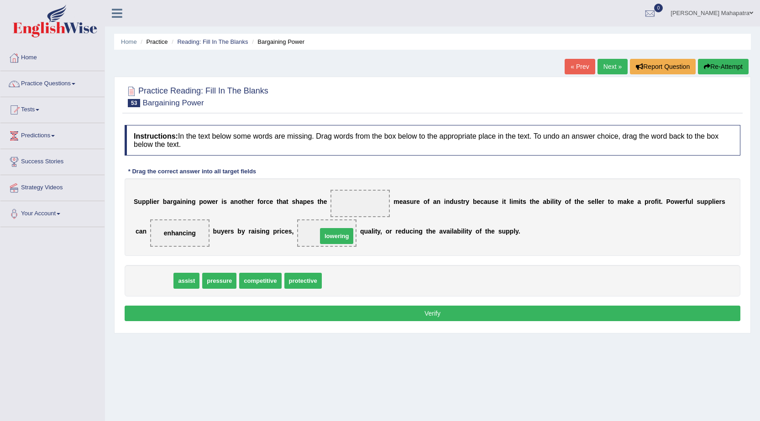
drag, startPoint x: 152, startPoint y: 280, endPoint x: 335, endPoint y: 235, distance: 187.9
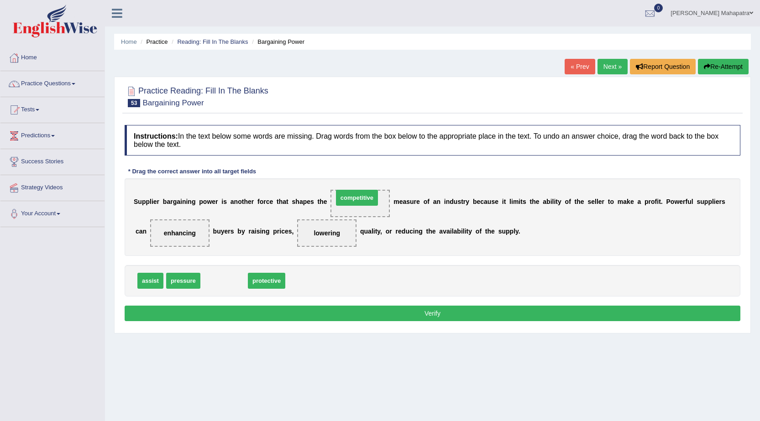
drag, startPoint x: 229, startPoint y: 278, endPoint x: 362, endPoint y: 195, distance: 156.6
click at [403, 314] on button "Verify" at bounding box center [432, 314] width 615 height 16
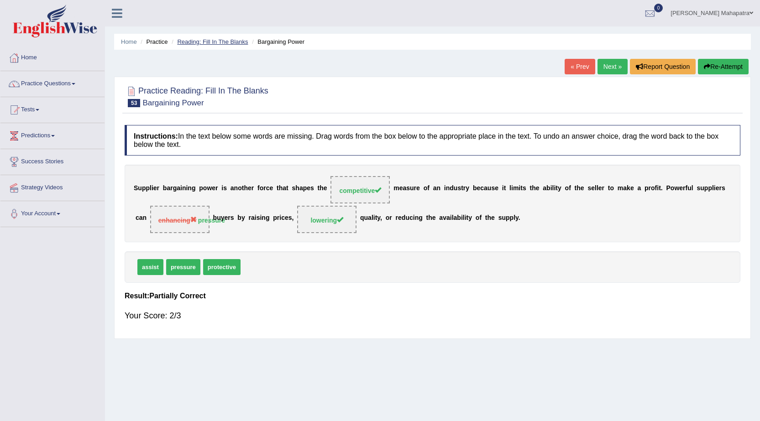
click at [225, 43] on link "Reading: Fill In The Blanks" at bounding box center [212, 41] width 71 height 7
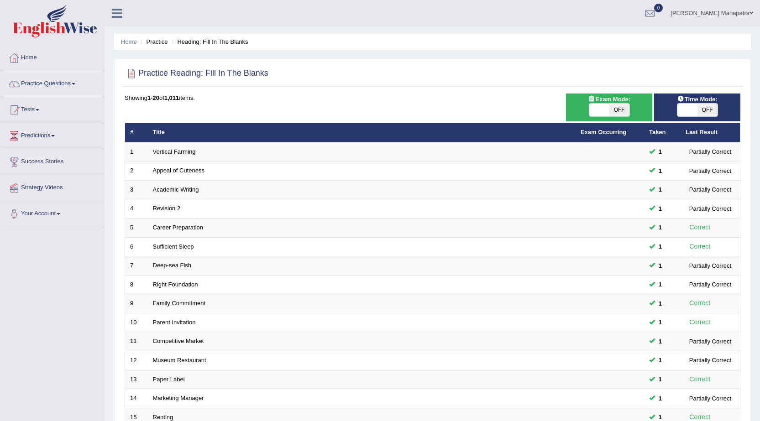
click at [699, 107] on span "OFF" at bounding box center [707, 110] width 20 height 13
checkbox input "true"
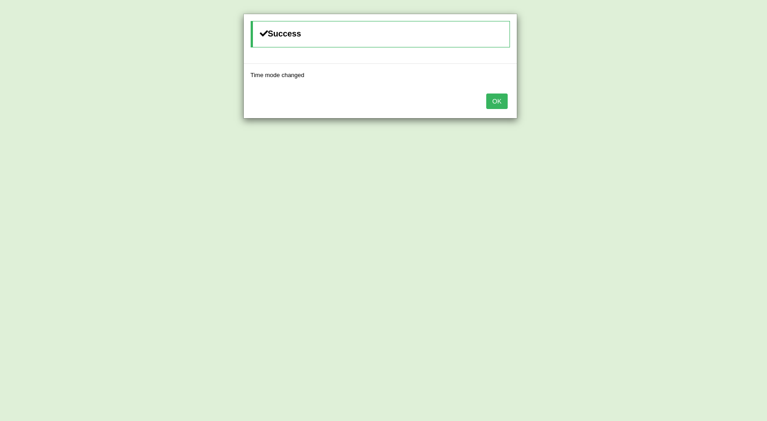
click at [501, 102] on button "OK" at bounding box center [496, 102] width 21 height 16
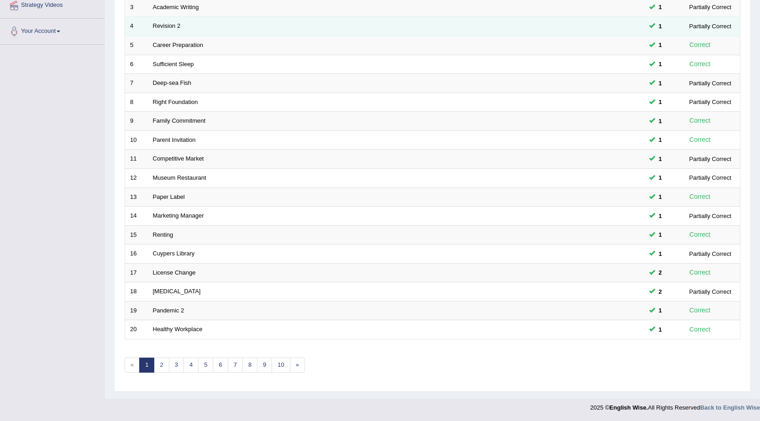
scroll to position [183, 0]
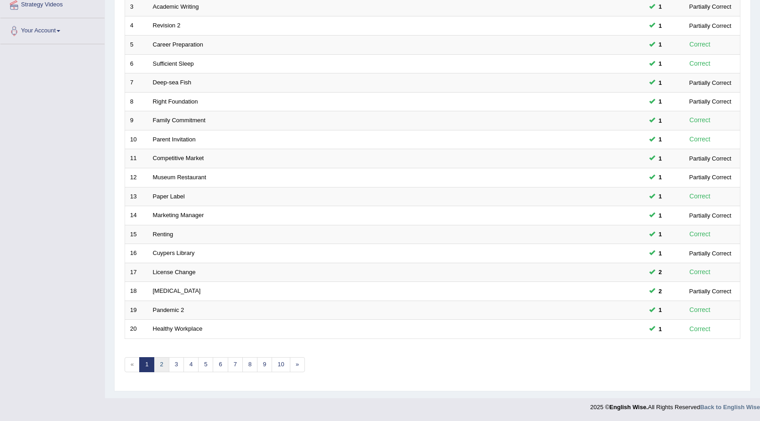
click at [162, 365] on link "2" at bounding box center [161, 364] width 15 height 15
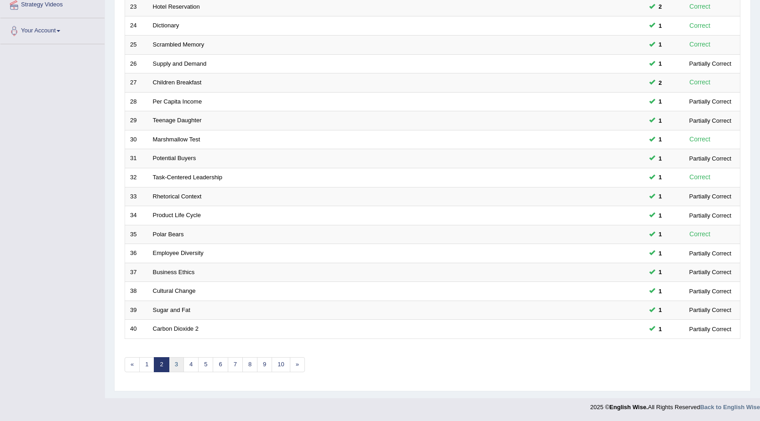
click at [176, 362] on link "3" at bounding box center [176, 364] width 15 height 15
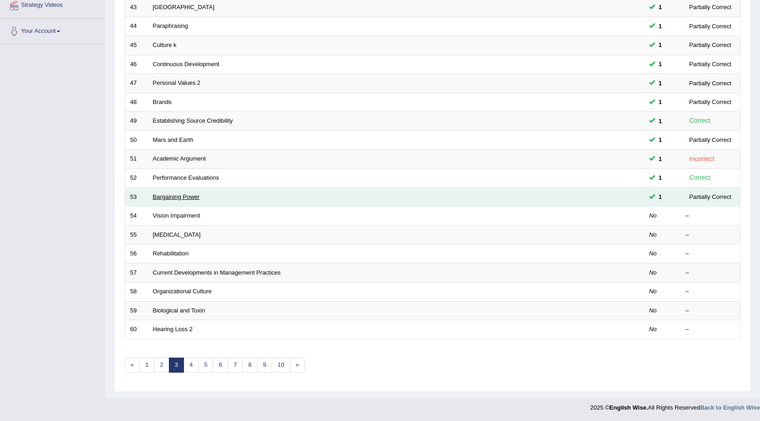
click at [168, 196] on link "Bargaining Power" at bounding box center [176, 196] width 47 height 7
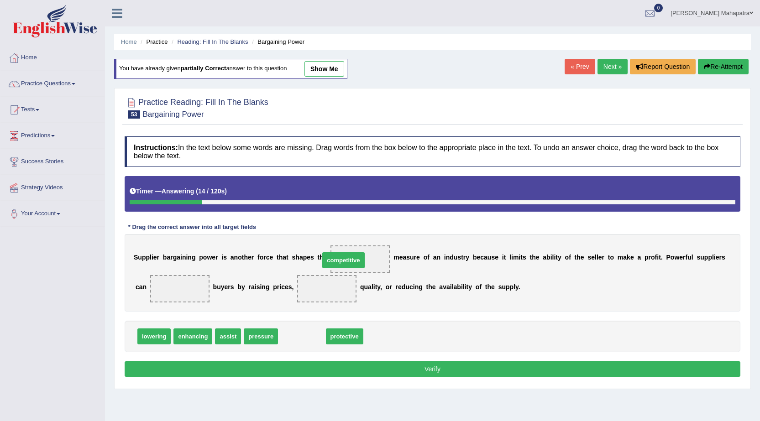
drag, startPoint x: 297, startPoint y: 337, endPoint x: 340, endPoint y: 259, distance: 89.0
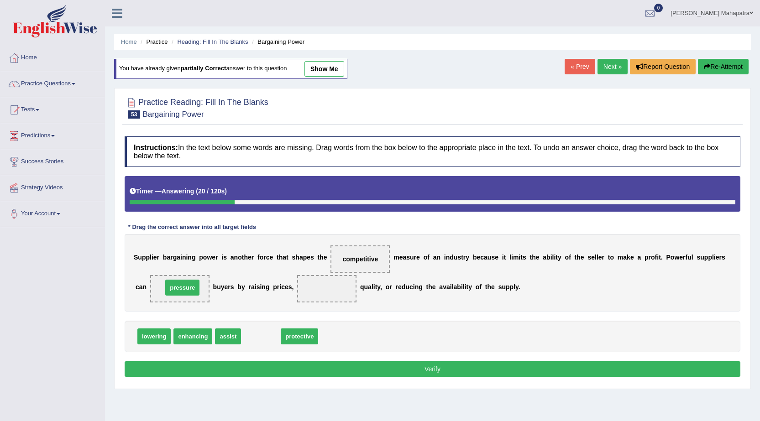
drag, startPoint x: 271, startPoint y: 336, endPoint x: 184, endPoint y: 287, distance: 99.9
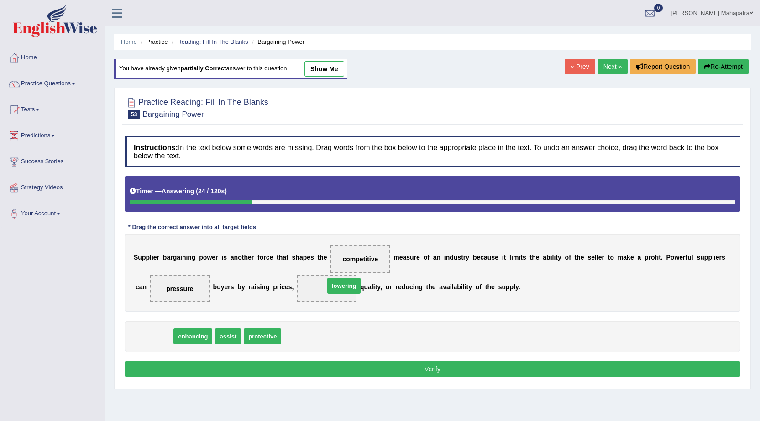
drag, startPoint x: 152, startPoint y: 339, endPoint x: 341, endPoint y: 289, distance: 195.0
click at [429, 364] on button "Verify" at bounding box center [432, 369] width 615 height 16
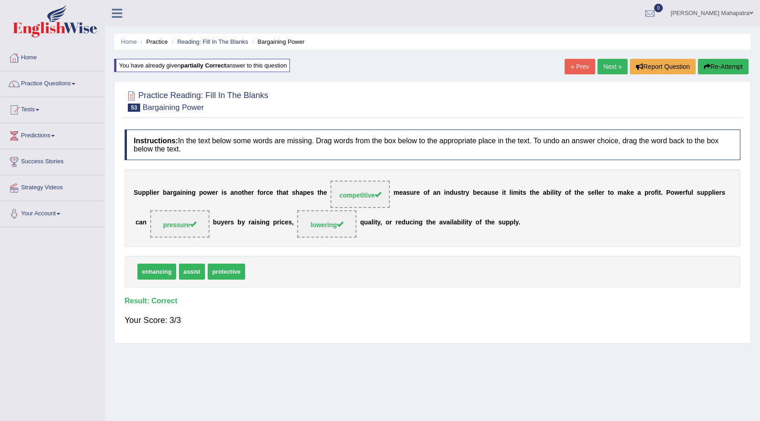
click at [610, 68] on link "Next »" at bounding box center [612, 67] width 30 height 16
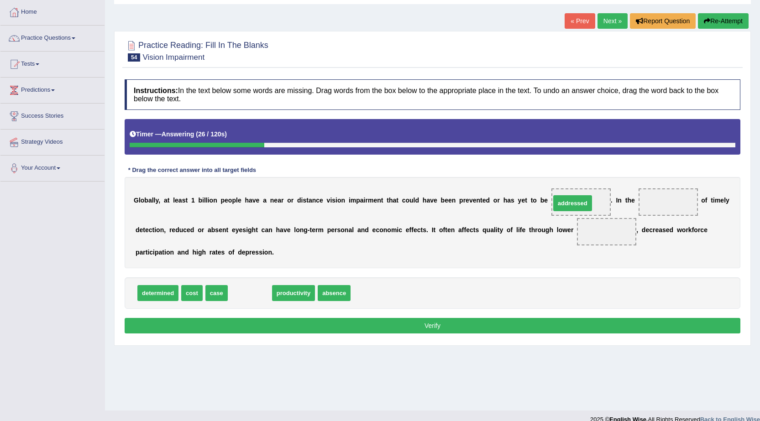
drag, startPoint x: 249, startPoint y: 294, endPoint x: 571, endPoint y: 204, distance: 334.9
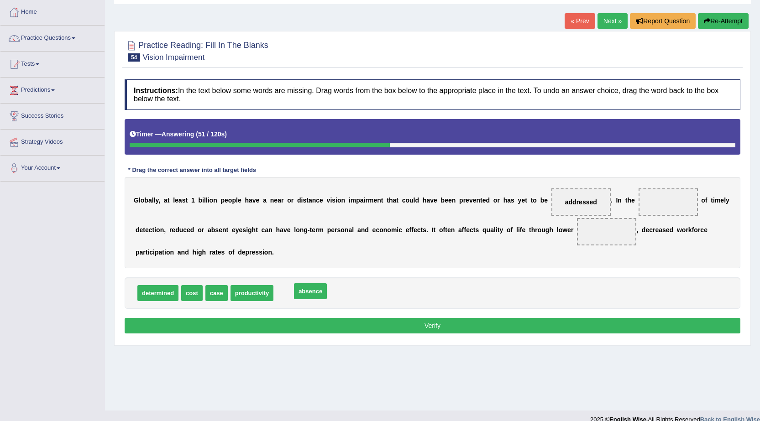
drag, startPoint x: 290, startPoint y: 297, endPoint x: 308, endPoint y: 295, distance: 17.9
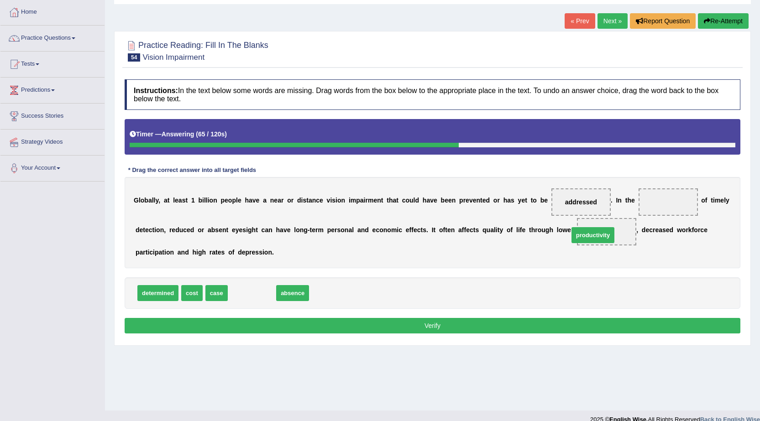
drag, startPoint x: 254, startPoint y: 296, endPoint x: 594, endPoint y: 238, distance: 345.7
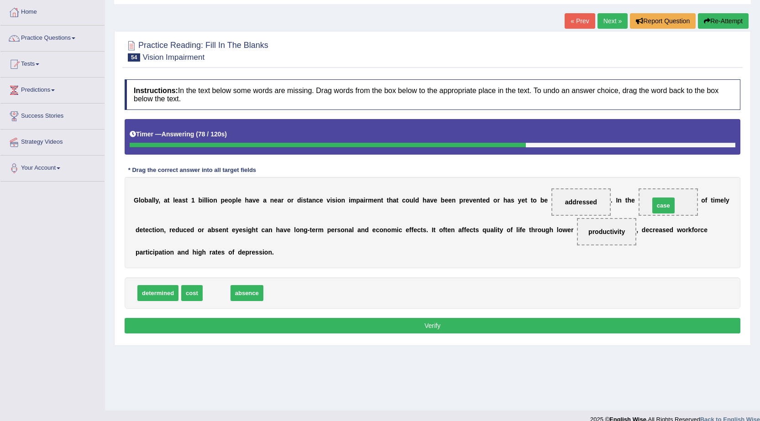
drag, startPoint x: 220, startPoint y: 293, endPoint x: 667, endPoint y: 205, distance: 455.2
click at [439, 319] on button "Verify" at bounding box center [432, 326] width 615 height 16
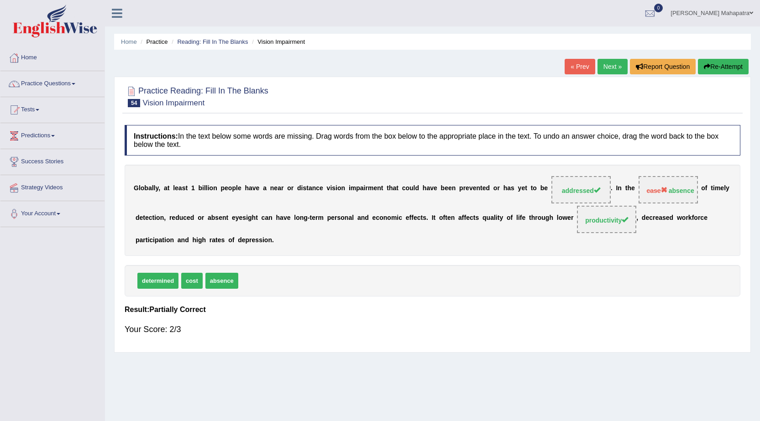
click at [715, 16] on link "Souvik Das Mahapatra" at bounding box center [711, 12] width 96 height 24
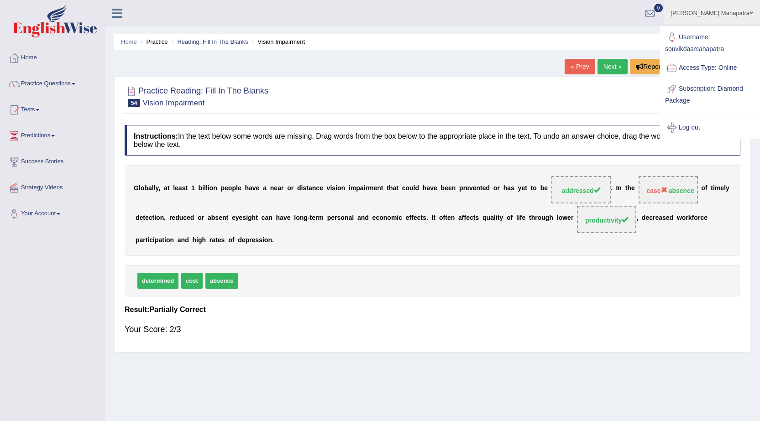
click at [592, 110] on div "Practice Reading: Fill In The Blanks 54 Vision Impairment" at bounding box center [432, 98] width 620 height 32
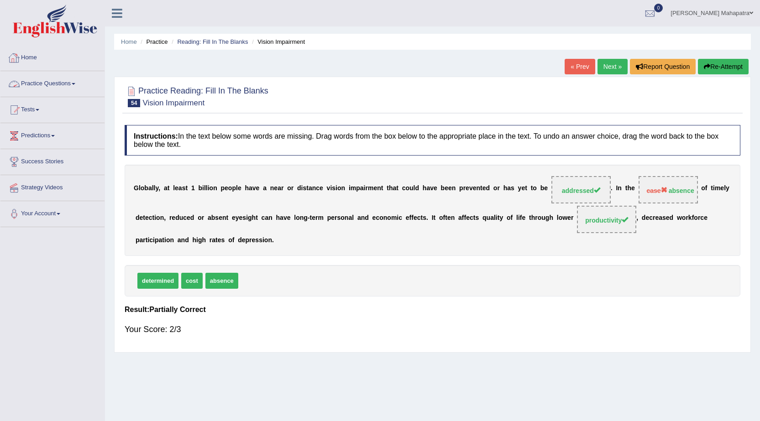
click at [44, 63] on link "Home" at bounding box center [52, 56] width 104 height 23
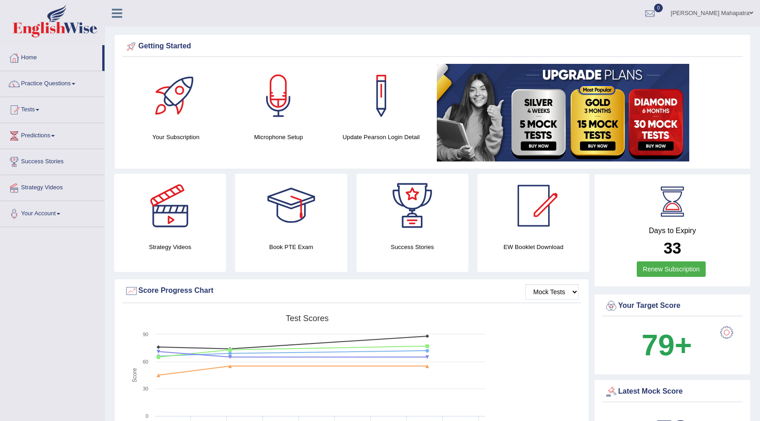
click at [710, 17] on link "Souvik Das Mahapatra" at bounding box center [711, 12] width 96 height 24
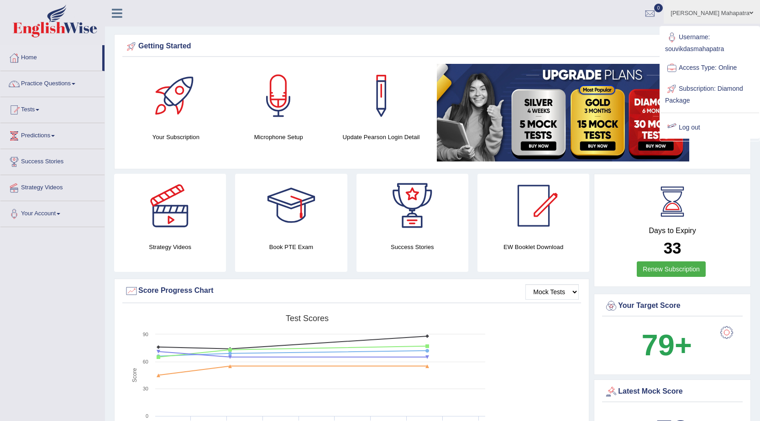
click at [688, 128] on link "Log out" at bounding box center [709, 127] width 99 height 21
